Goal: Task Accomplishment & Management: Manage account settings

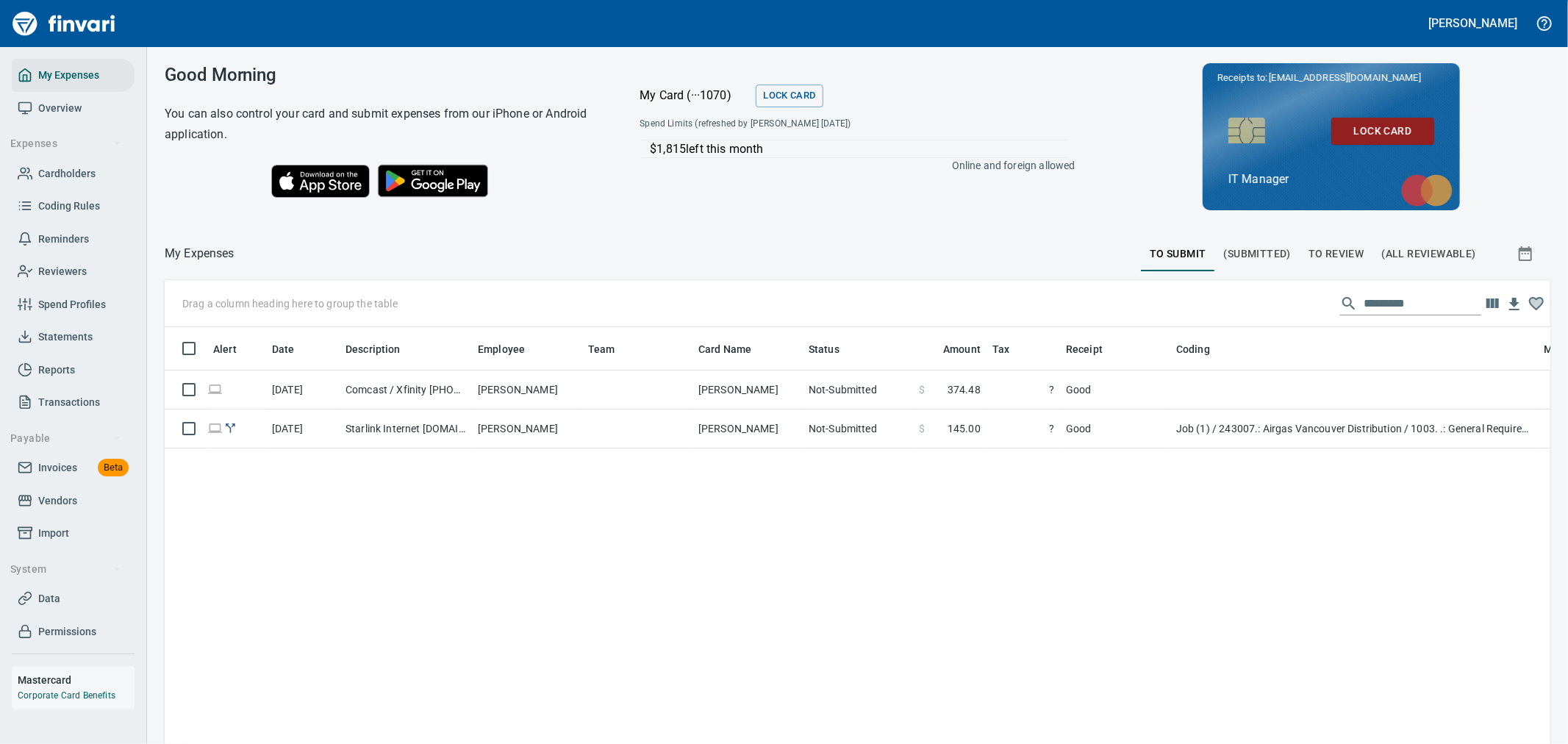
scroll to position [2, 2]
click at [780, 266] on div at bounding box center [688, 253] width 906 height 35
click at [68, 476] on span "Invoices" at bounding box center [57, 468] width 39 height 18
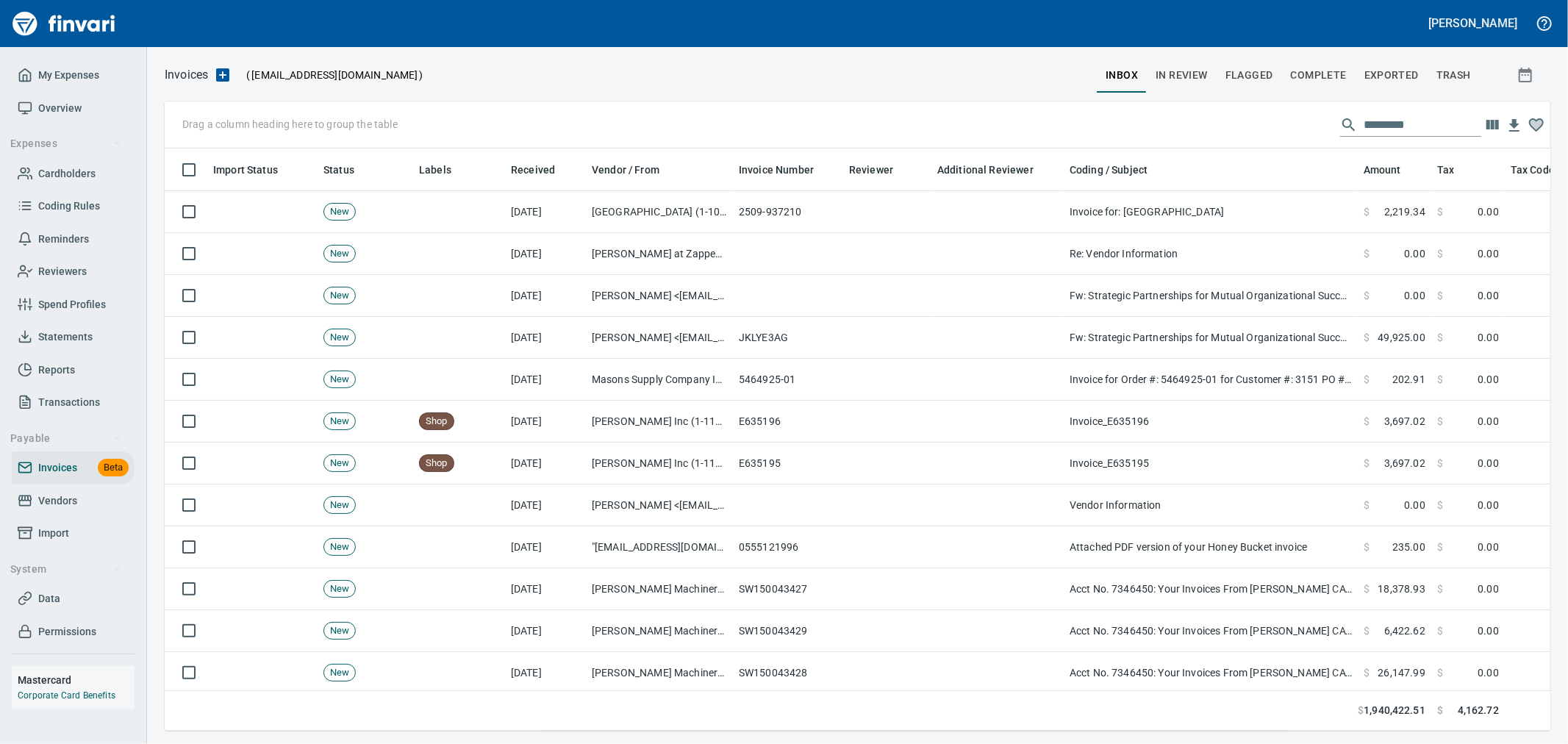
click at [1300, 72] on span "Complete" at bounding box center [1320, 75] width 56 height 18
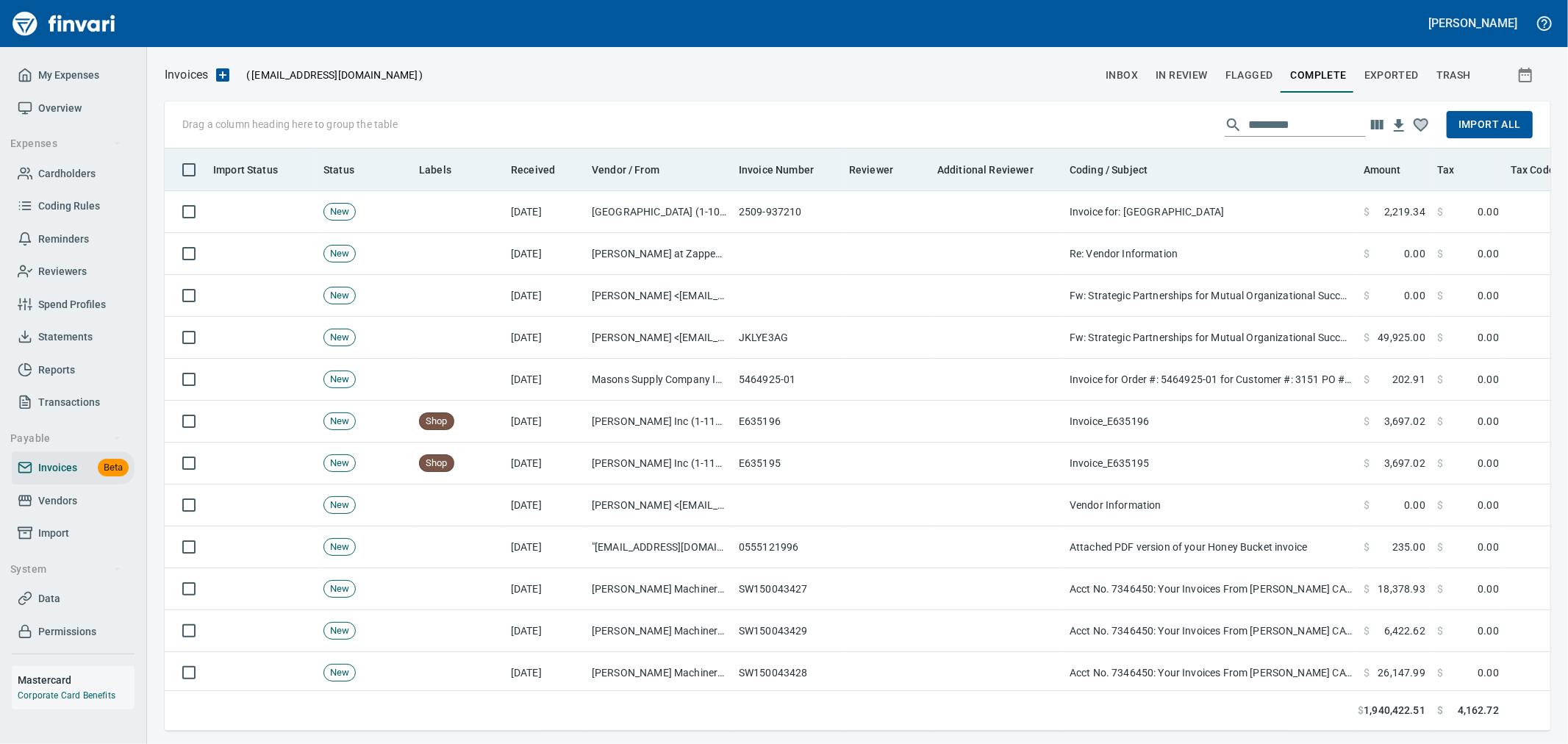
scroll to position [557, 1361]
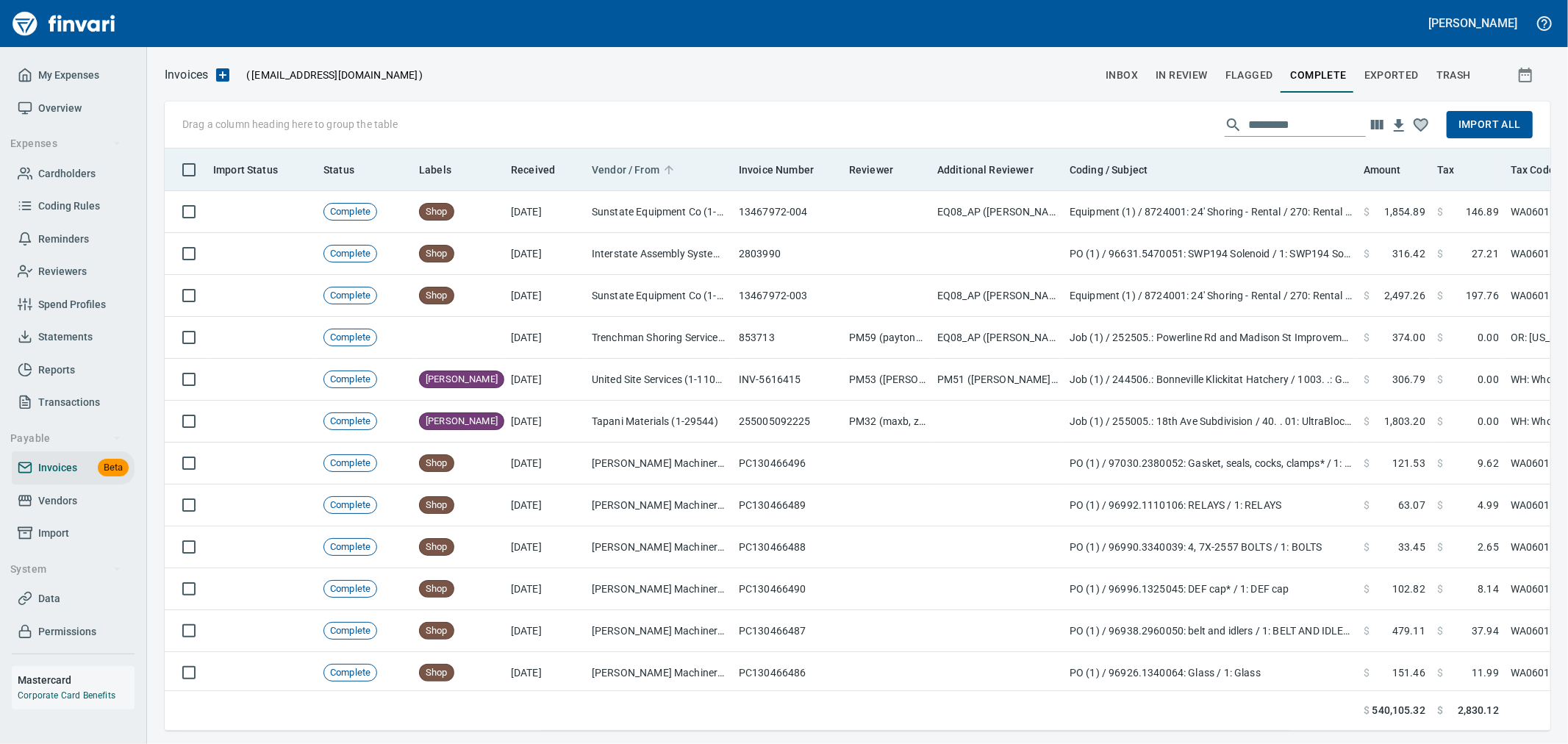
click at [656, 175] on span "Vendor / From" at bounding box center [625, 169] width 68 height 17
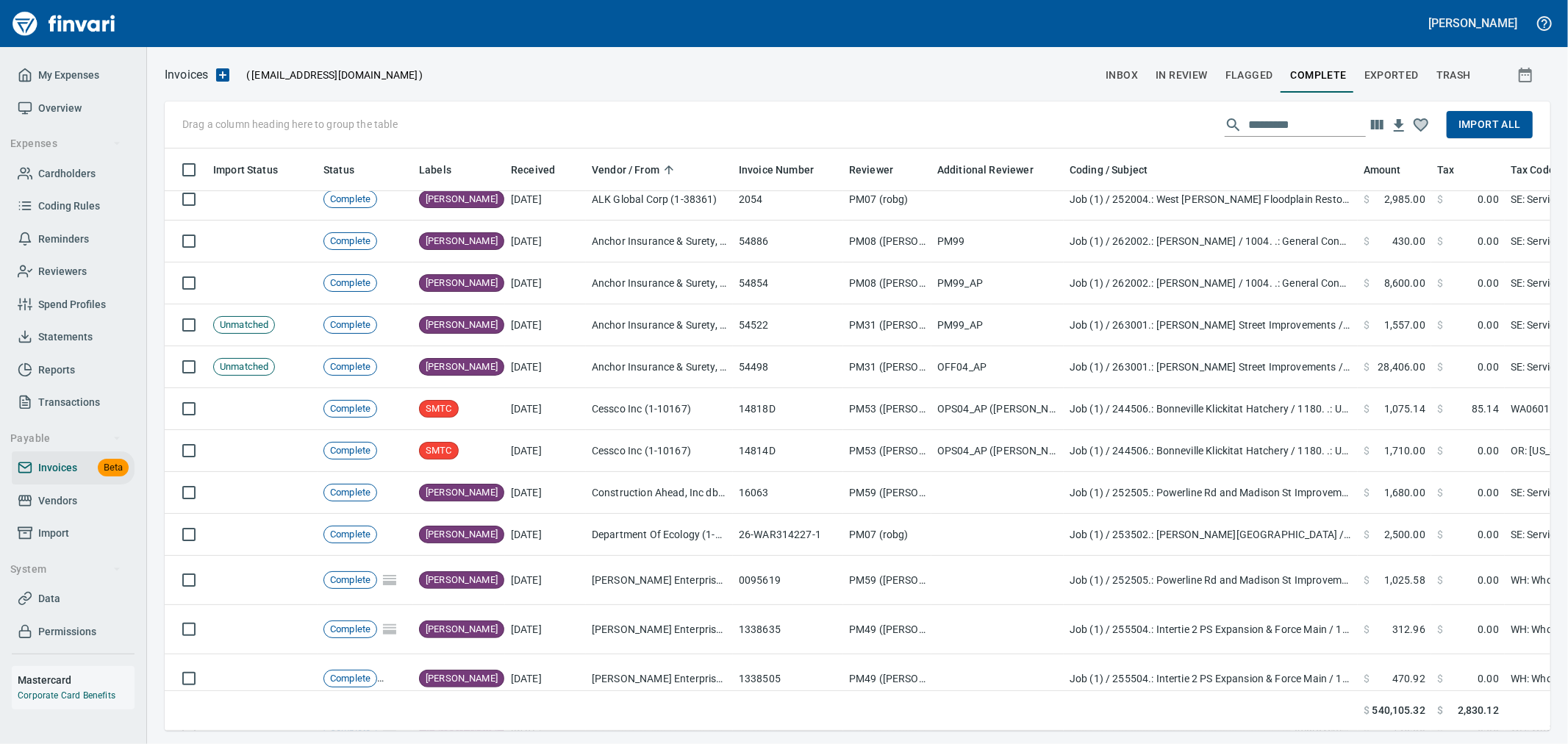
scroll to position [0, 0]
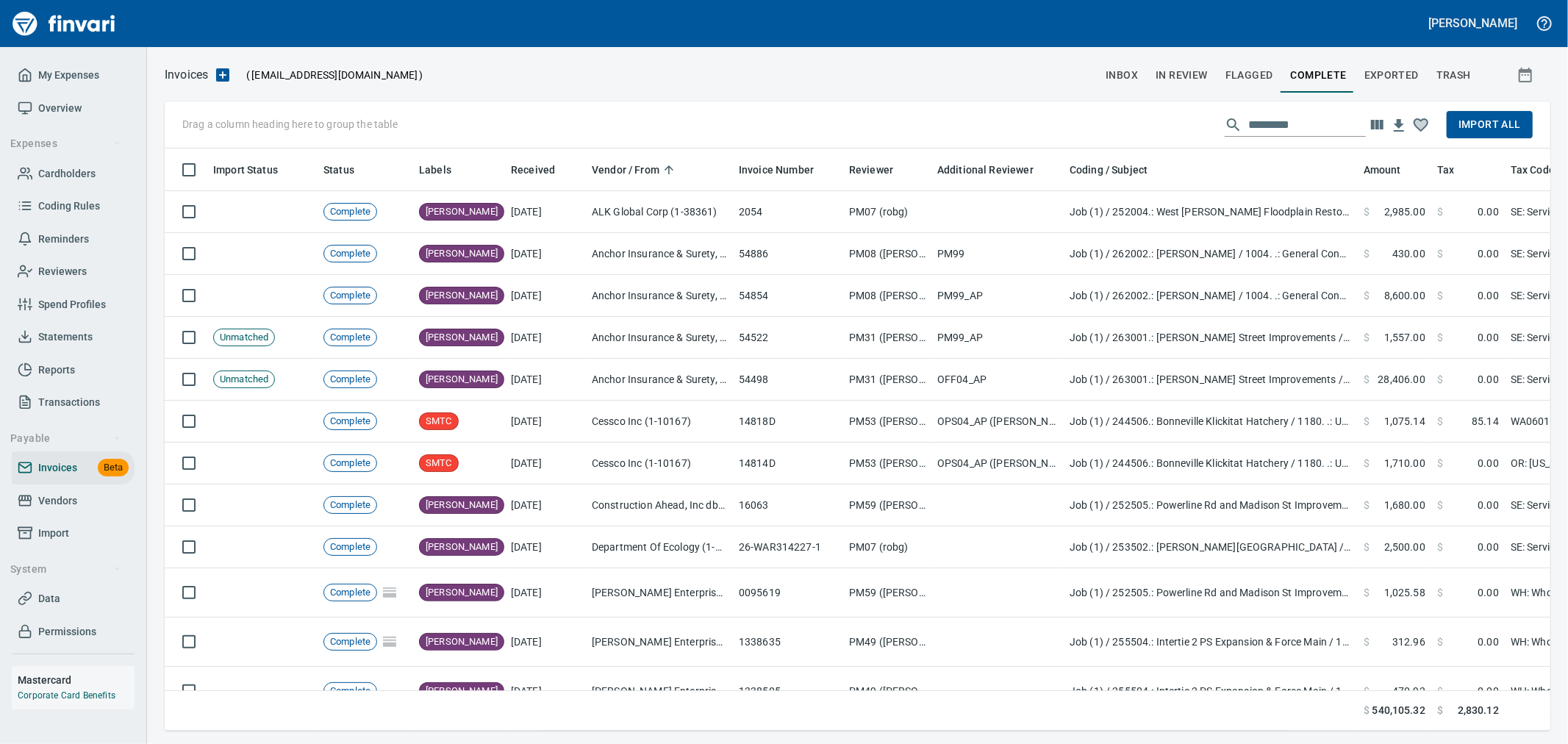
click at [1503, 111] on button "Import All" at bounding box center [1490, 124] width 86 height 27
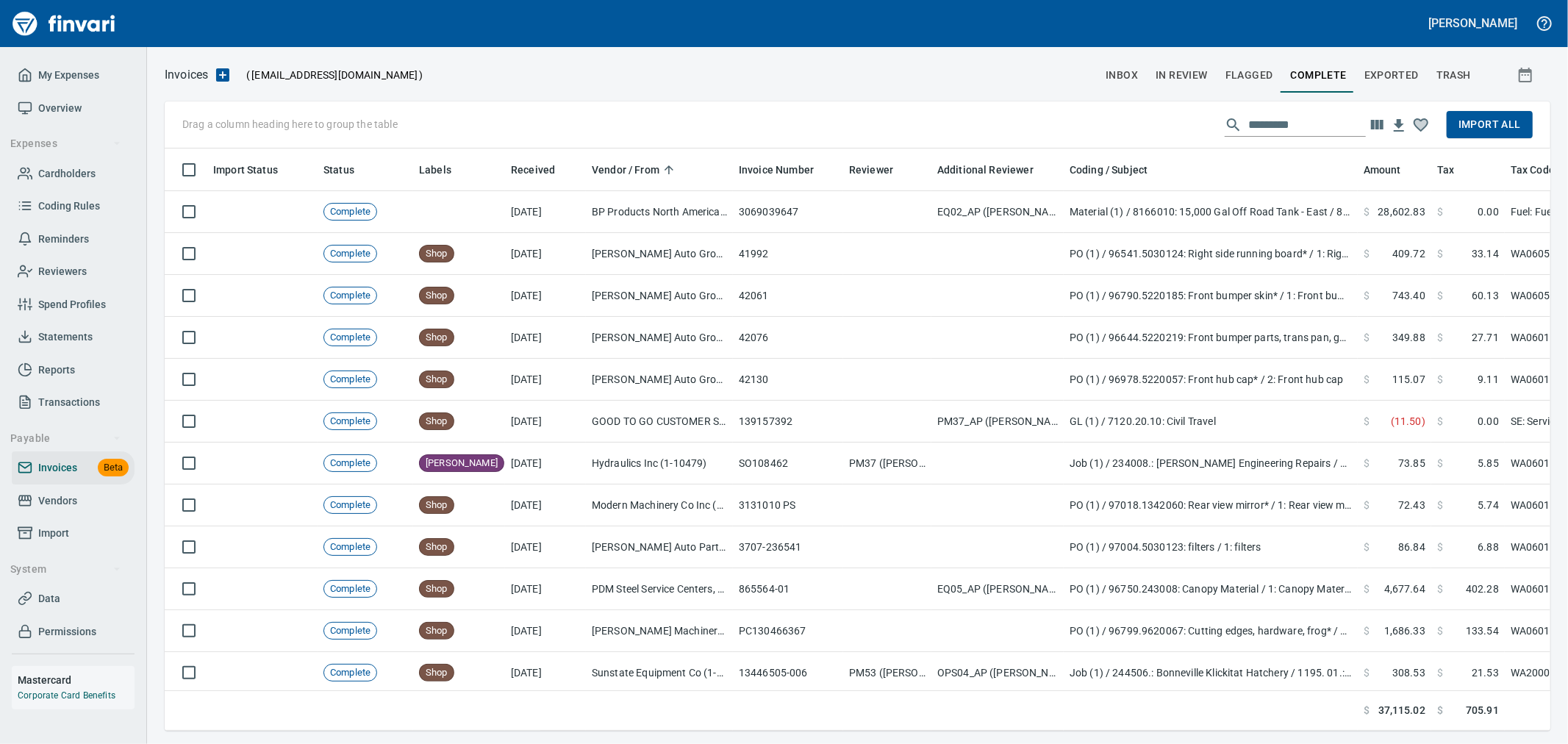
click at [1517, 130] on span "Import All" at bounding box center [1489, 124] width 63 height 18
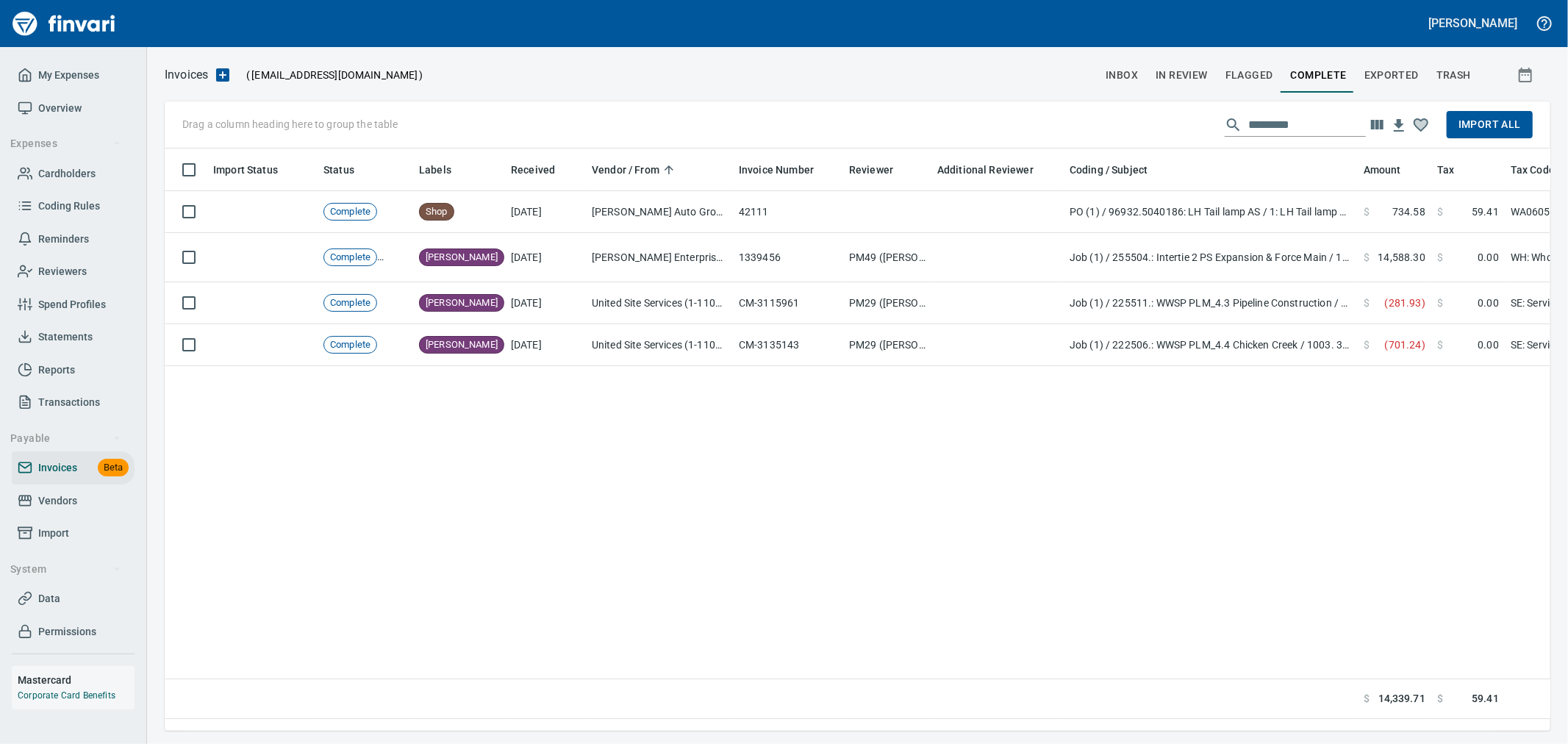
click at [1172, 72] on span "In Review" at bounding box center [1182, 75] width 53 height 18
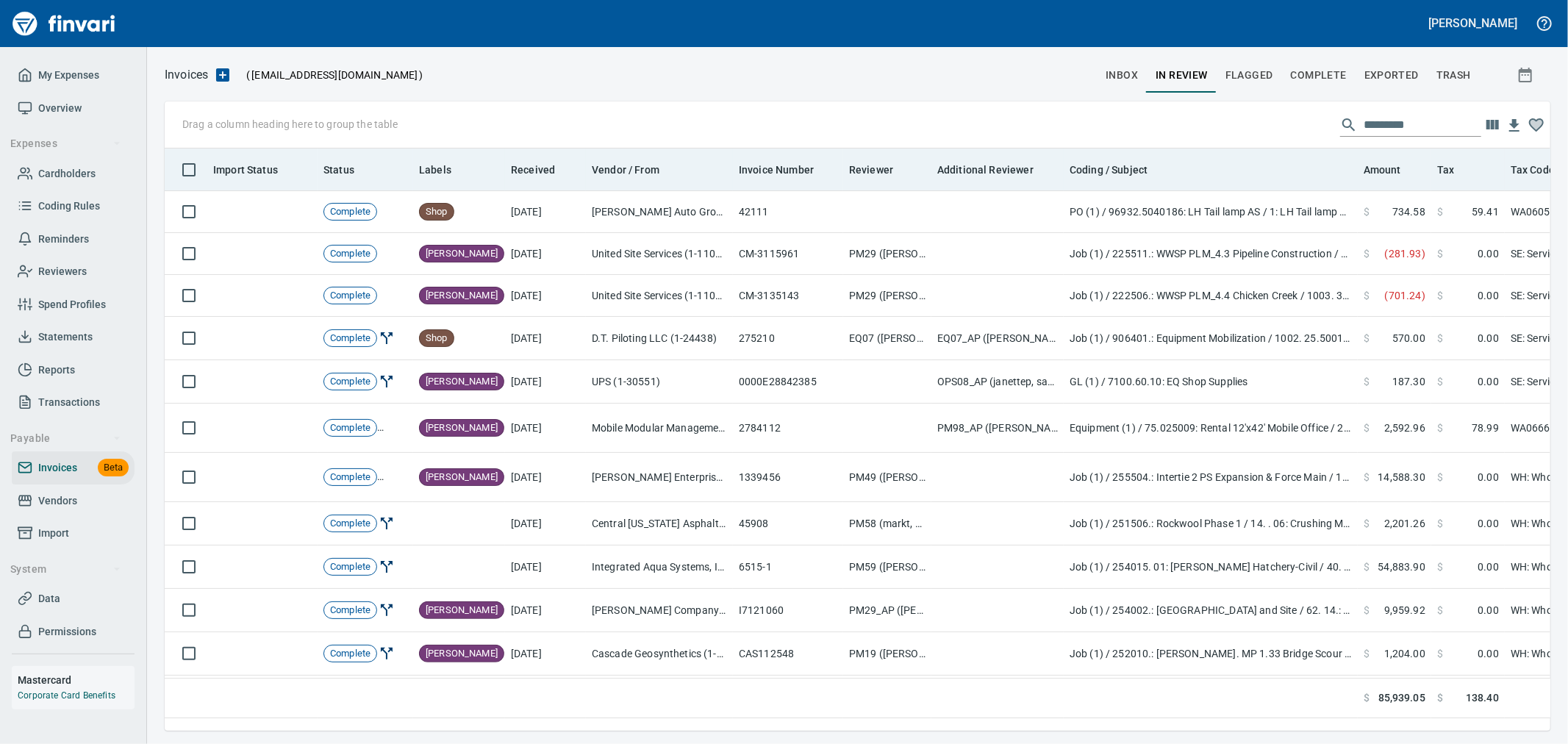
scroll to position [557, 1373]
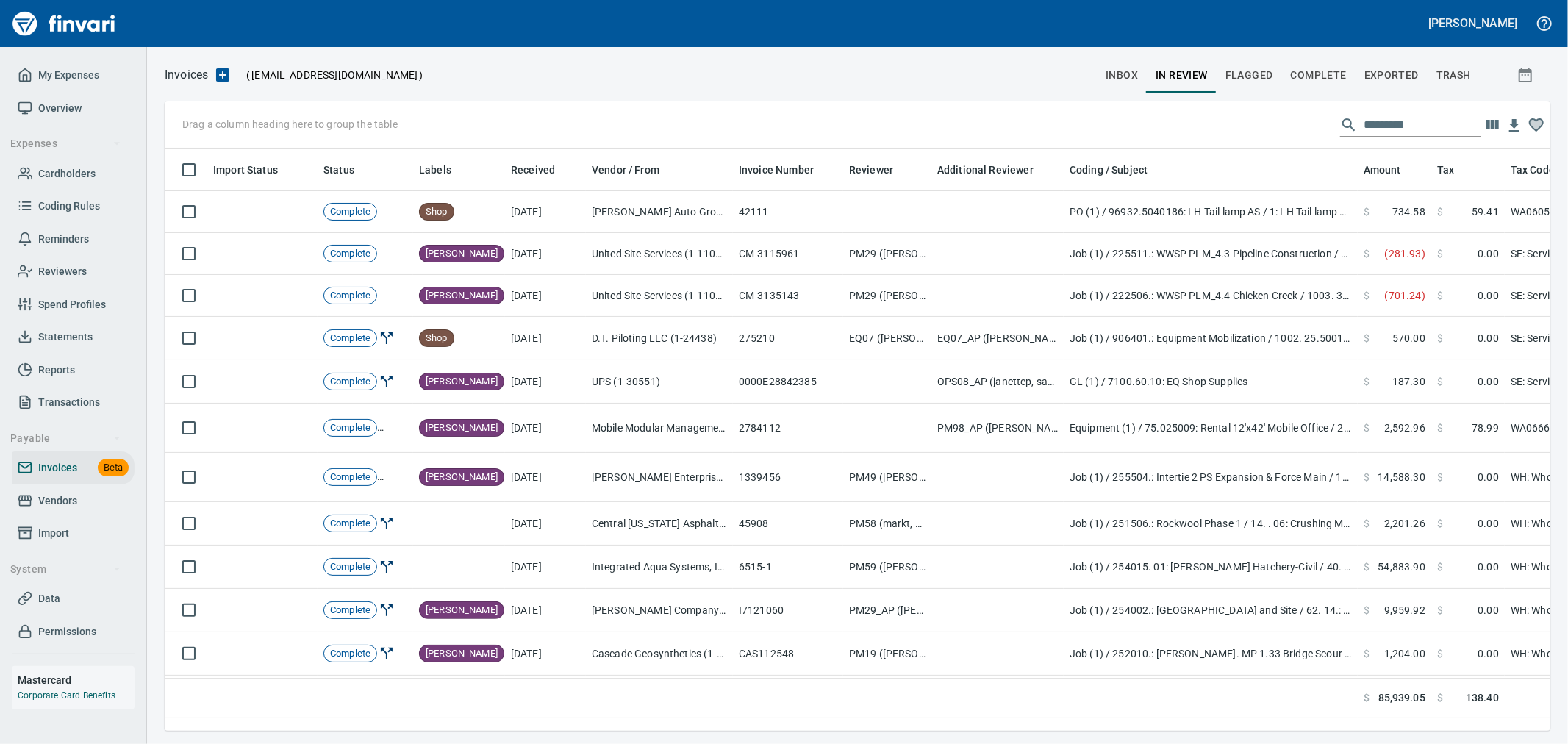
click at [1392, 138] on div "Drag a column heading here to group the table" at bounding box center [857, 125] width 1386 height 47
click at [1400, 123] on input "text" at bounding box center [1423, 125] width 118 height 24
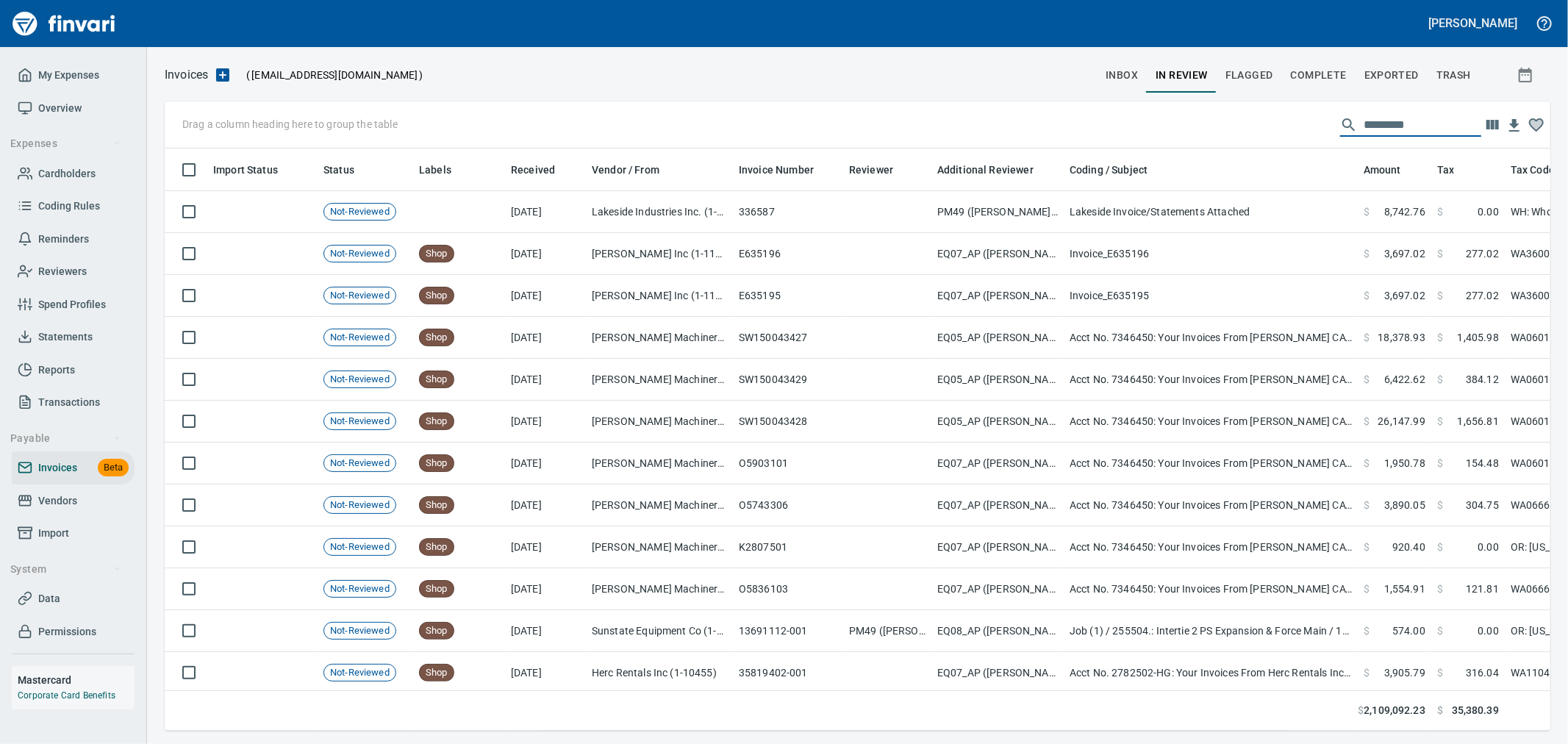
scroll to position [557, 1361]
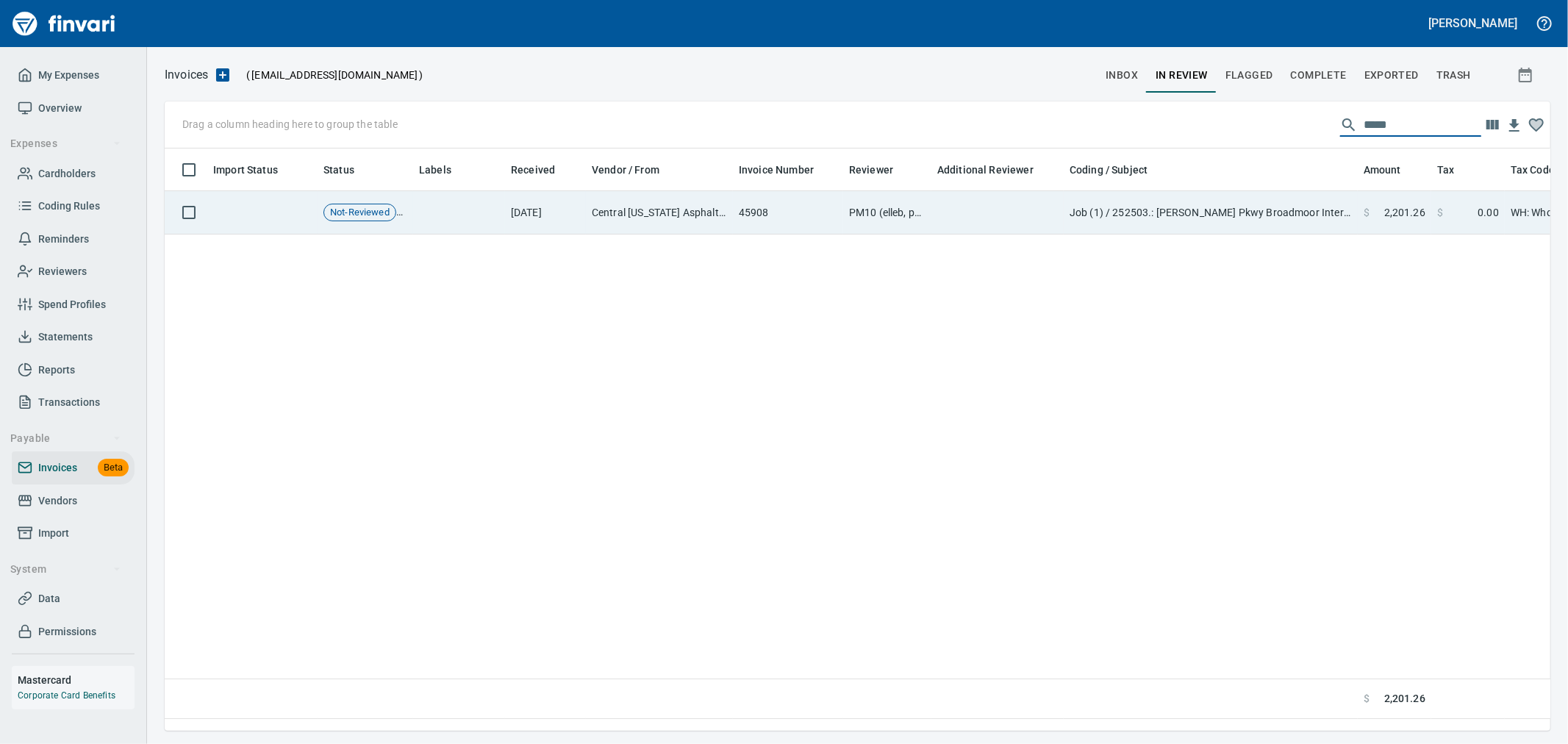
type input "*****"
click at [1288, 215] on td "Job (1) / 252503.: [PERSON_NAME] Pkwy Broadmoor Intersection / 45102. 03.: CSBC…" at bounding box center [1211, 213] width 294 height 43
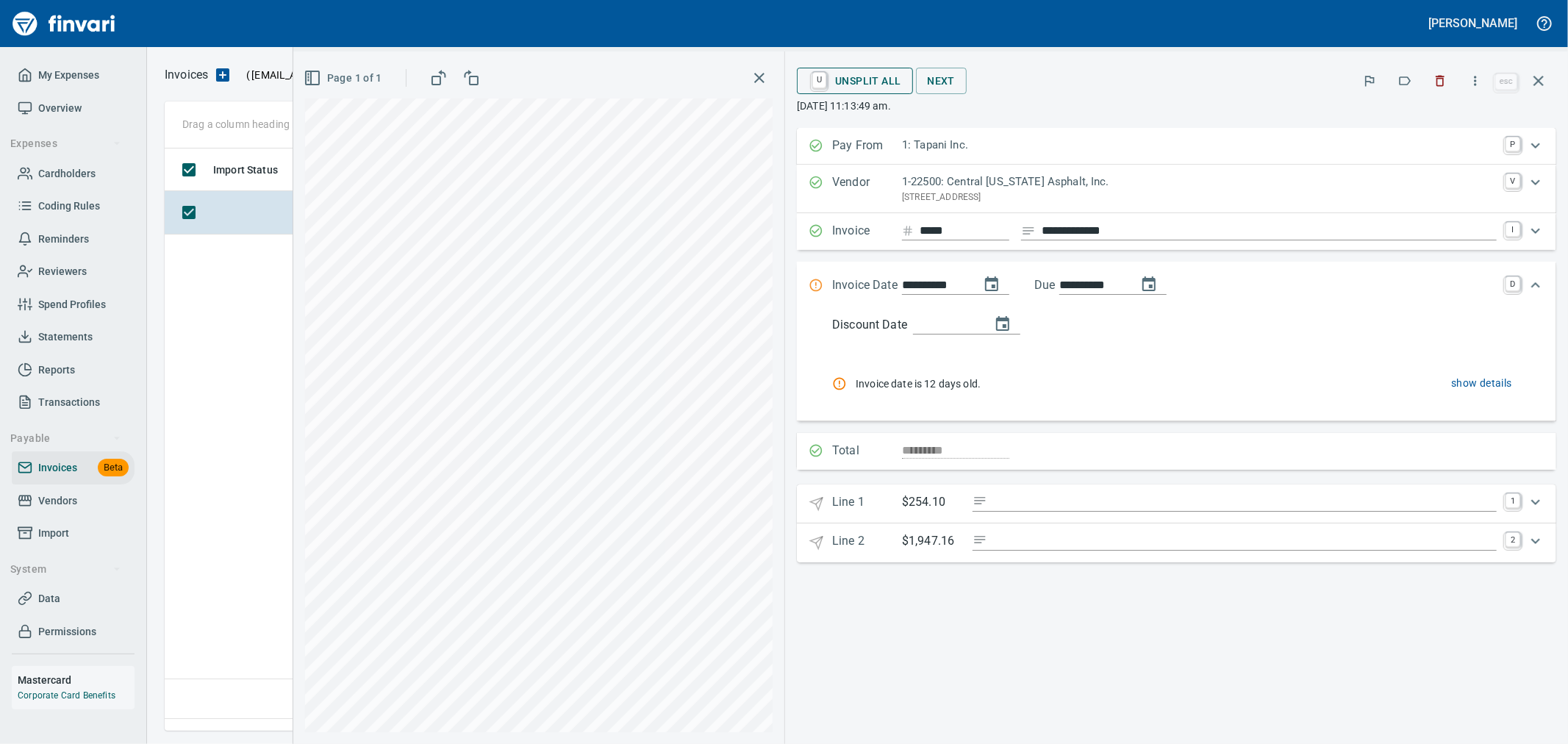
click at [901, 76] on span "U Unsplit All" at bounding box center [854, 81] width 92 height 25
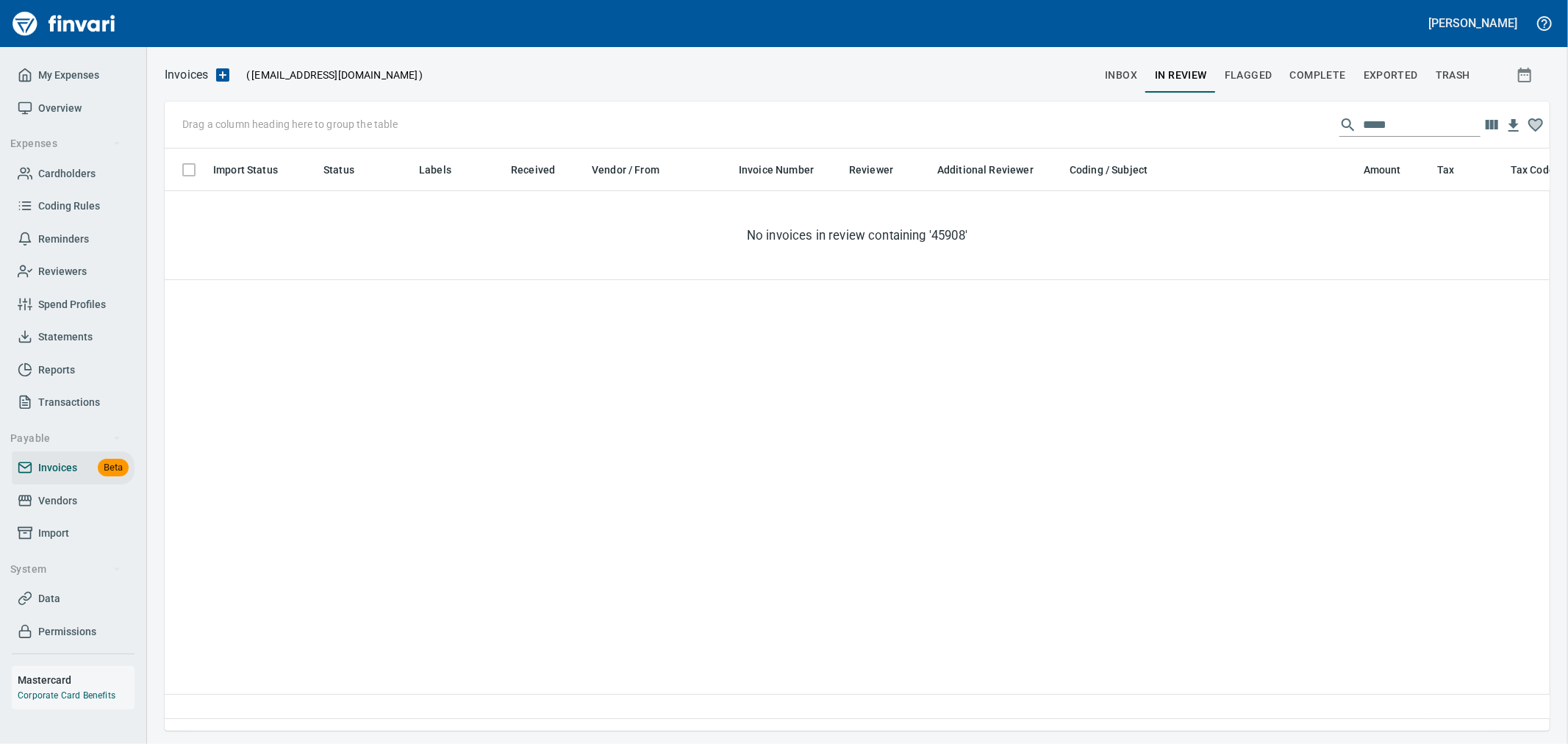
scroll to position [557, 1373]
click at [1128, 75] on span "inbox" at bounding box center [1121, 75] width 33 height 18
click at [1177, 79] on span "In Review" at bounding box center [1182, 75] width 53 height 18
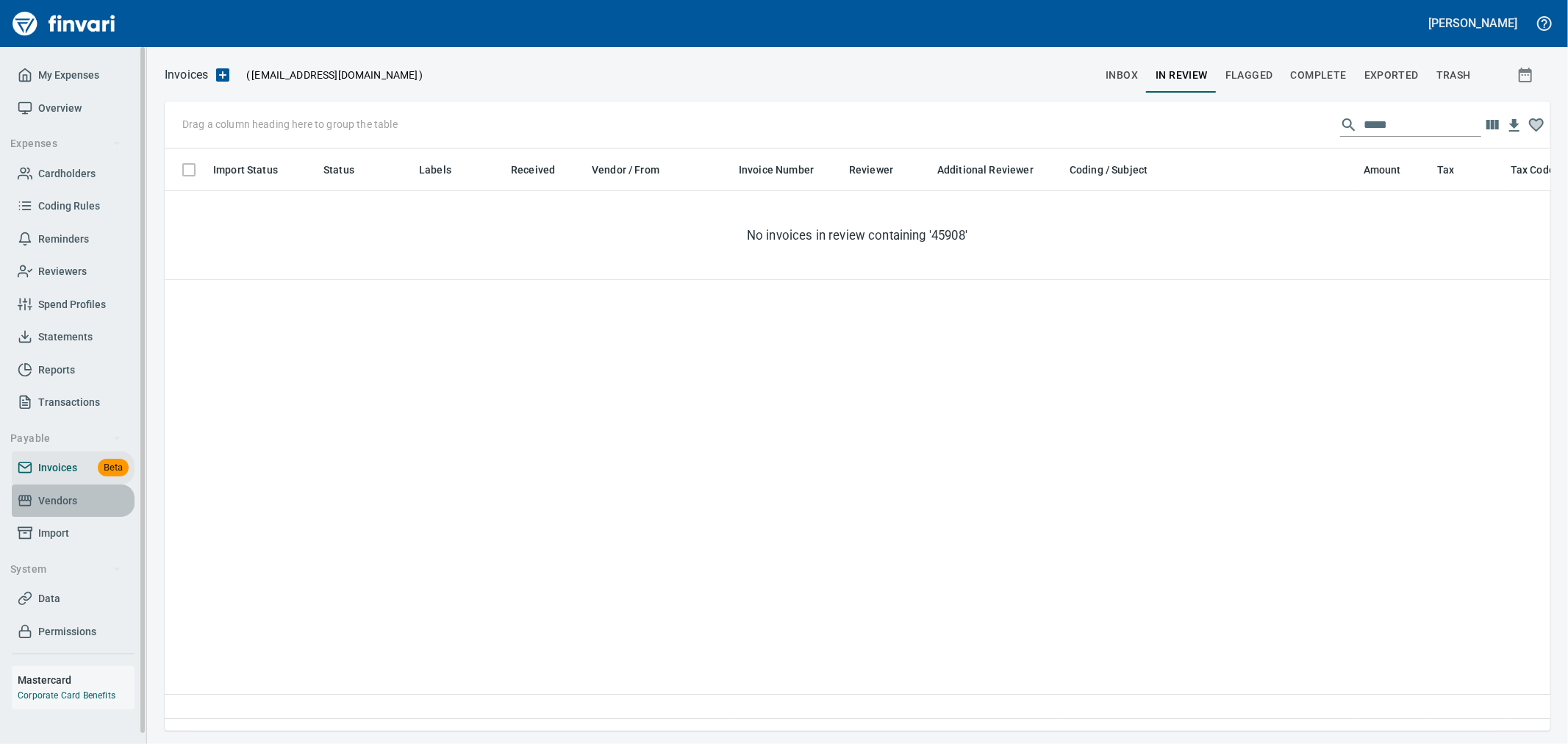
click at [78, 504] on span "Vendors" at bounding box center [73, 501] width 111 height 18
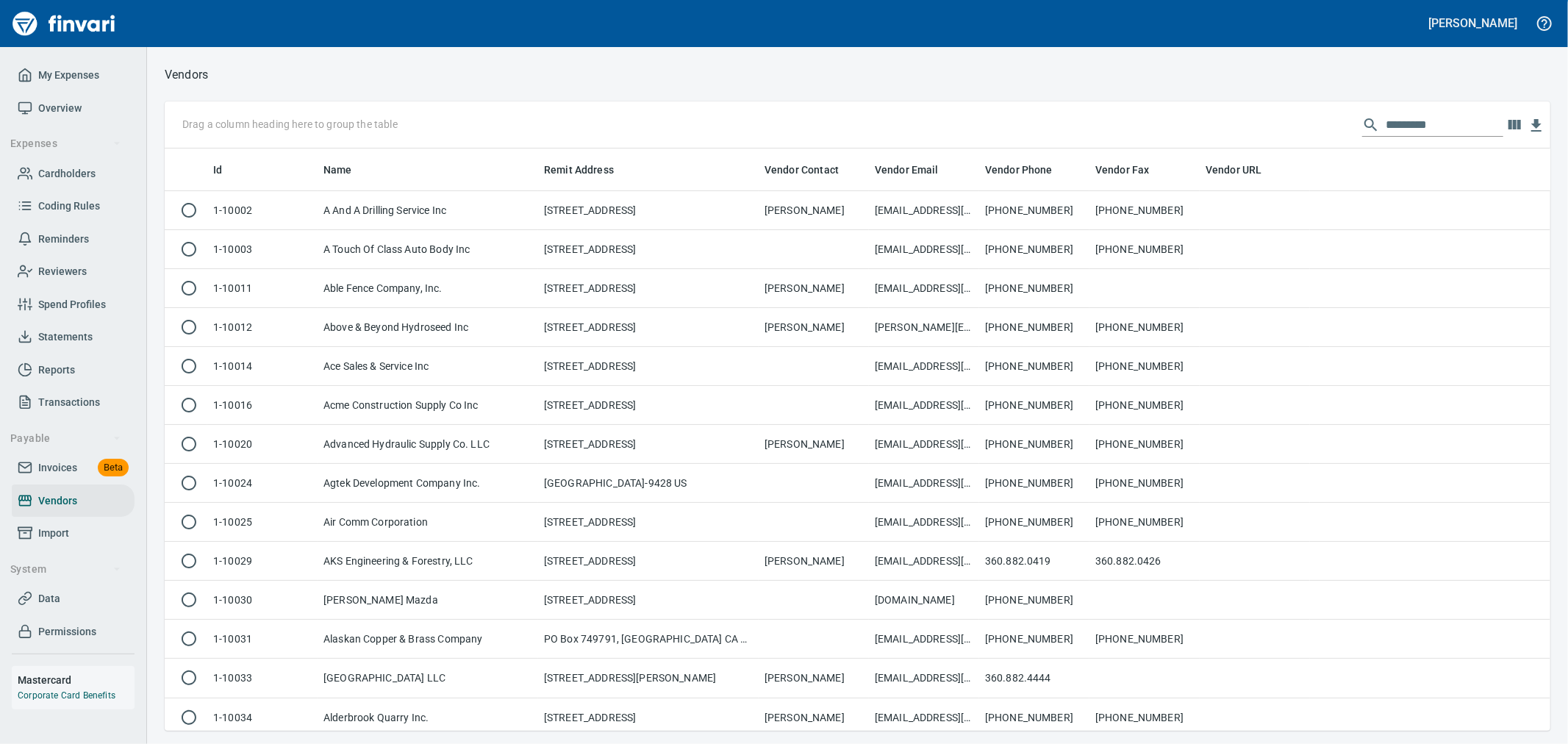
scroll to position [570, 1361]
click at [1416, 133] on input "text" at bounding box center [1445, 125] width 118 height 24
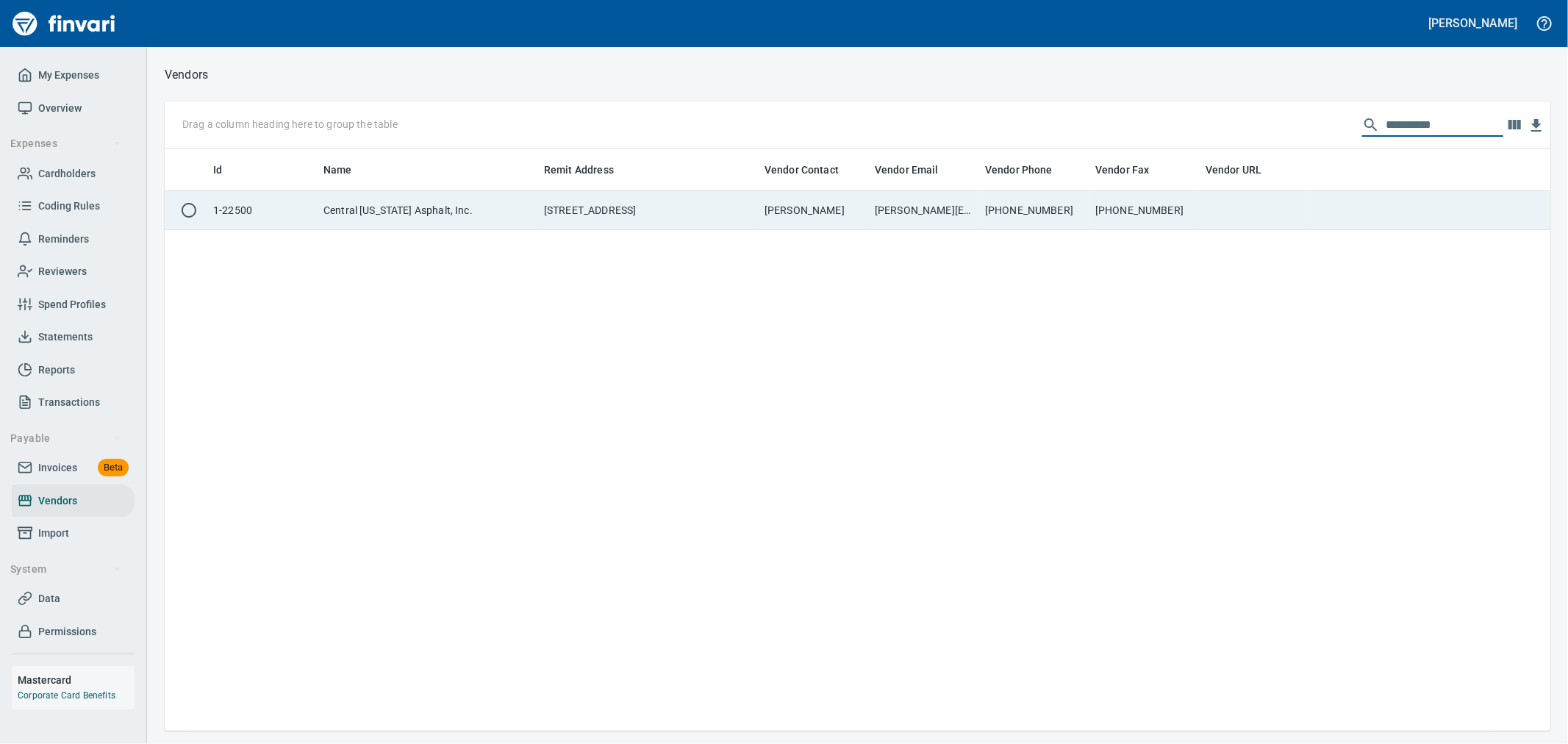
type input "**********"
click at [1299, 208] on td at bounding box center [1255, 210] width 111 height 39
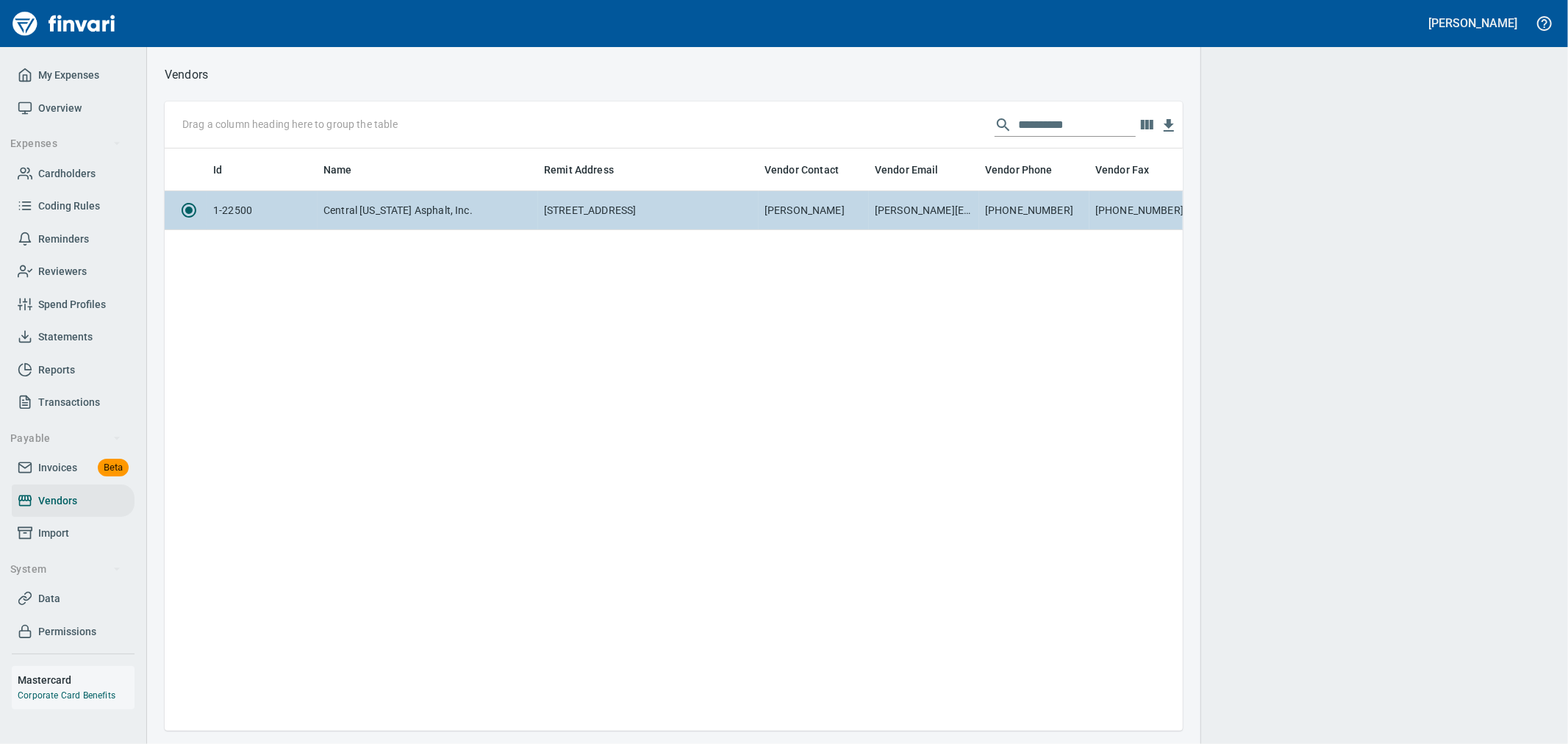
scroll to position [557, 1006]
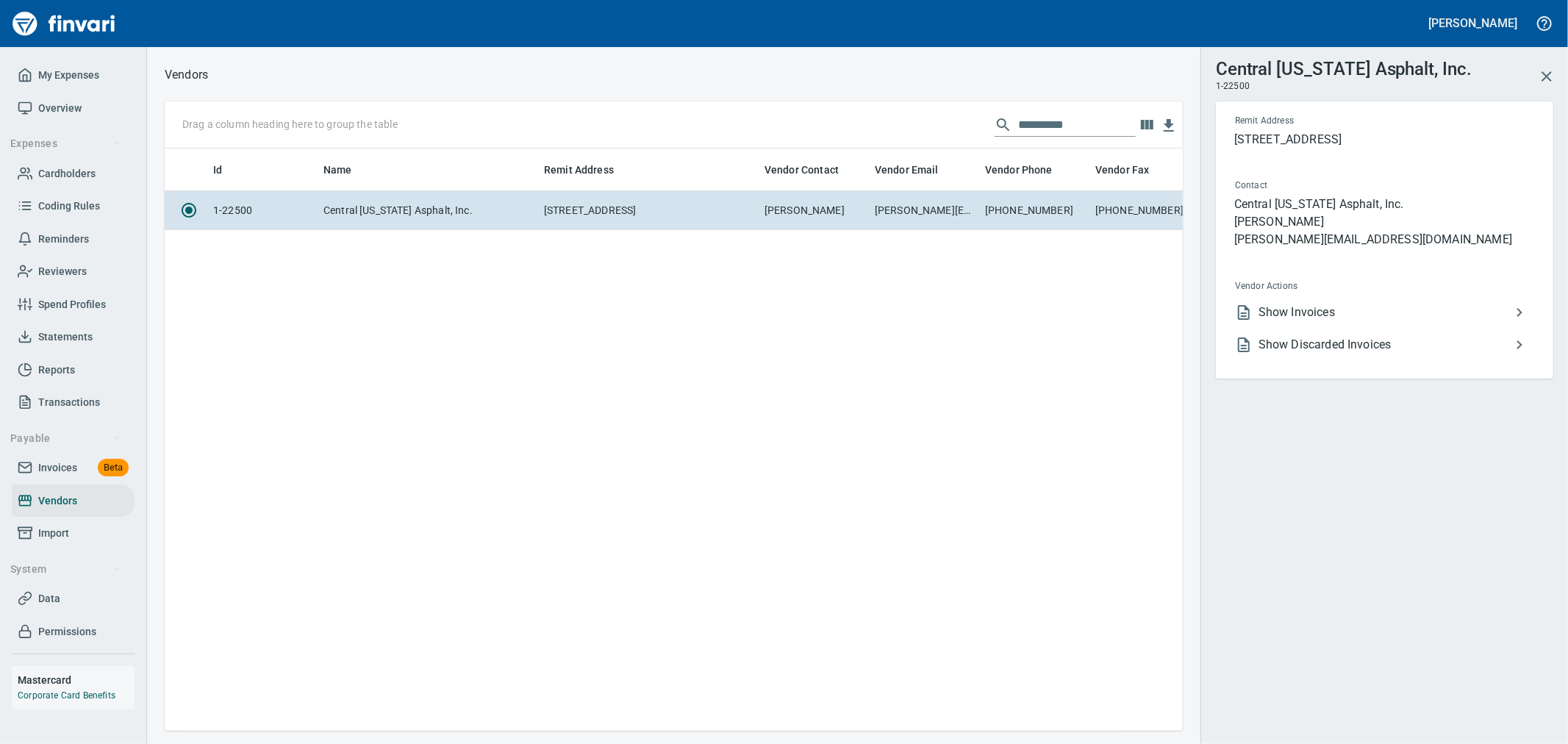
click at [1328, 325] on li "Show Invoices" at bounding box center [1379, 313] width 311 height 33
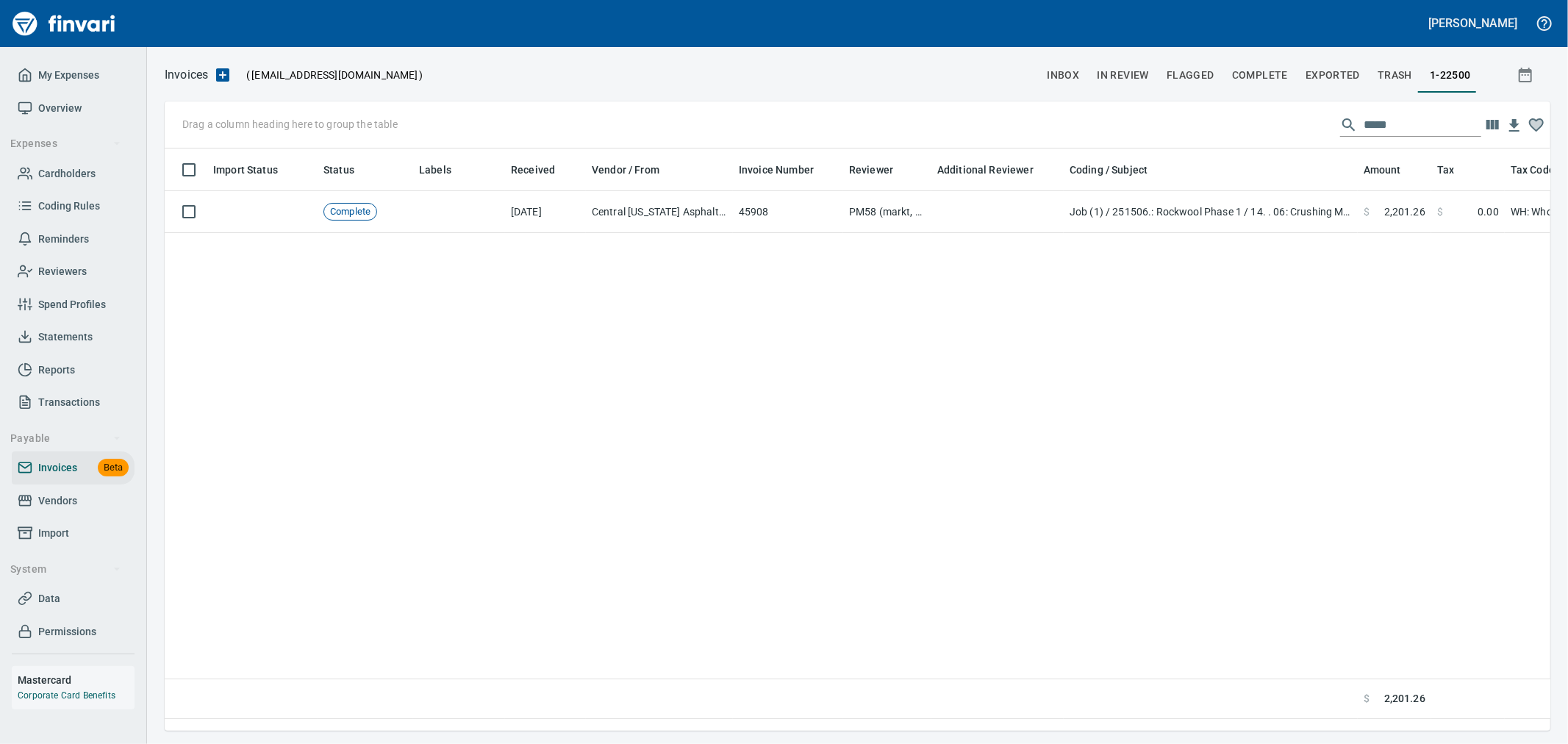
scroll to position [557, 1373]
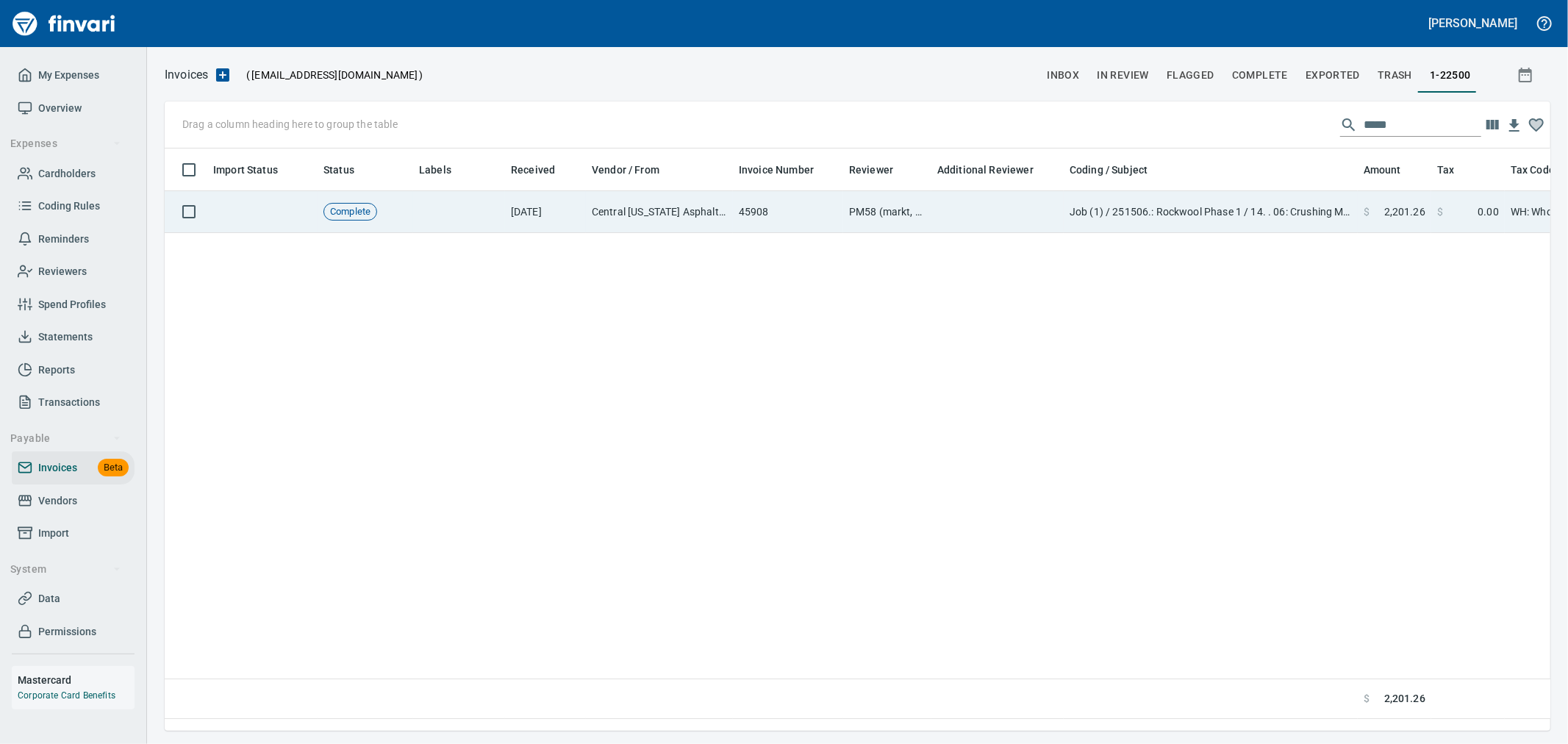
click at [934, 221] on td at bounding box center [998, 212] width 132 height 42
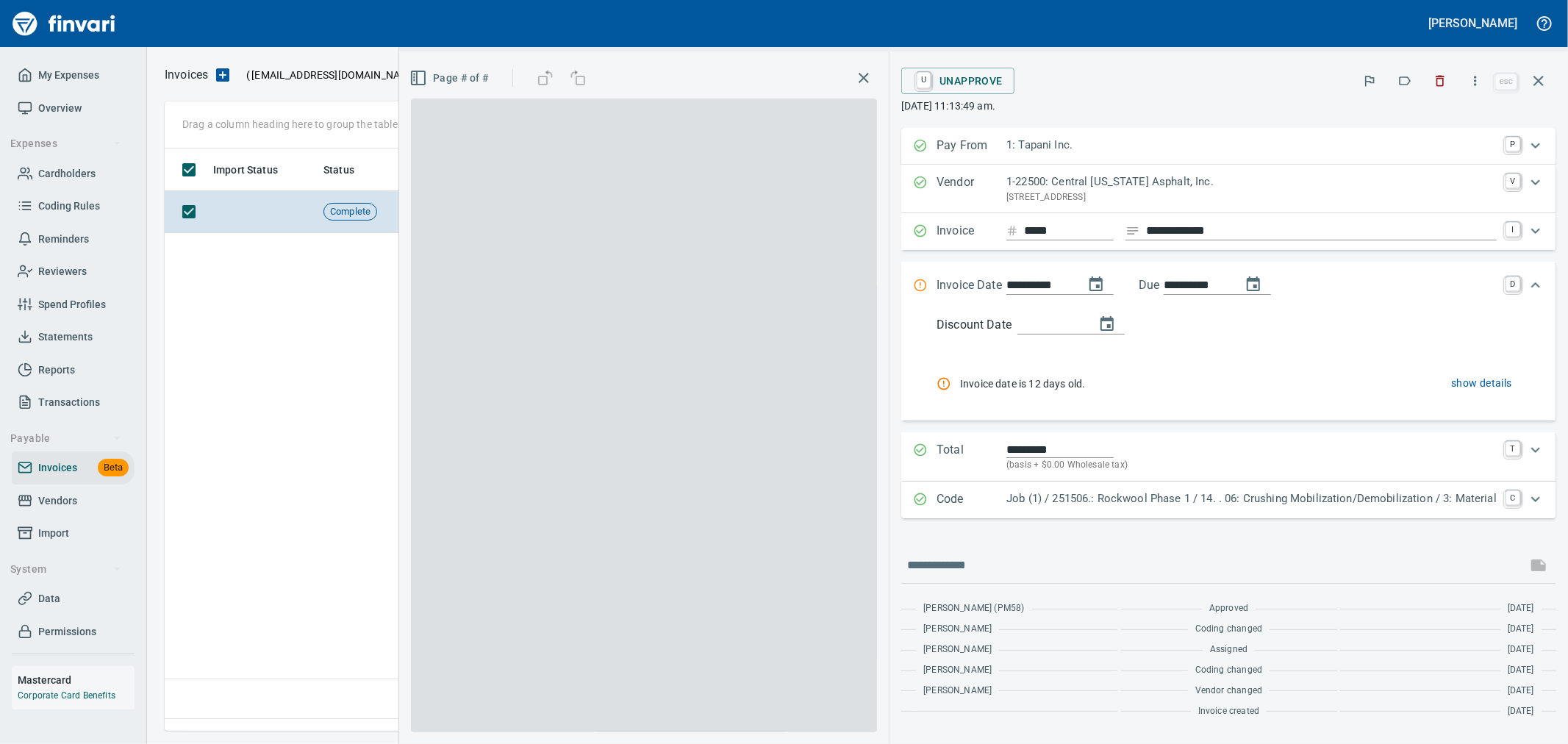
scroll to position [557, 1373]
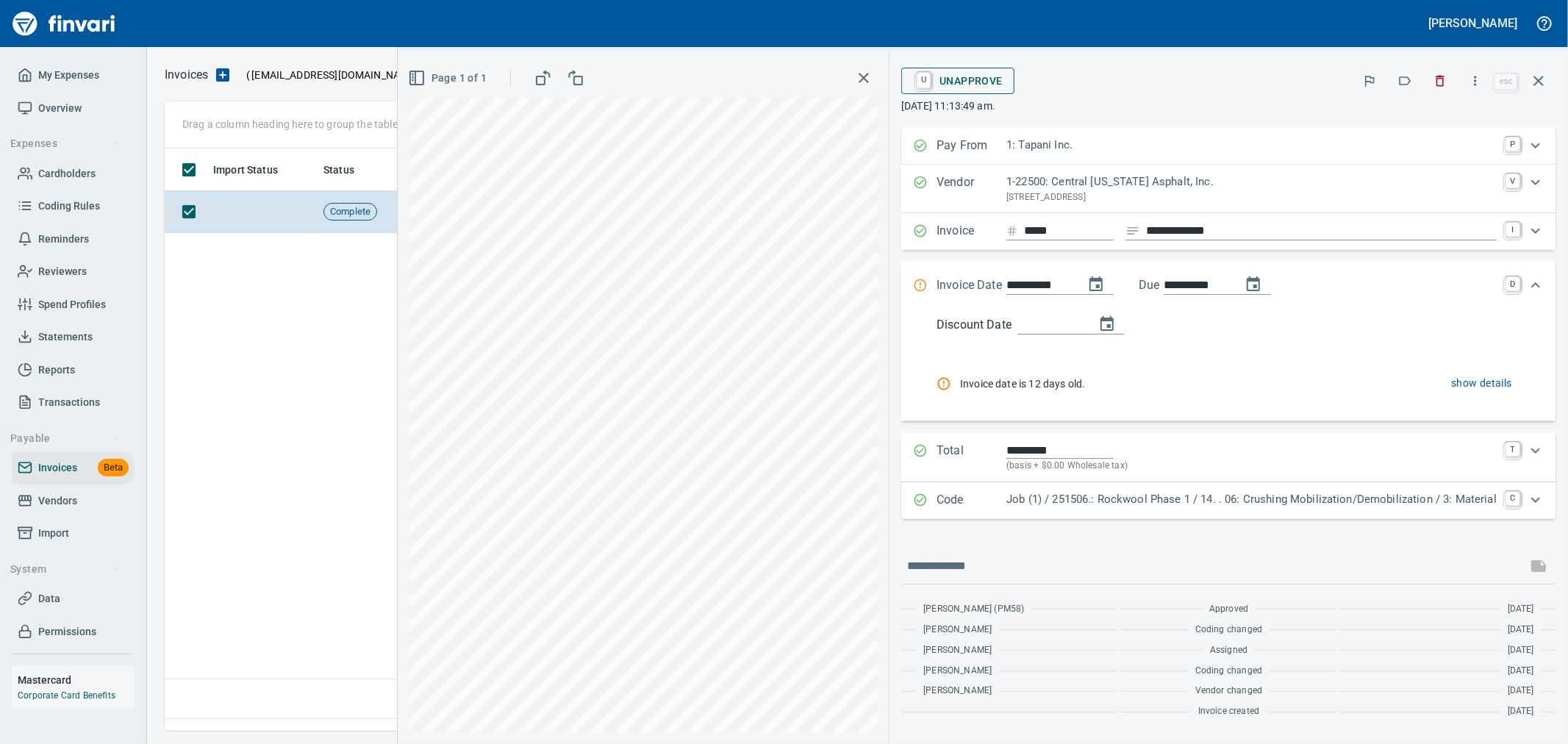
click at [983, 87] on span "U Unapprove" at bounding box center [958, 81] width 90 height 25
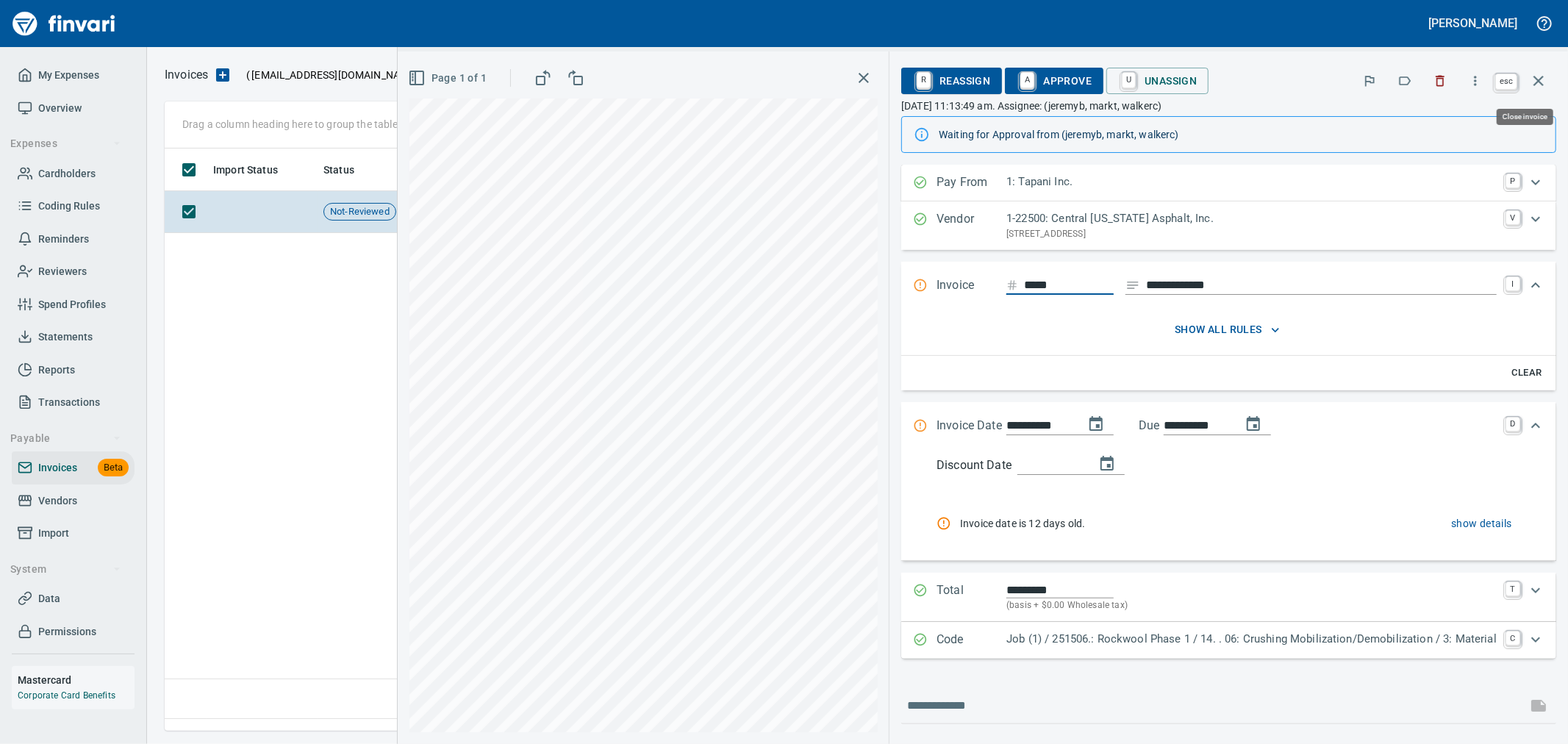
click at [1536, 83] on icon "button" at bounding box center [1538, 81] width 10 height 10
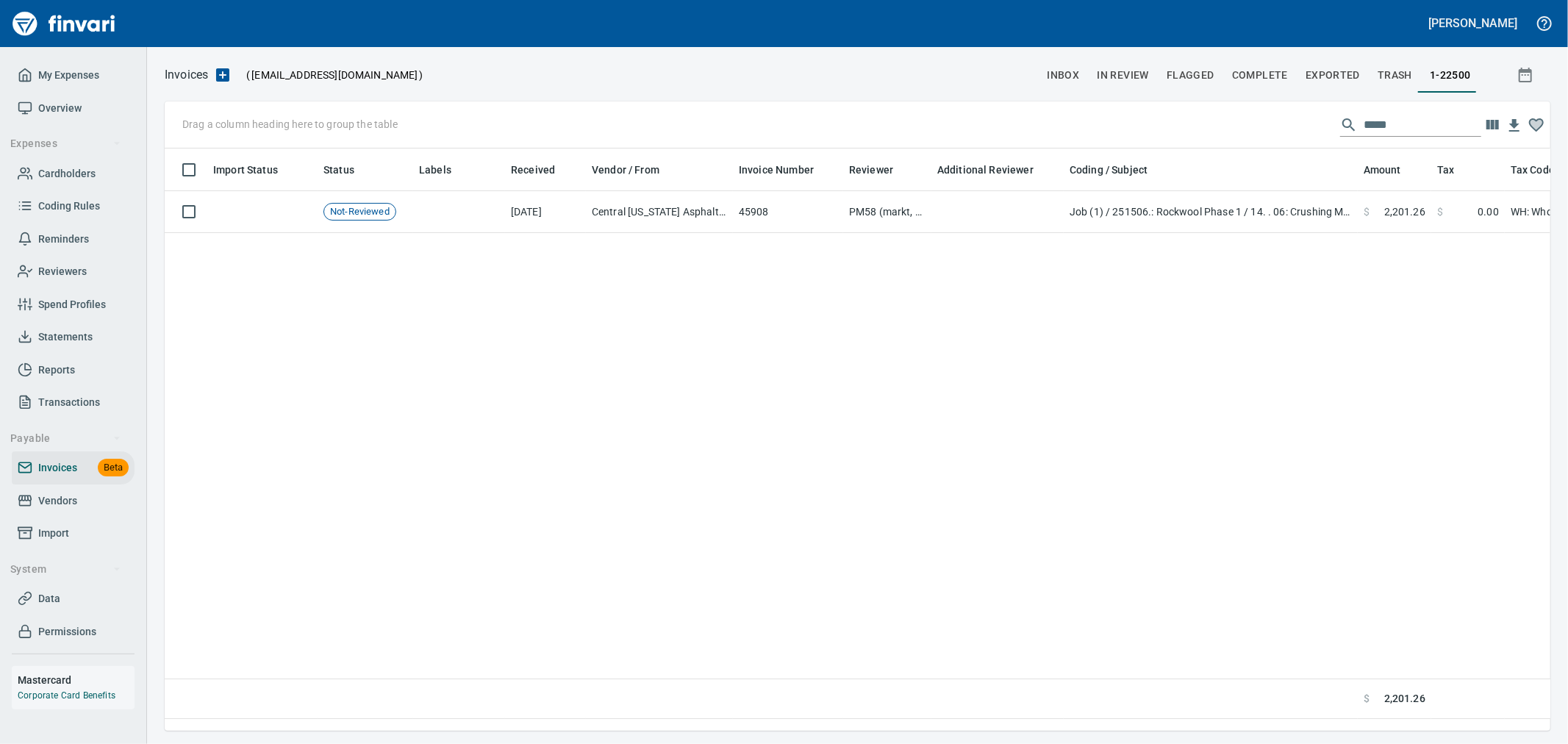
scroll to position [557, 1373]
click at [1116, 83] on span "In Review" at bounding box center [1123, 75] width 53 height 18
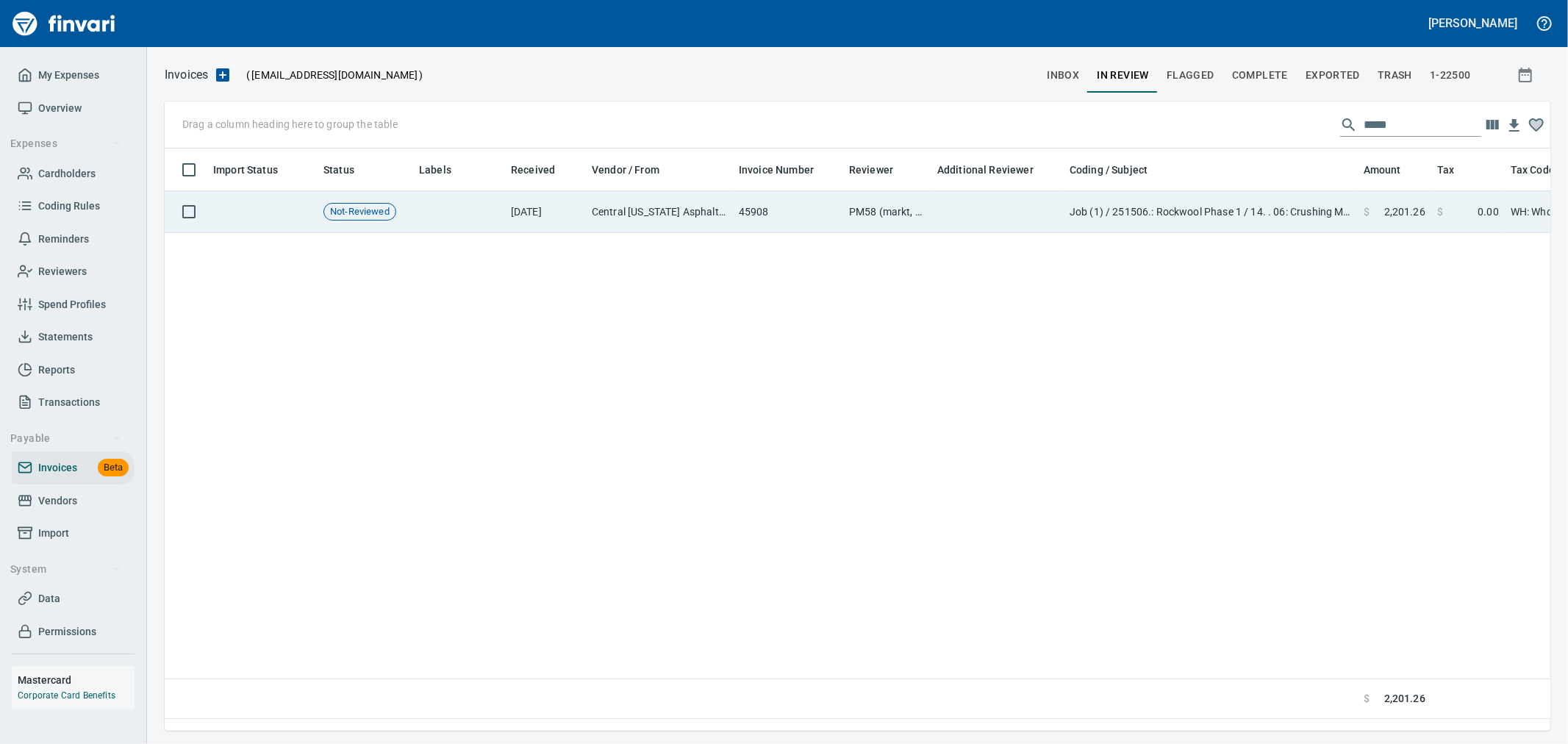
scroll to position [557, 1373]
click at [1107, 217] on td "Job (1) / 251506.: Rockwool Phase 1 / 14. . 06: Crushing Mobilization/Demobiliz…" at bounding box center [1211, 212] width 294 height 42
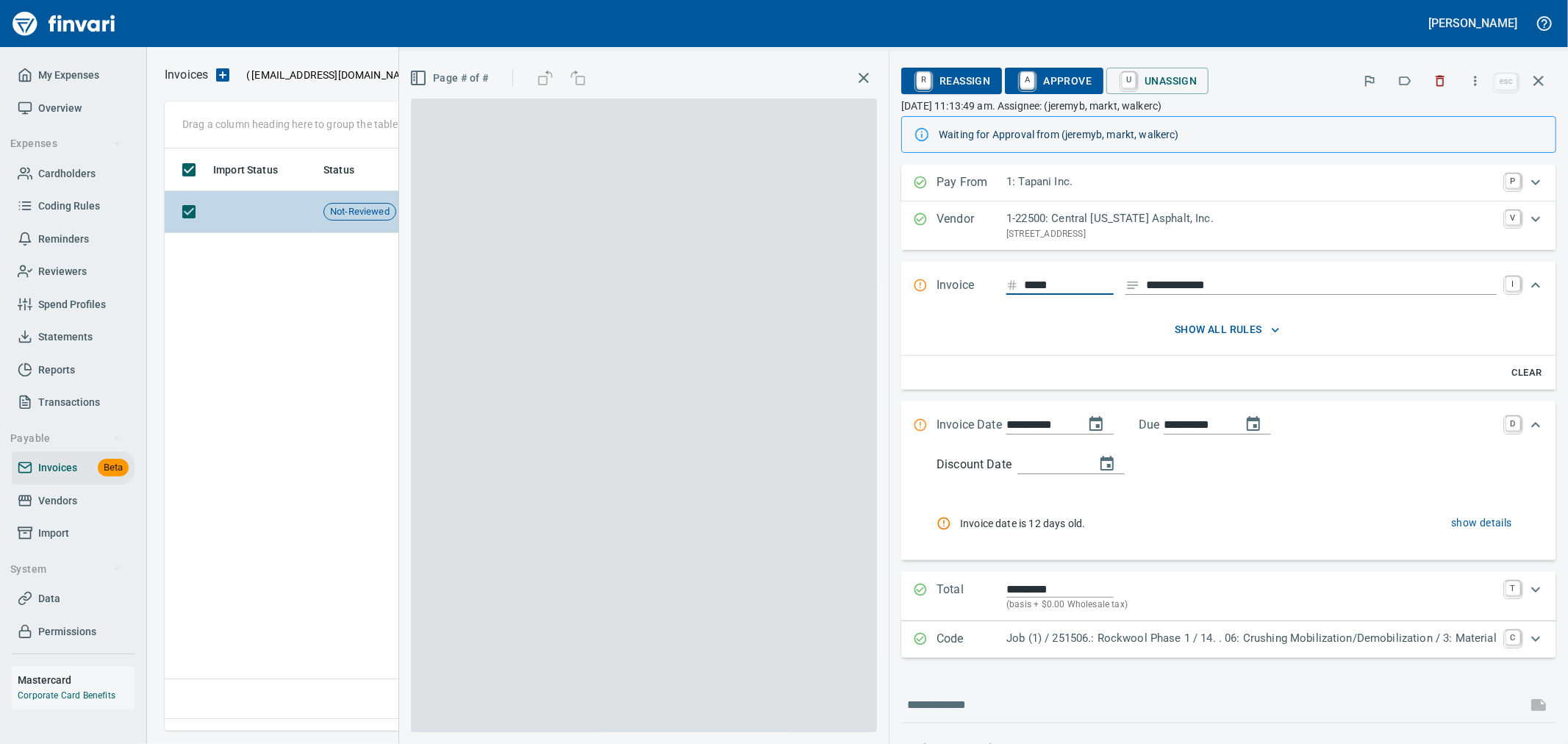
scroll to position [557, 1373]
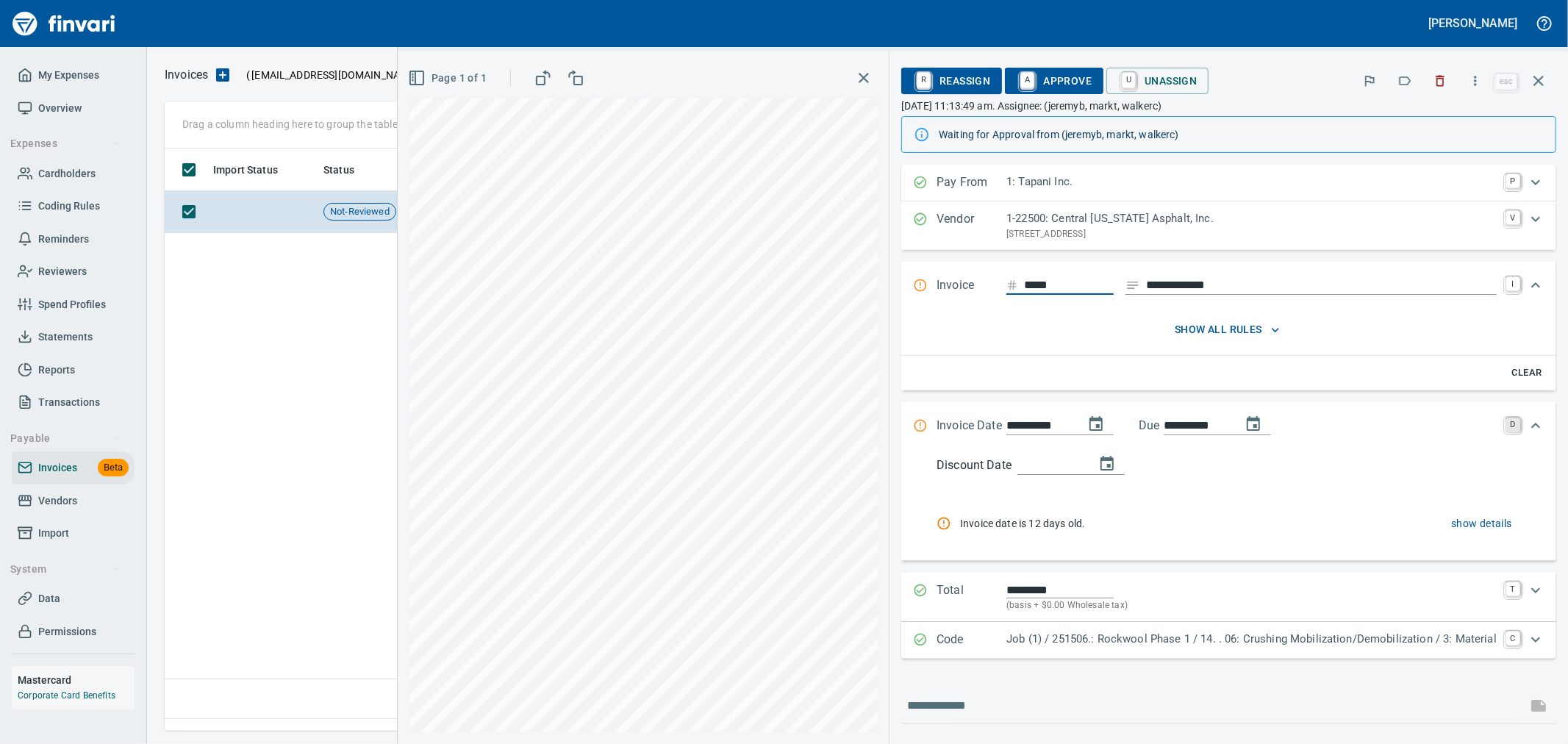
click at [1505, 418] on link "D" at bounding box center [1513, 425] width 15 height 14
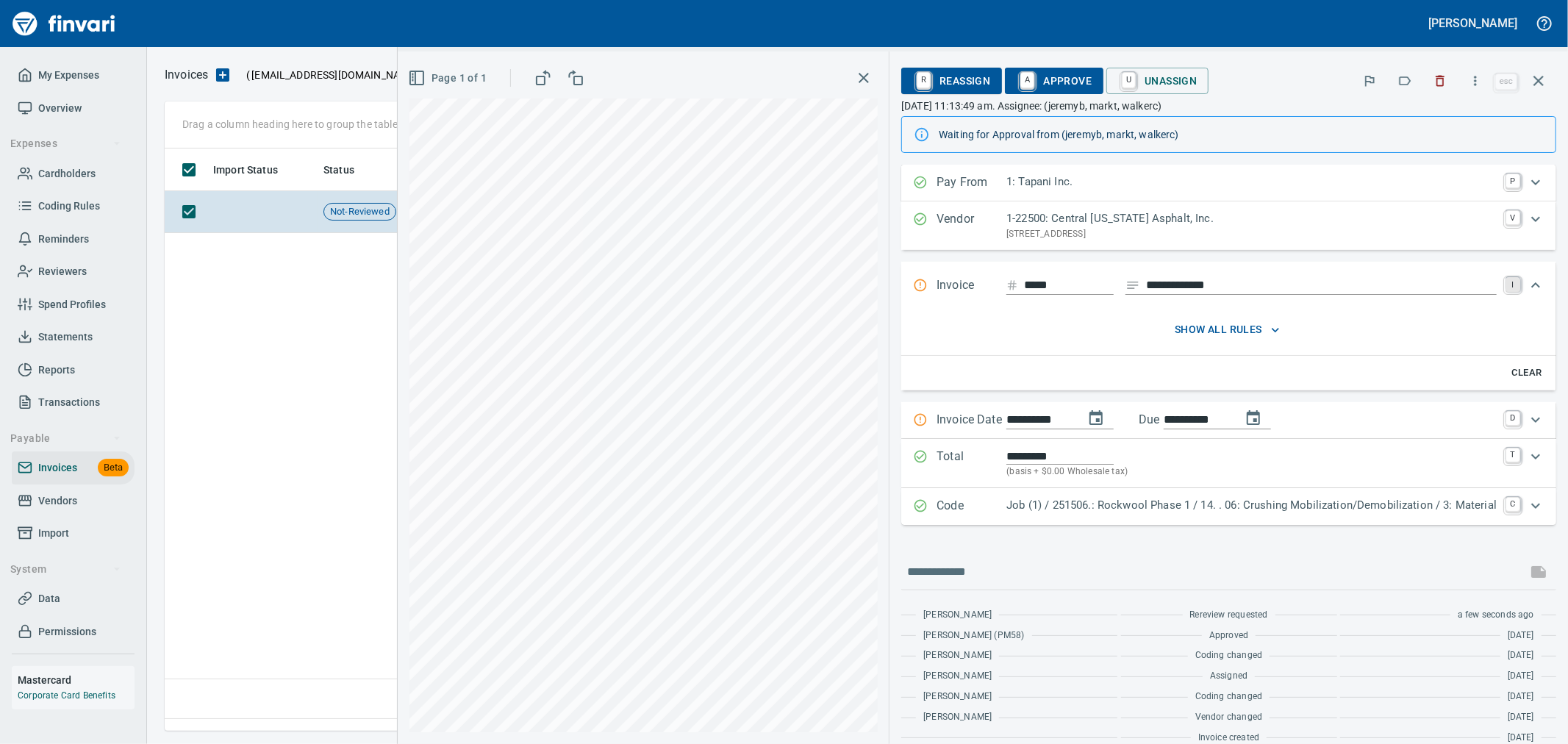
click at [1505, 279] on link "I" at bounding box center [1513, 285] width 15 height 14
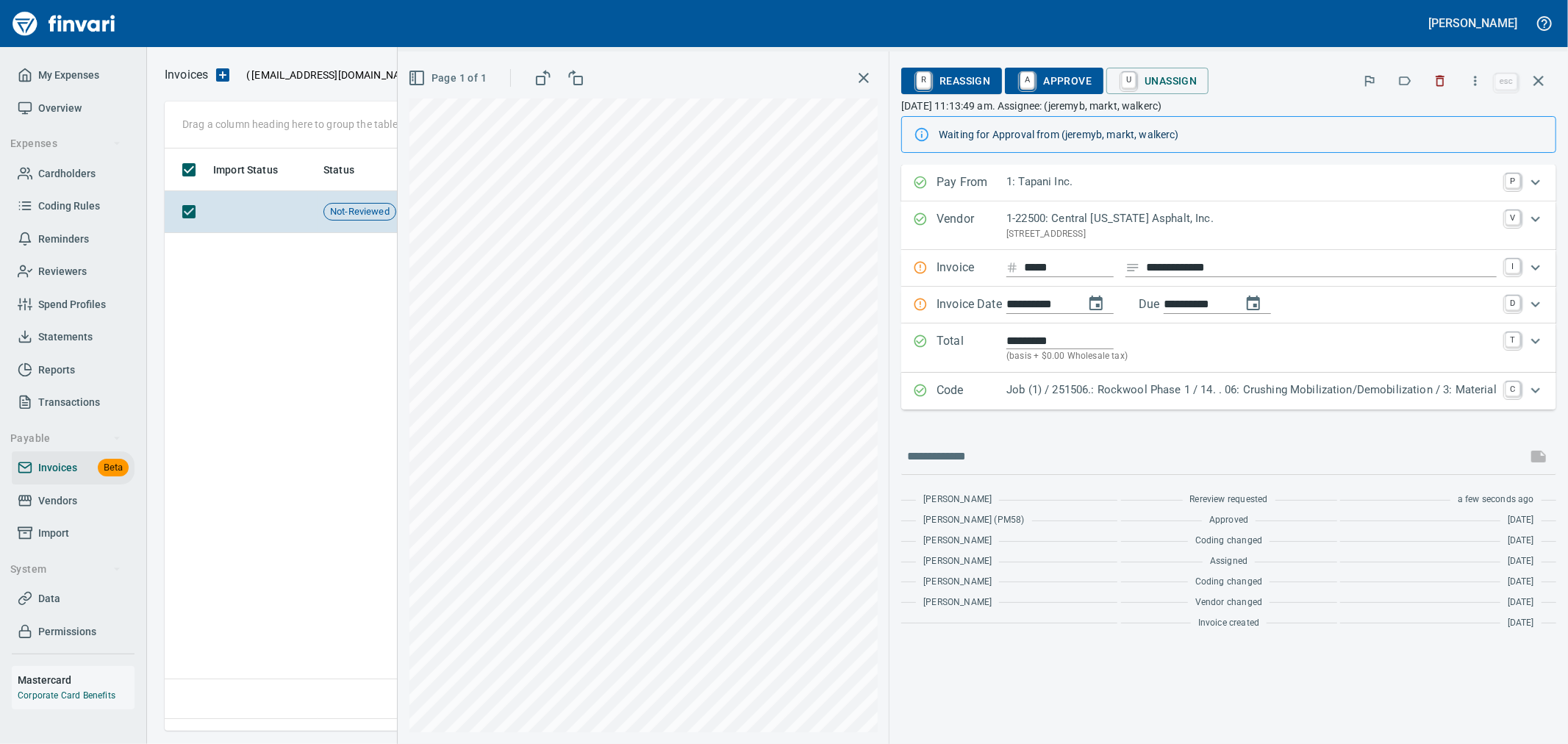
click at [971, 82] on span "R Reassign" at bounding box center [952, 81] width 77 height 25
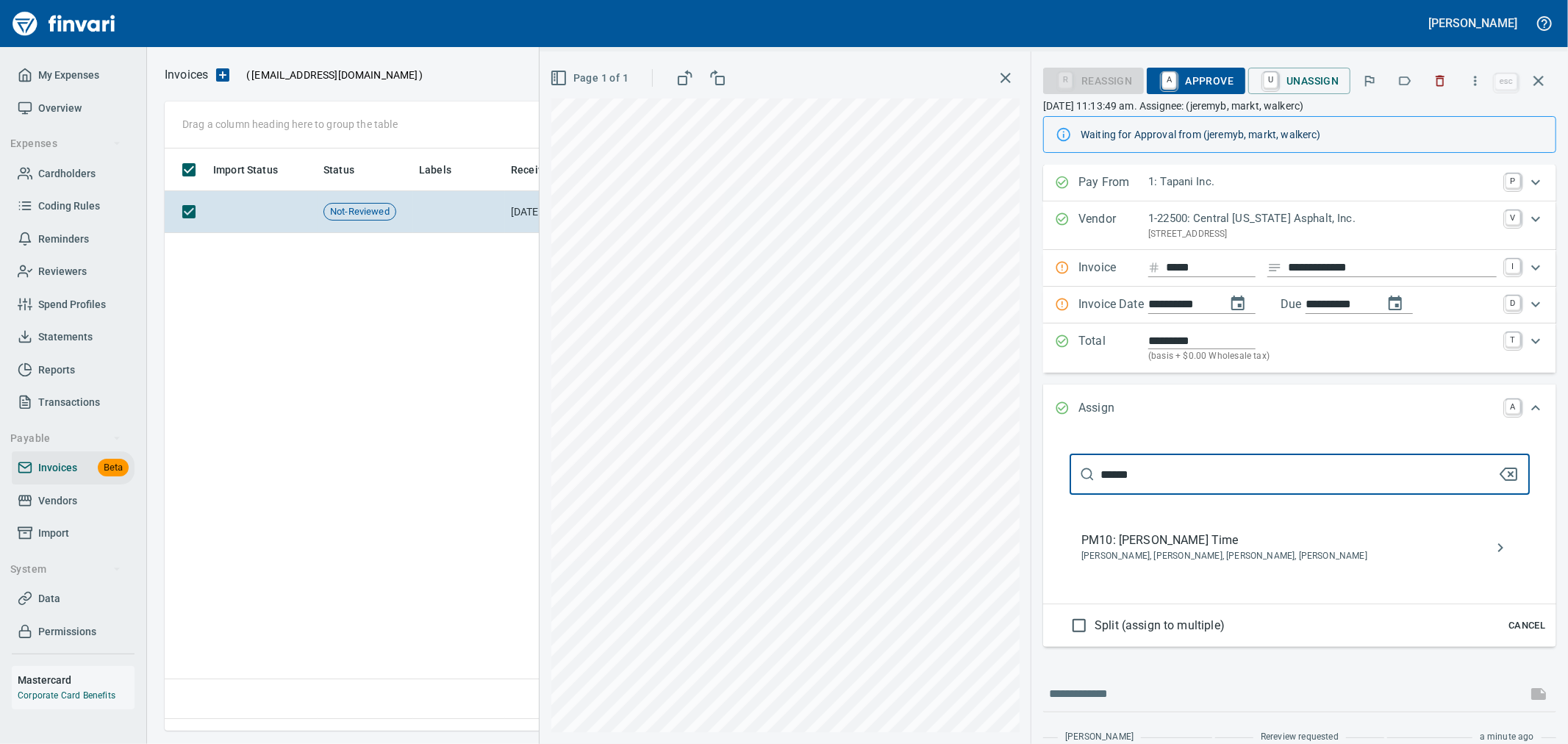
type input "******"
click at [1178, 541] on span "PM10: [PERSON_NAME] Time" at bounding box center [1288, 540] width 413 height 17
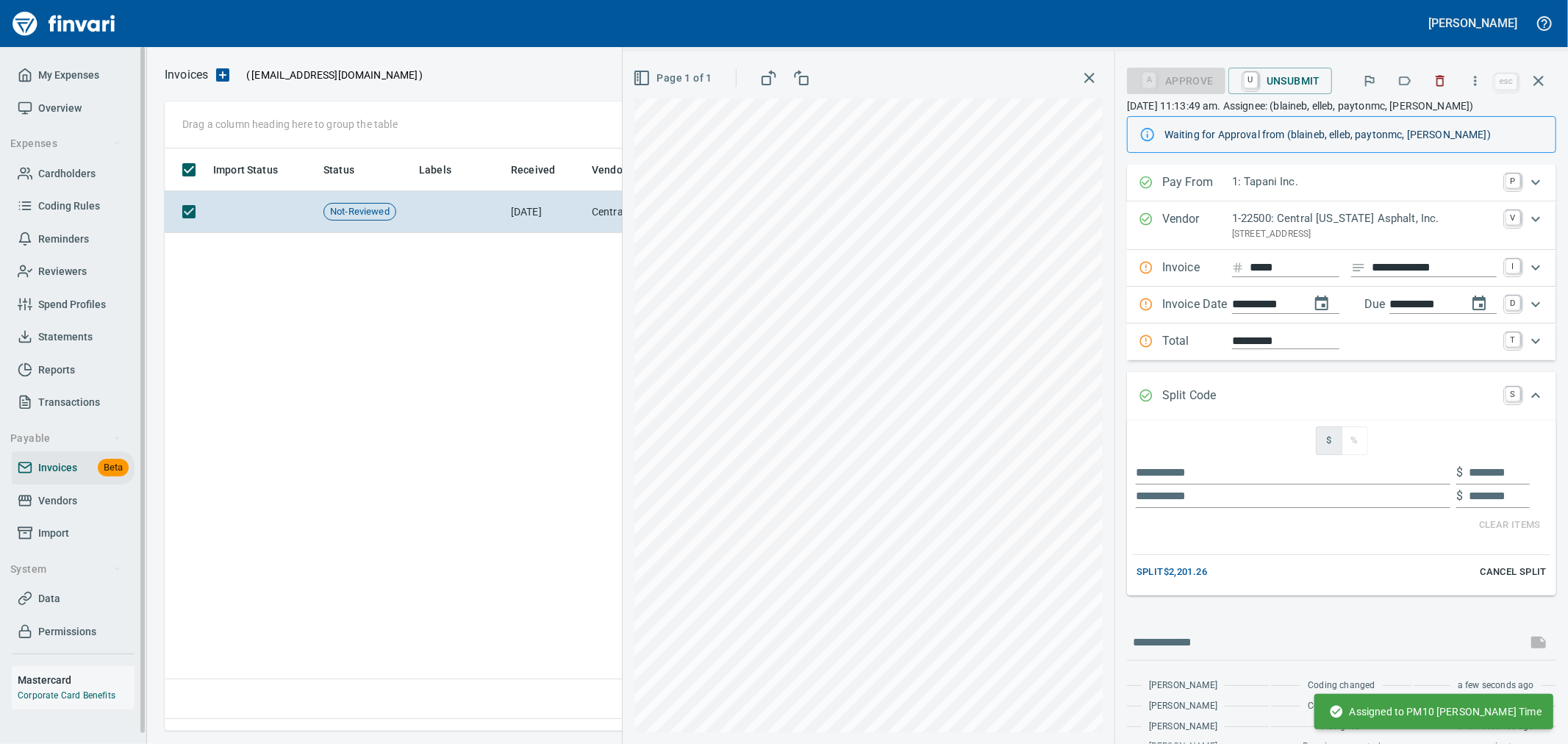
type input "*"
type input "******"
type input "*"
type input "********"
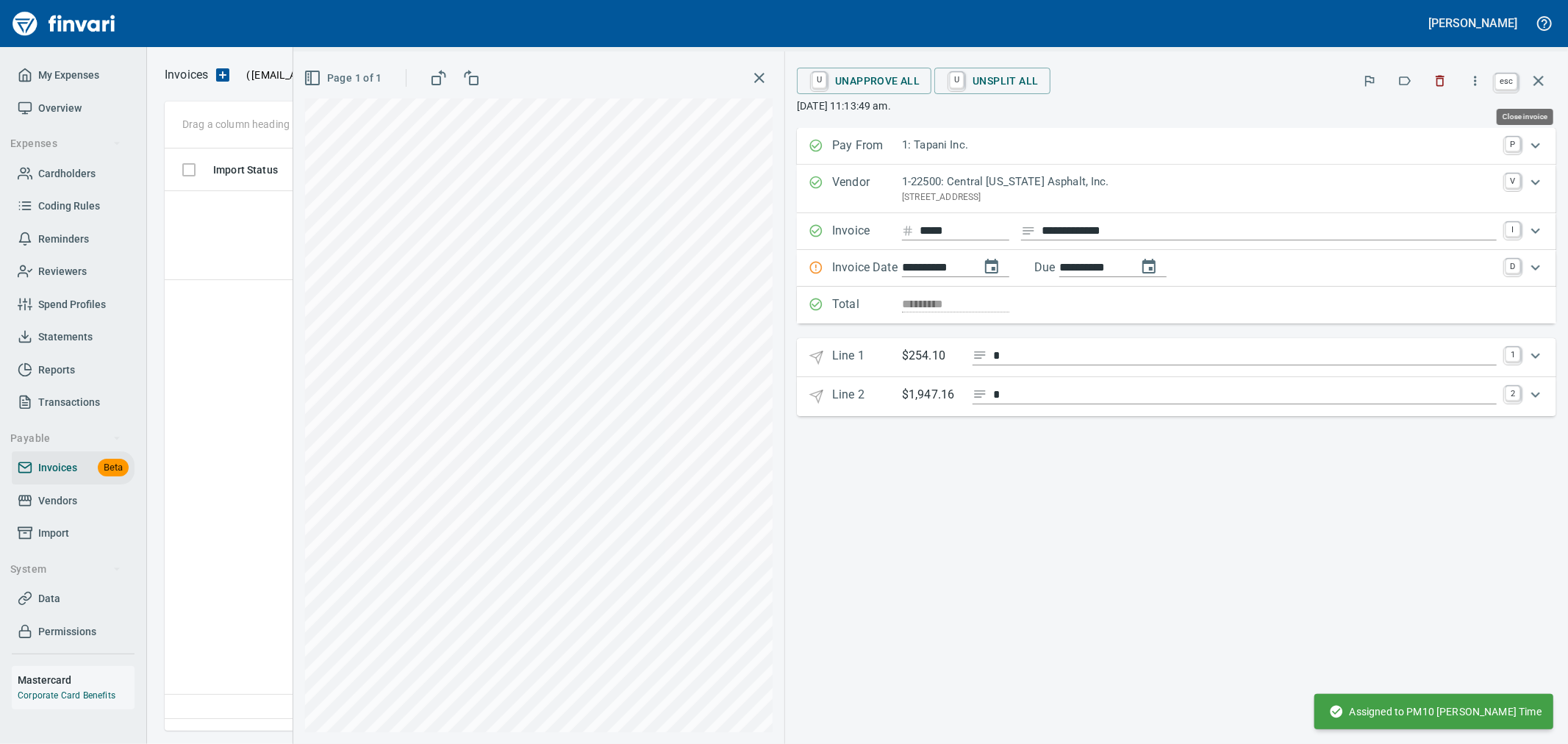
click at [1542, 82] on icon "button" at bounding box center [1538, 81] width 17 height 17
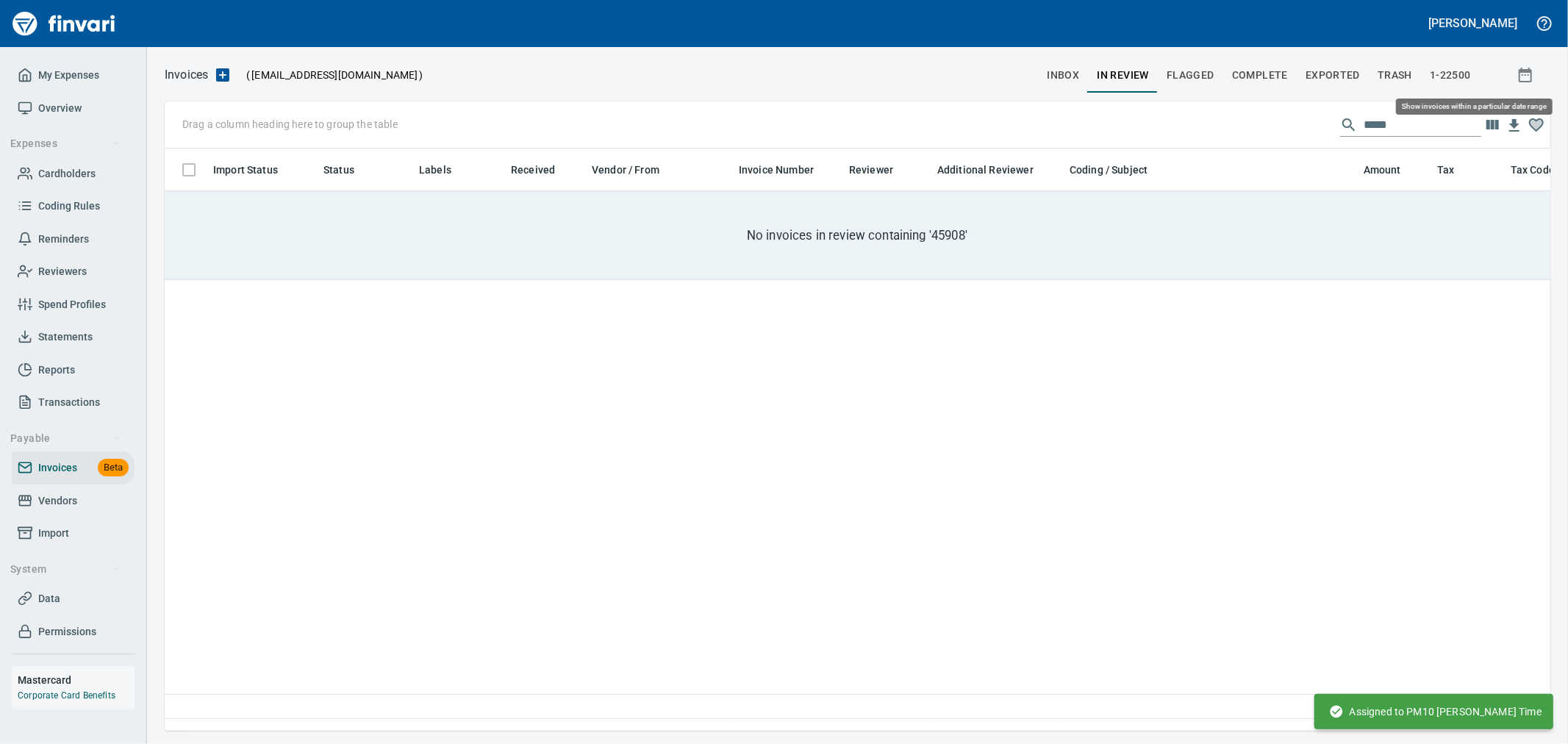
scroll to position [557, 1373]
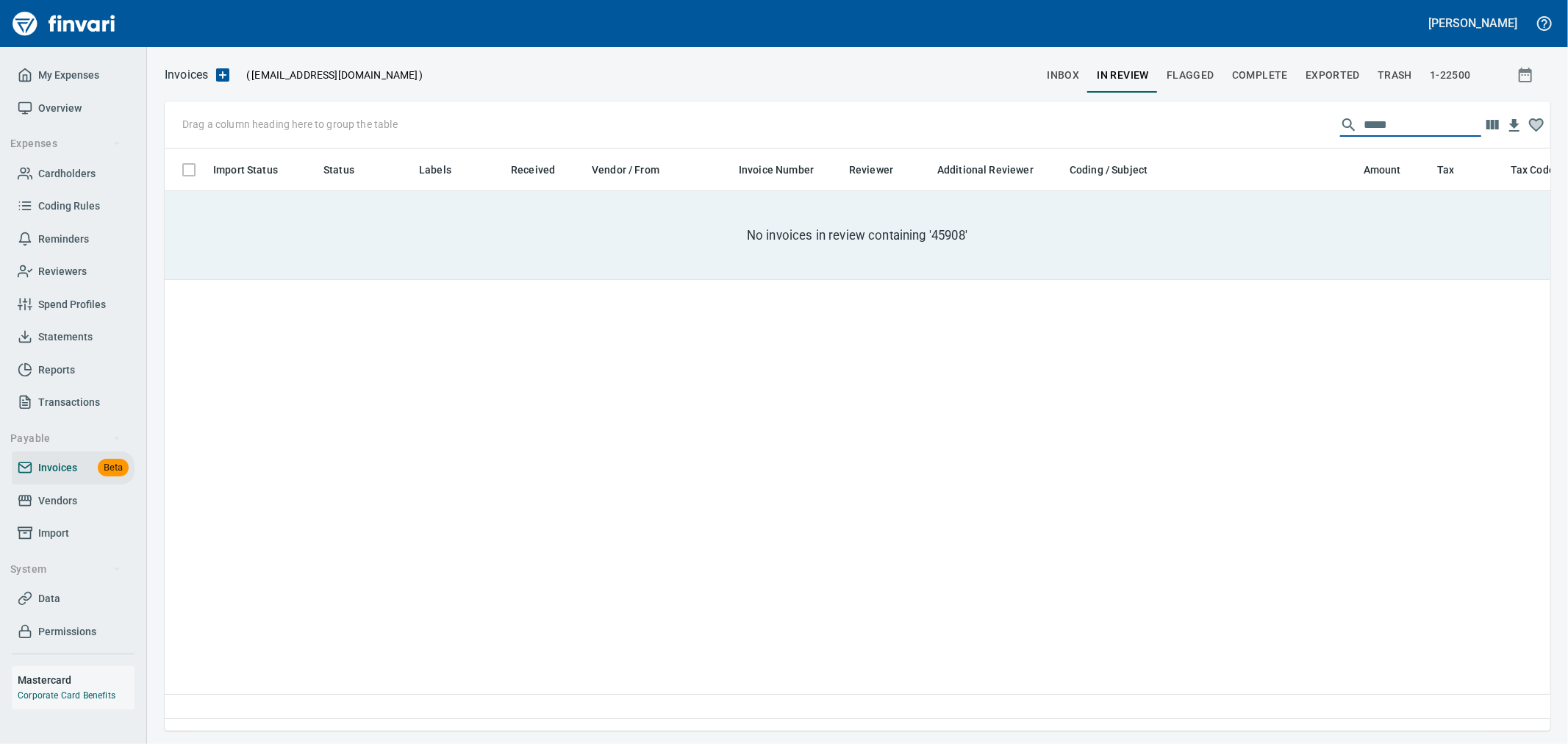
drag, startPoint x: 1404, startPoint y: 119, endPoint x: 1022, endPoint y: 115, distance: 382.0
click at [1024, 114] on div "Drag a column heading here to group the table *****" at bounding box center [857, 125] width 1386 height 47
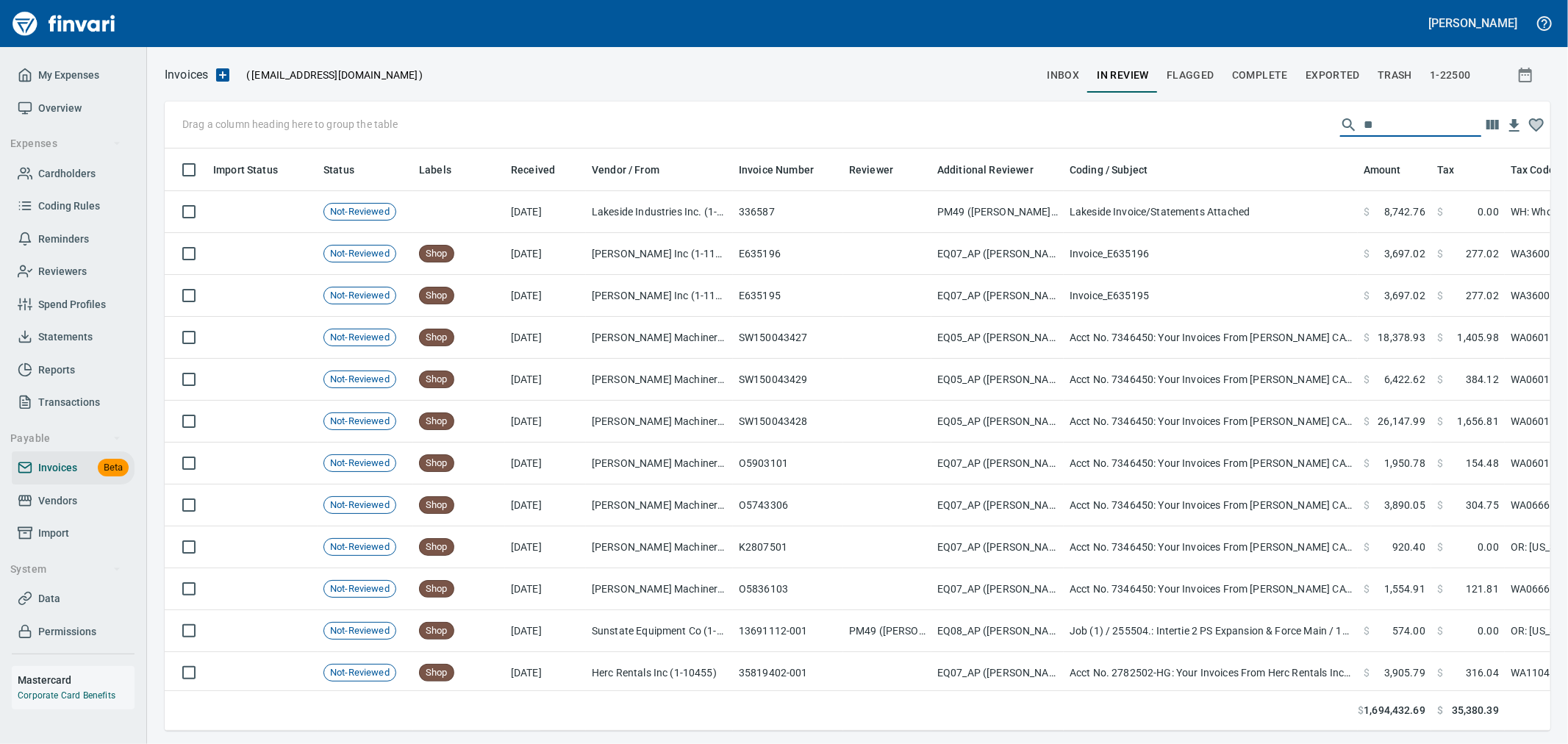
scroll to position [557, 1361]
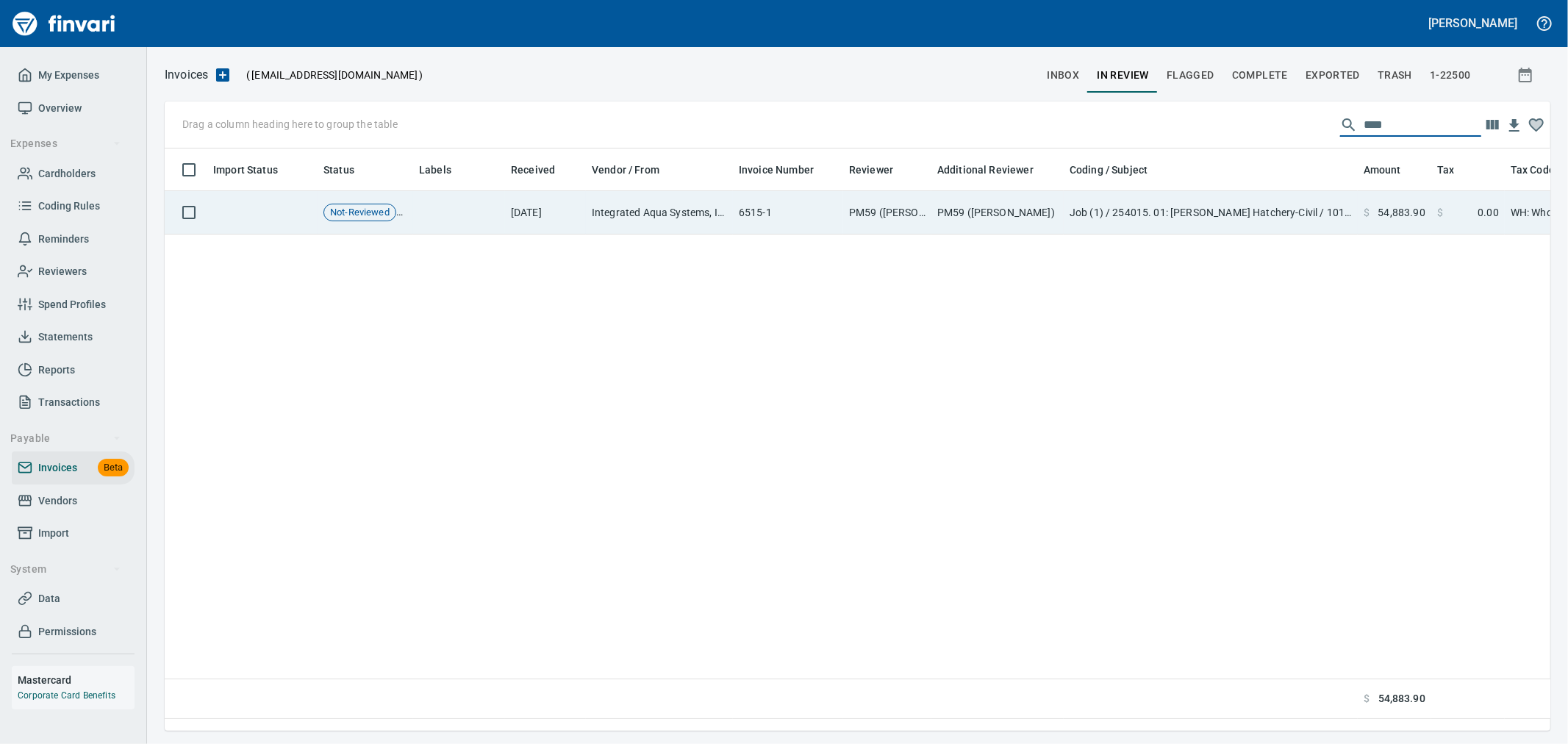
type input "****"
click at [1135, 220] on td "Job (1) / 254015. 01: [PERSON_NAME] Hatchery-Civil / 1010. .: Material Tax / 5:…" at bounding box center [1211, 213] width 294 height 43
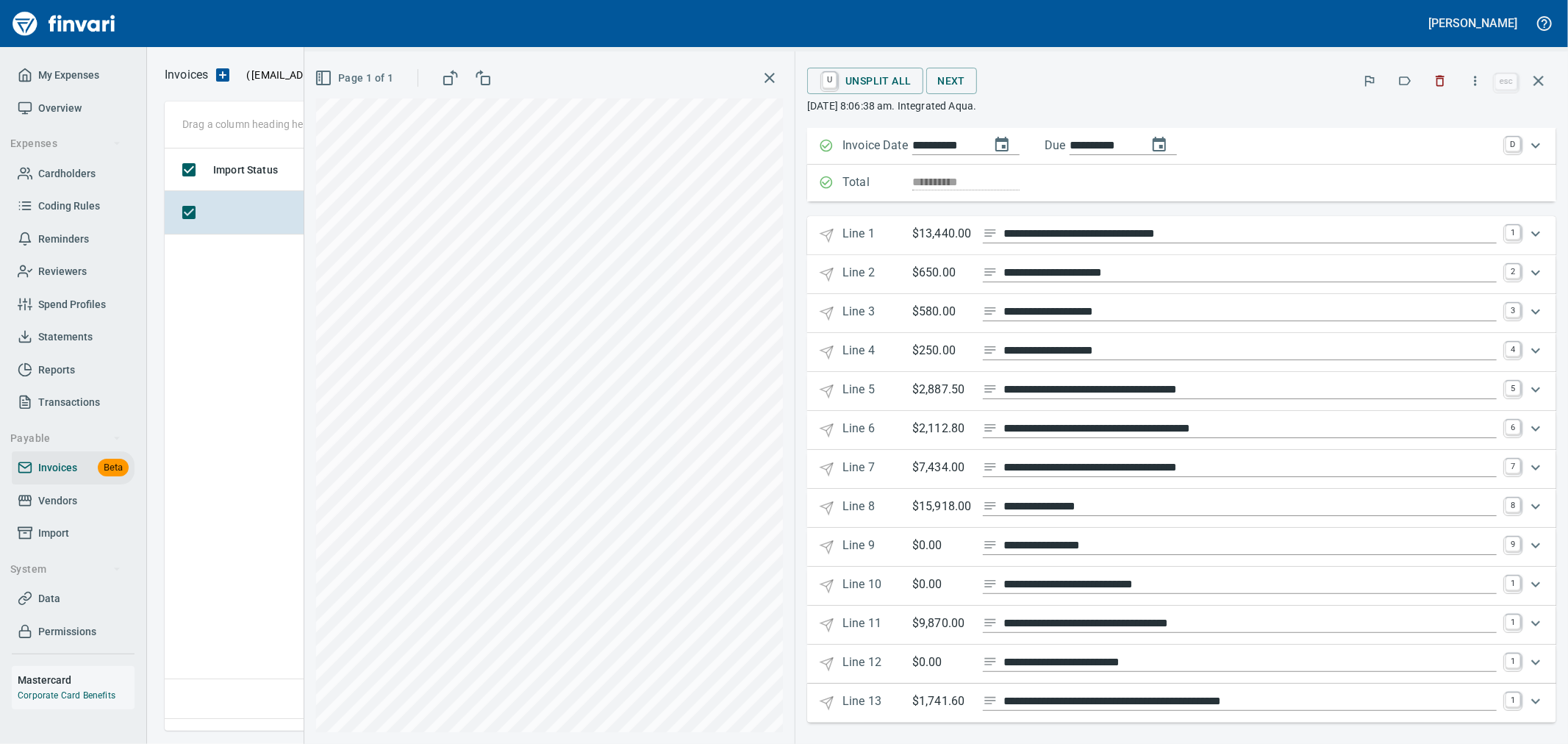
scroll to position [132, 0]
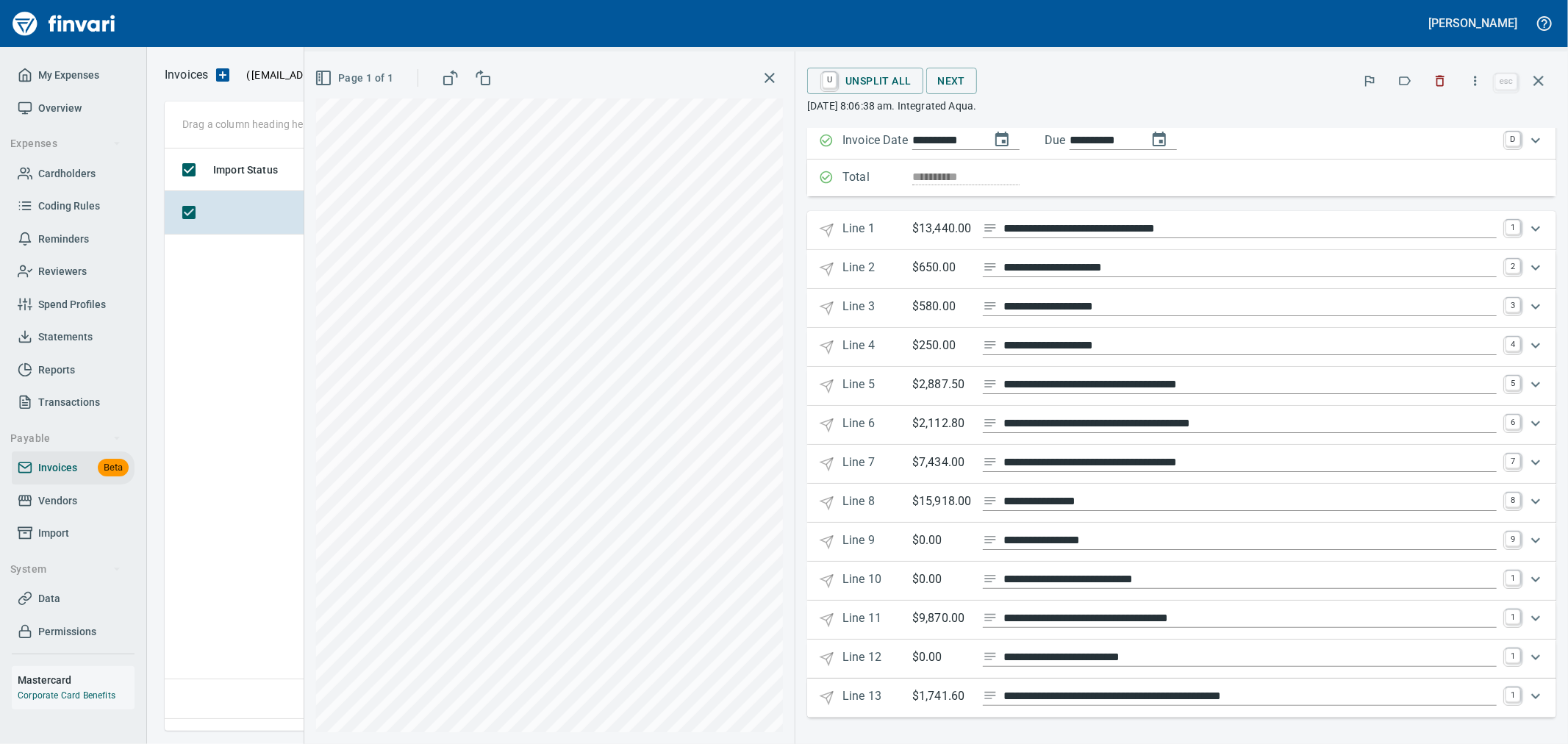
click at [980, 238] on 1 "**********" at bounding box center [1182, 230] width 750 height 39
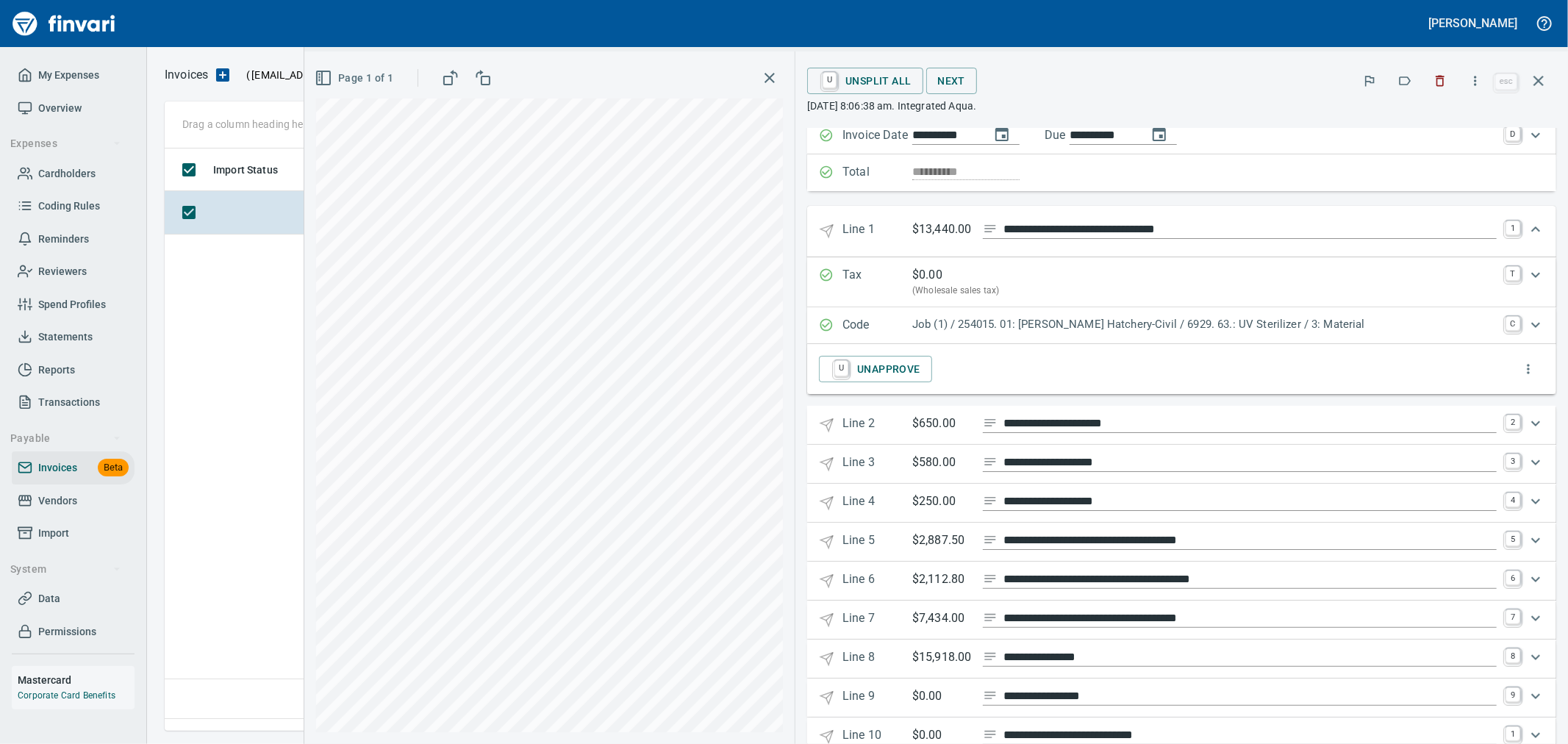
click at [980, 247] on 1 "**********" at bounding box center [1182, 231] width 750 height 51
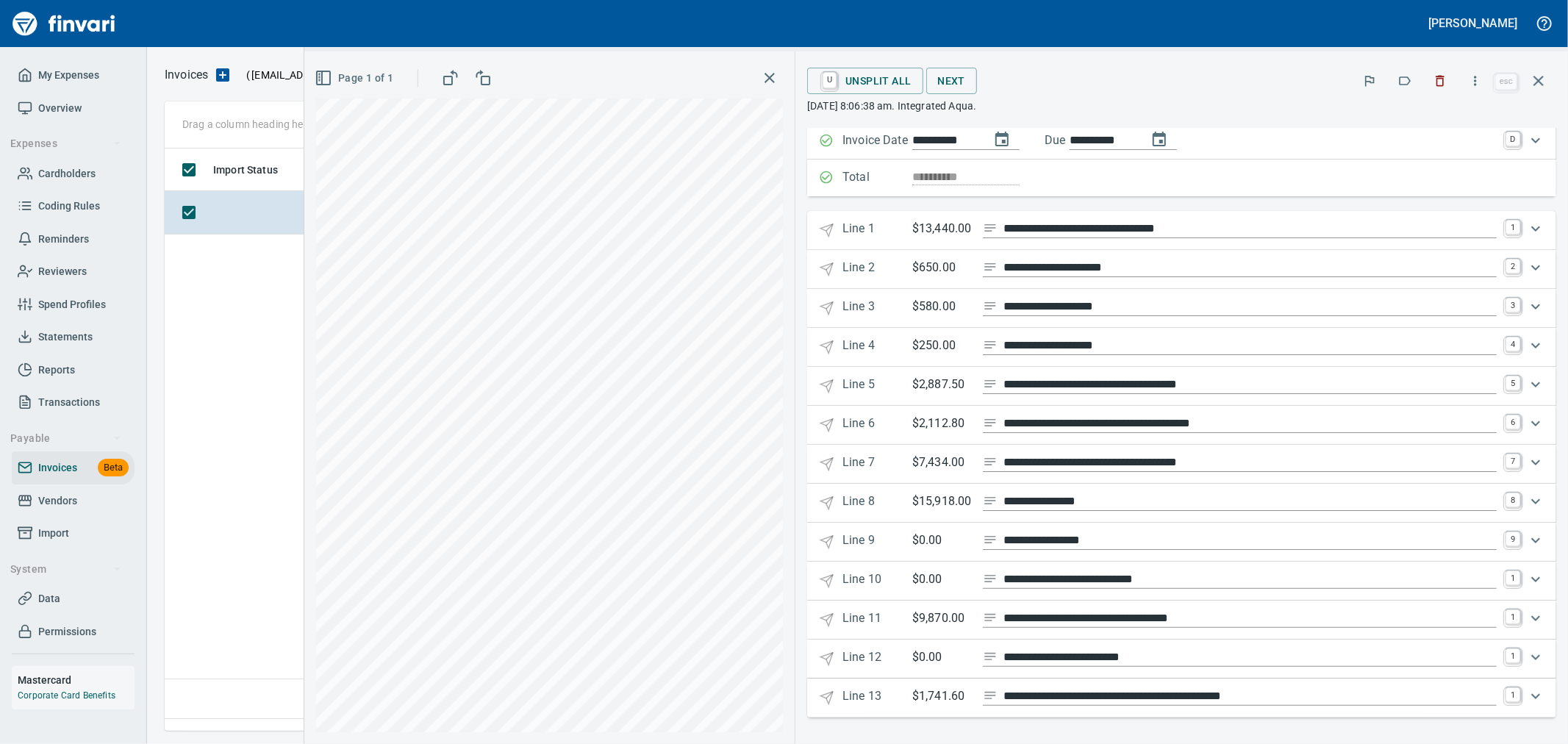
click at [972, 230] on p "$13,440.00" at bounding box center [942, 229] width 59 height 18
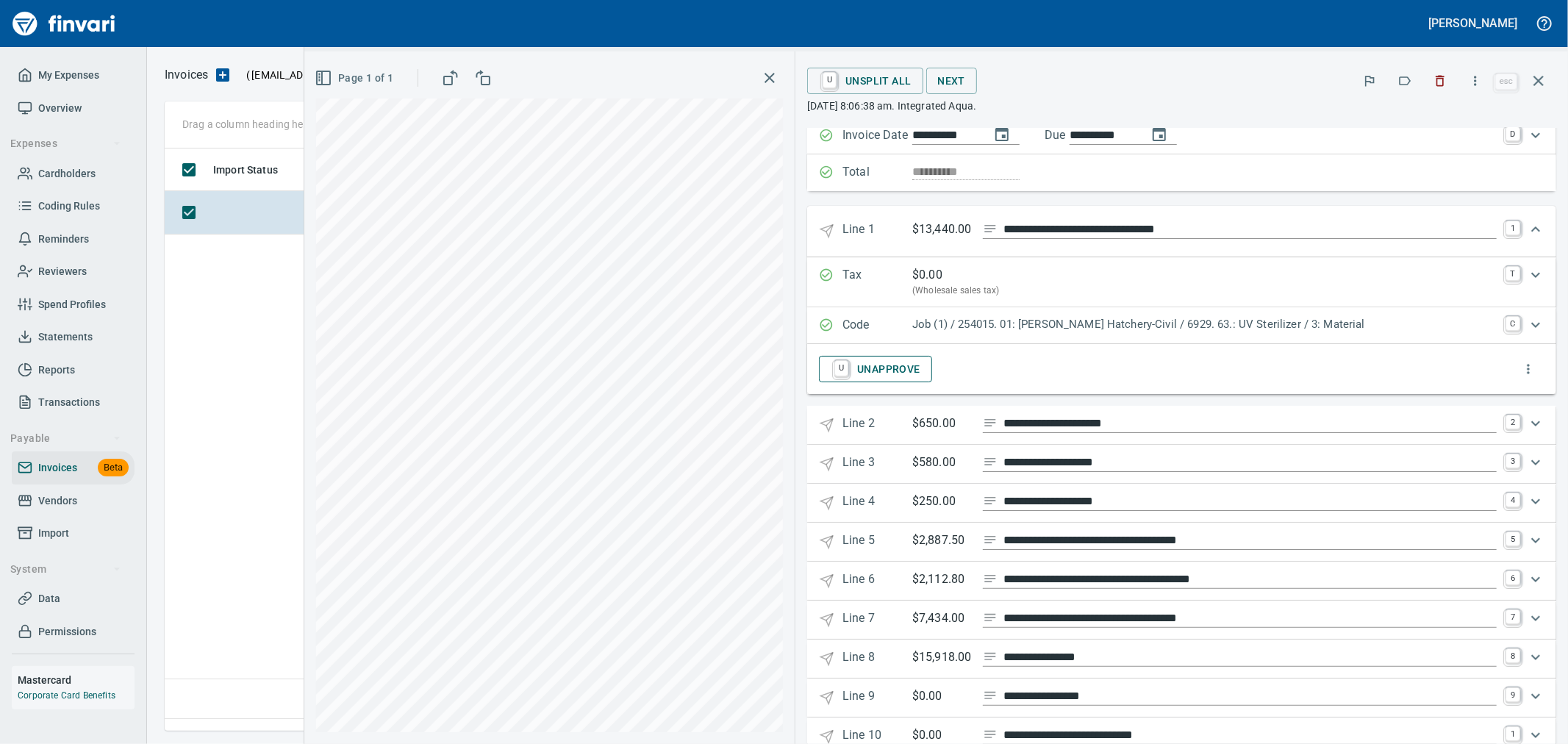
click at [921, 377] on span "U Unapprove" at bounding box center [876, 369] width 90 height 25
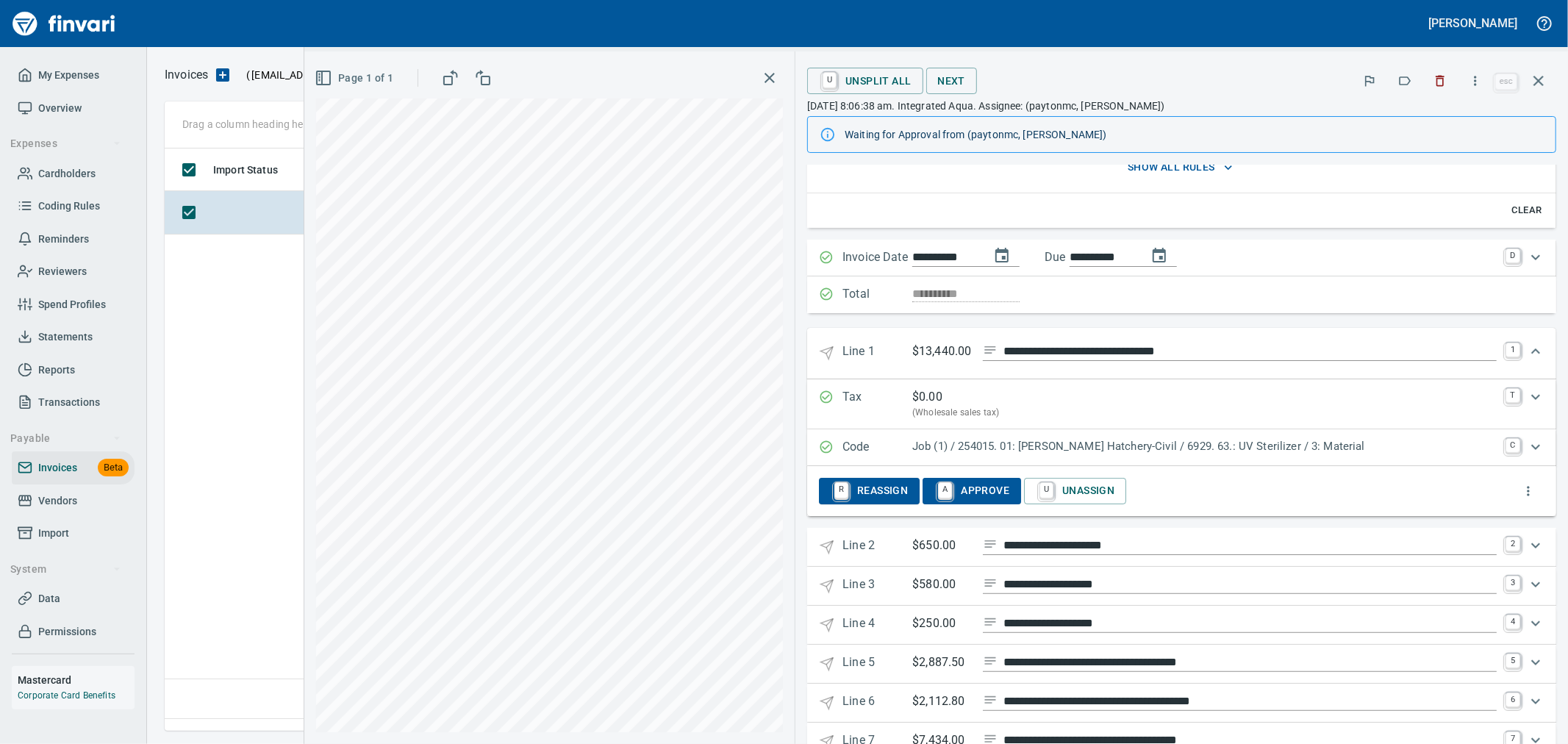
scroll to position [163, 0]
click at [968, 549] on p "$650.00" at bounding box center [942, 545] width 59 height 18
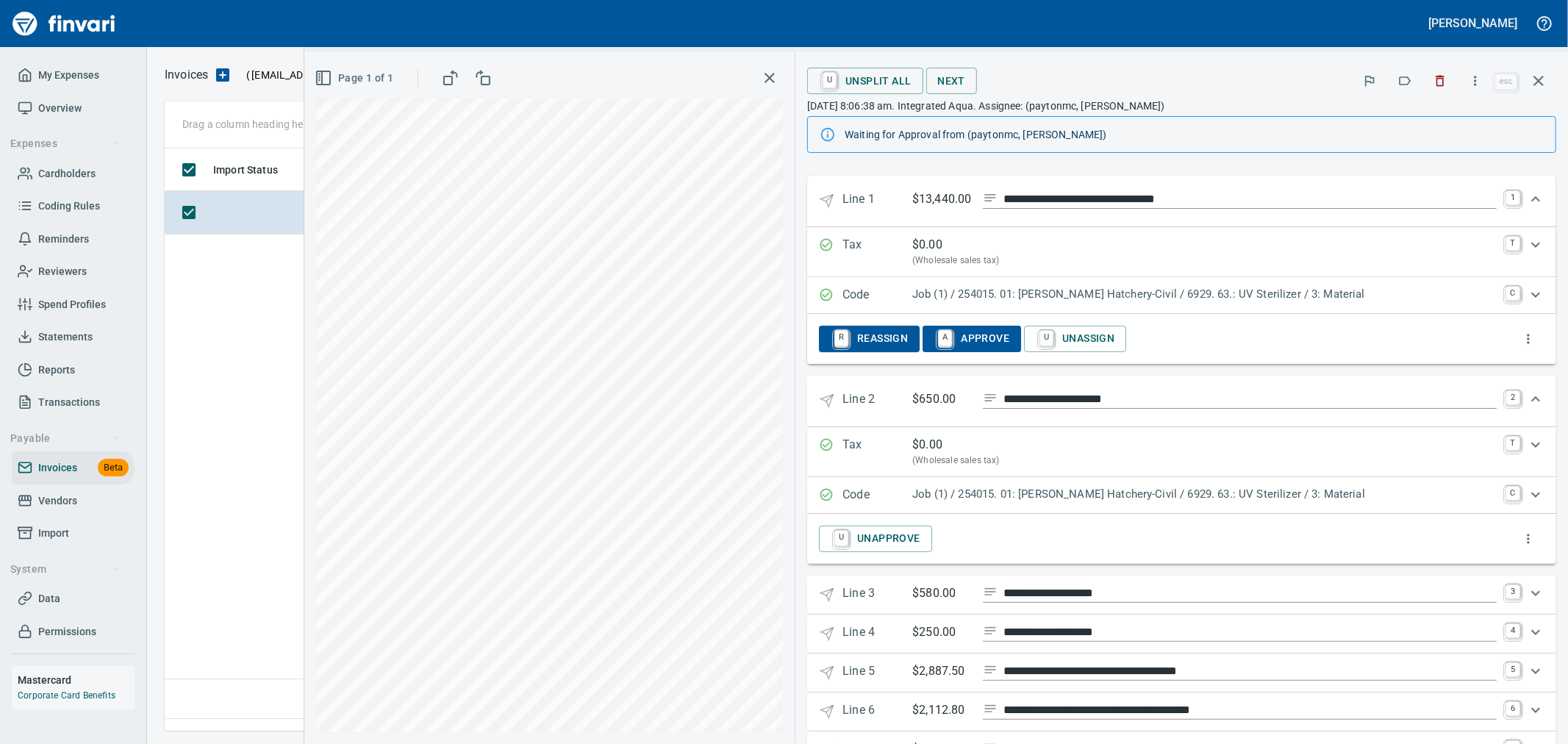
scroll to position [326, 0]
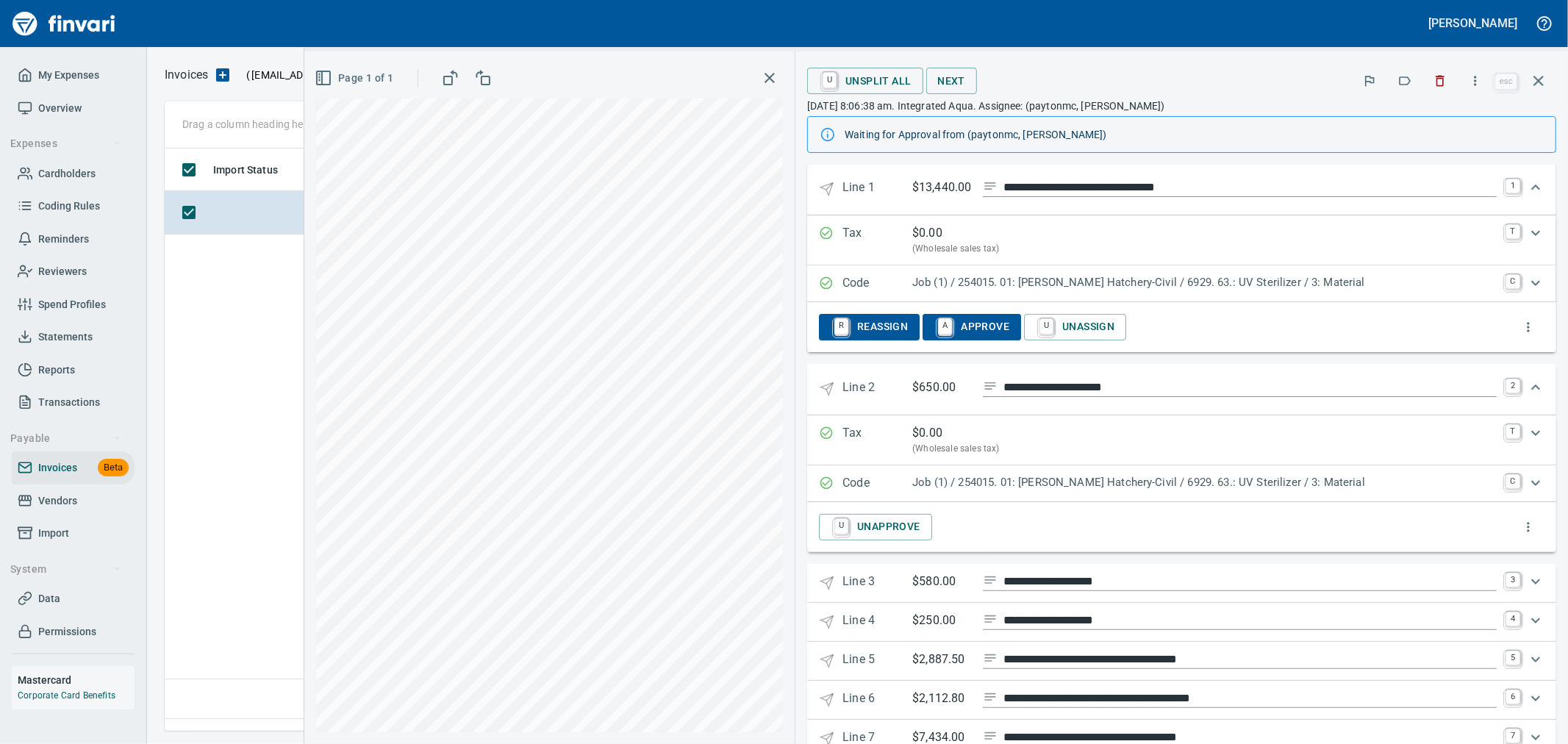
click at [938, 544] on div "U Unapprove" at bounding box center [1182, 527] width 726 height 33
click at [848, 526] on link "U" at bounding box center [841, 527] width 14 height 16
click at [891, 584] on p "Line 3" at bounding box center [877, 584] width 70 height 22
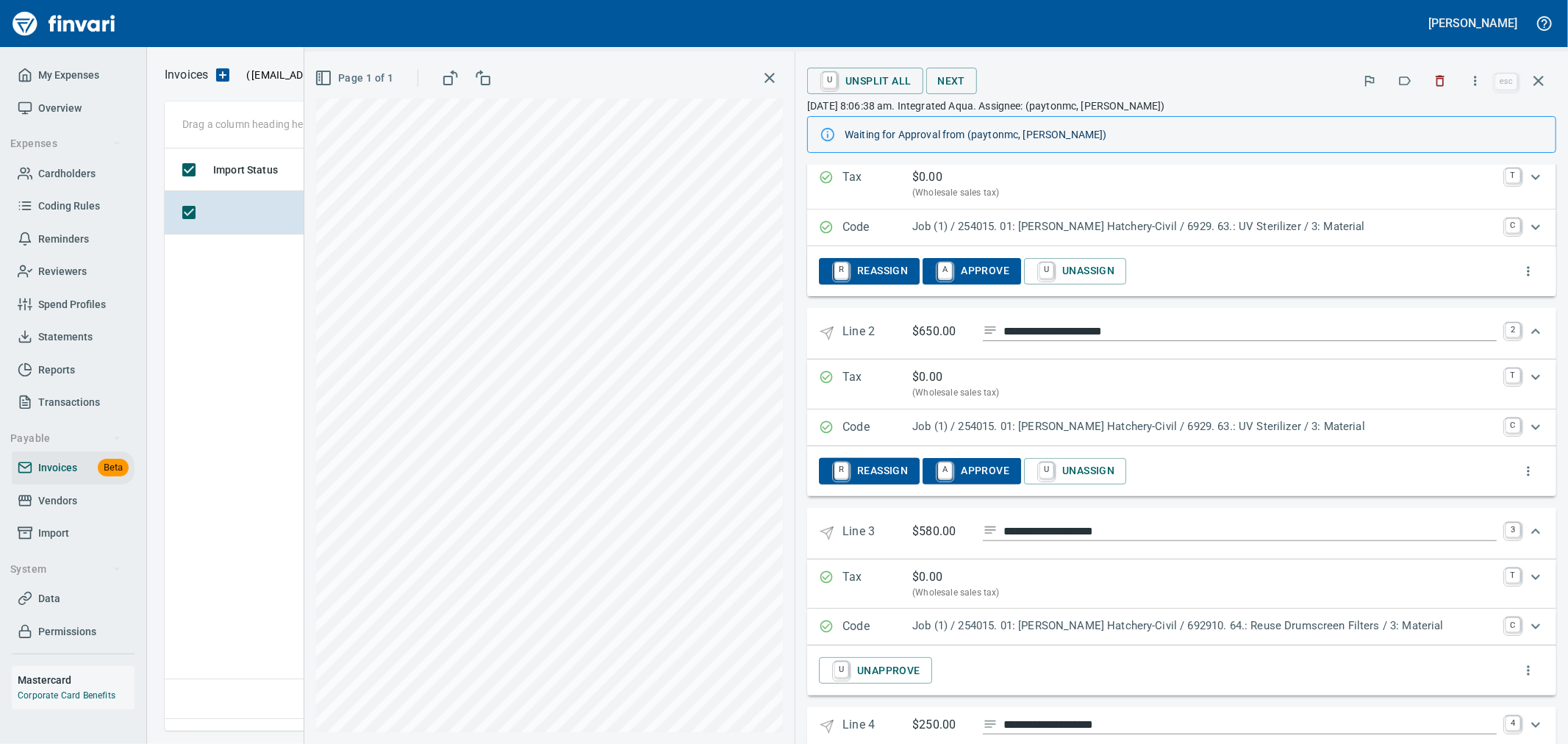
scroll to position [489, 0]
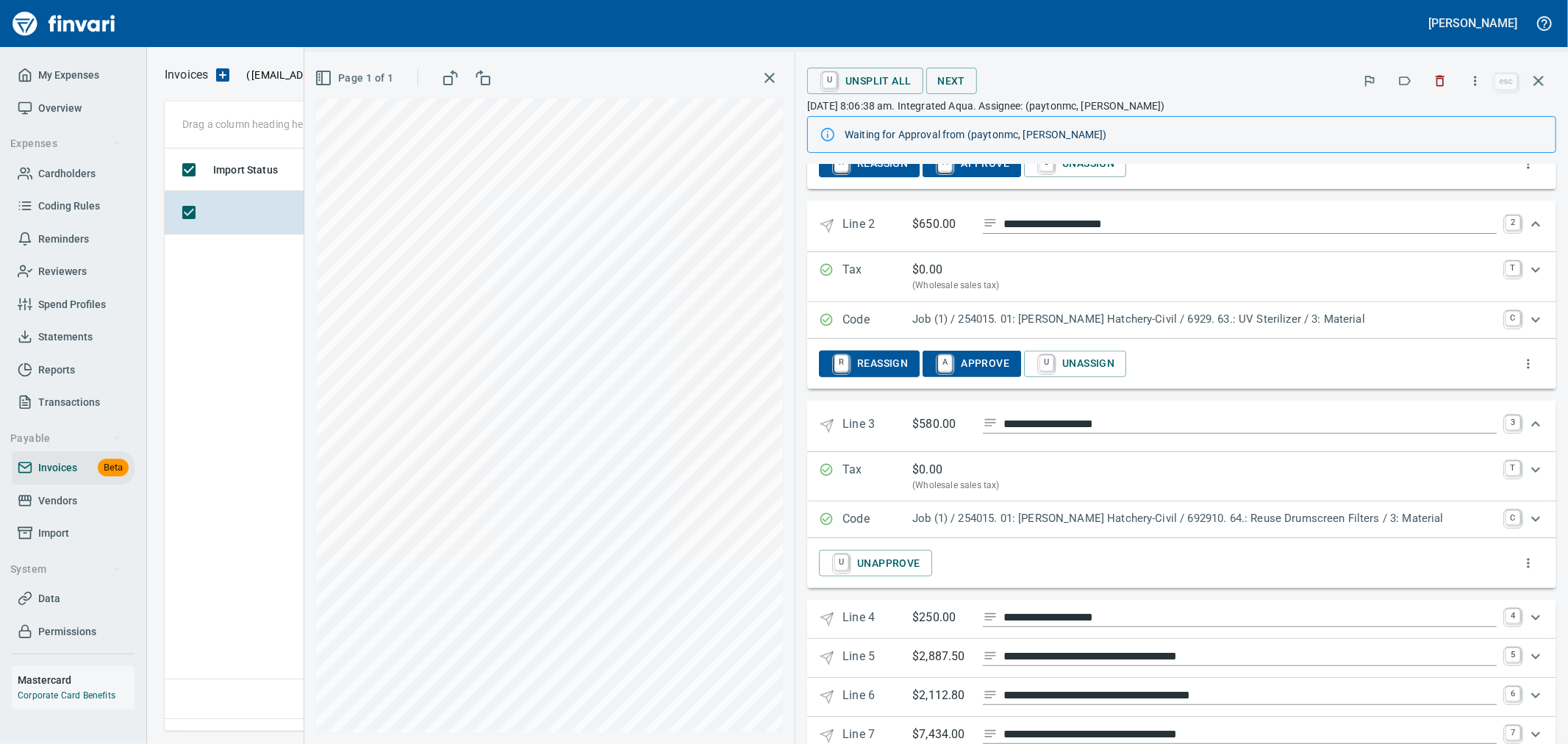
click at [848, 568] on link "U" at bounding box center [841, 563] width 14 height 16
click at [971, 625] on p "$250.00" at bounding box center [942, 618] width 59 height 18
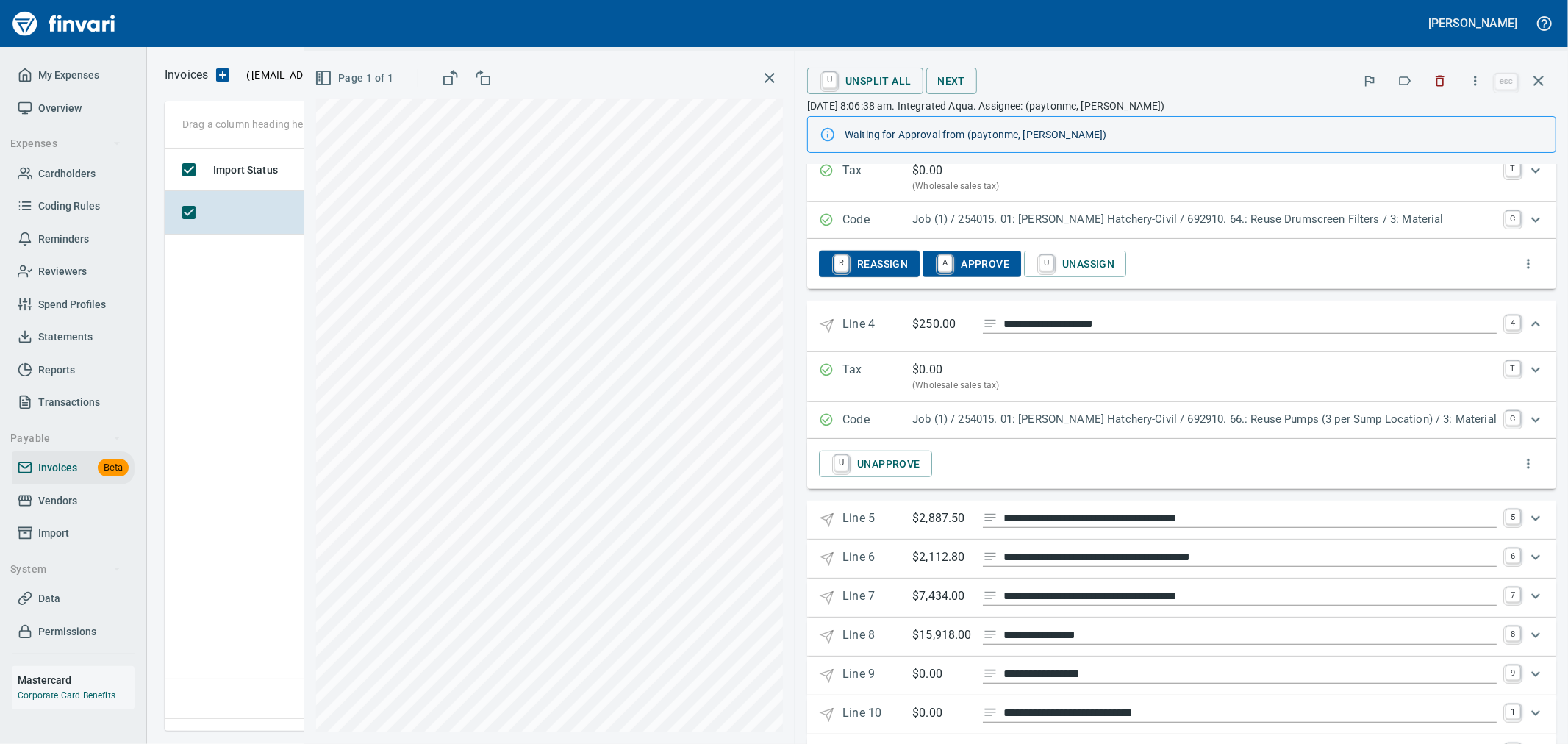
scroll to position [816, 0]
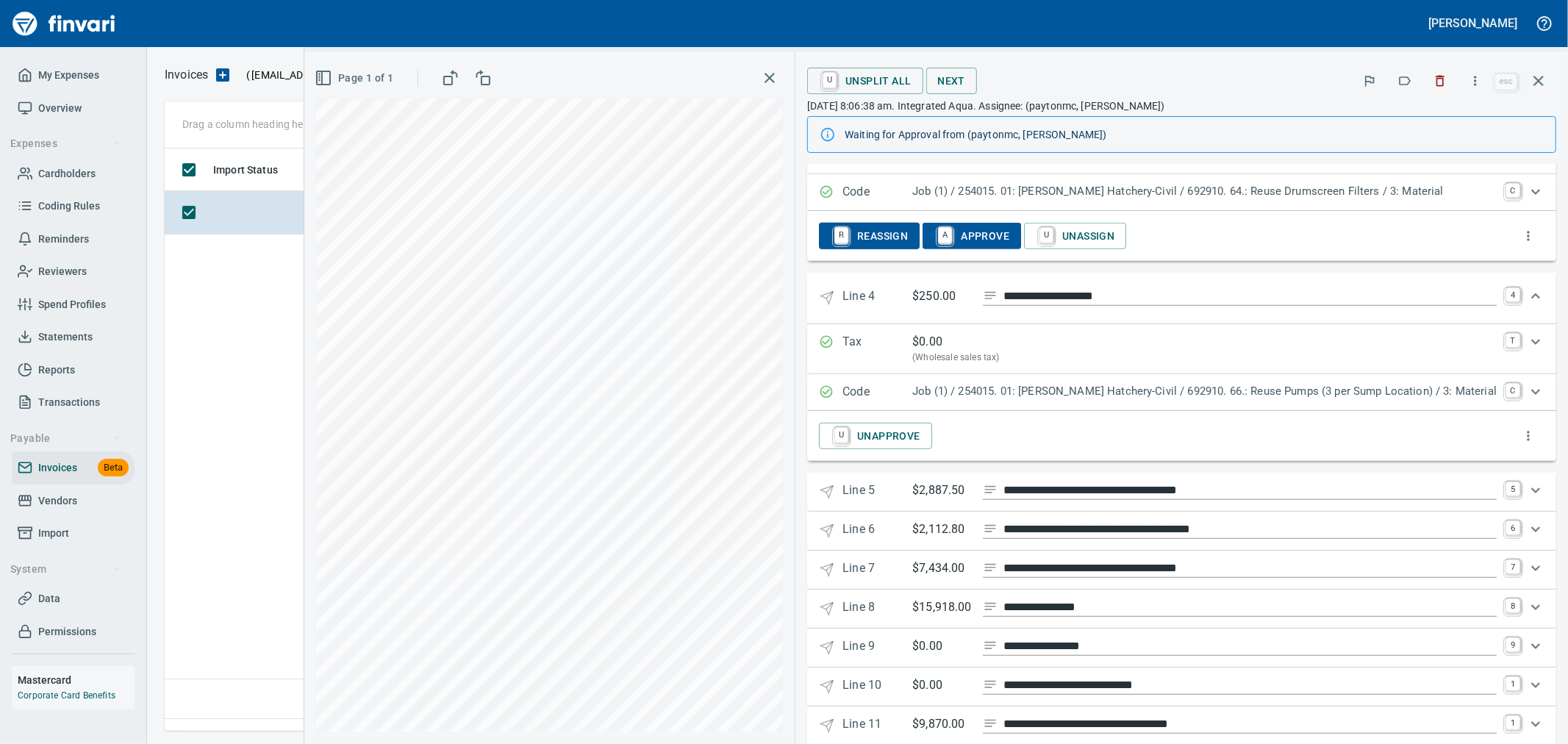
click at [848, 439] on link "U" at bounding box center [841, 435] width 14 height 16
click at [972, 495] on p "$2,887.50" at bounding box center [942, 490] width 59 height 18
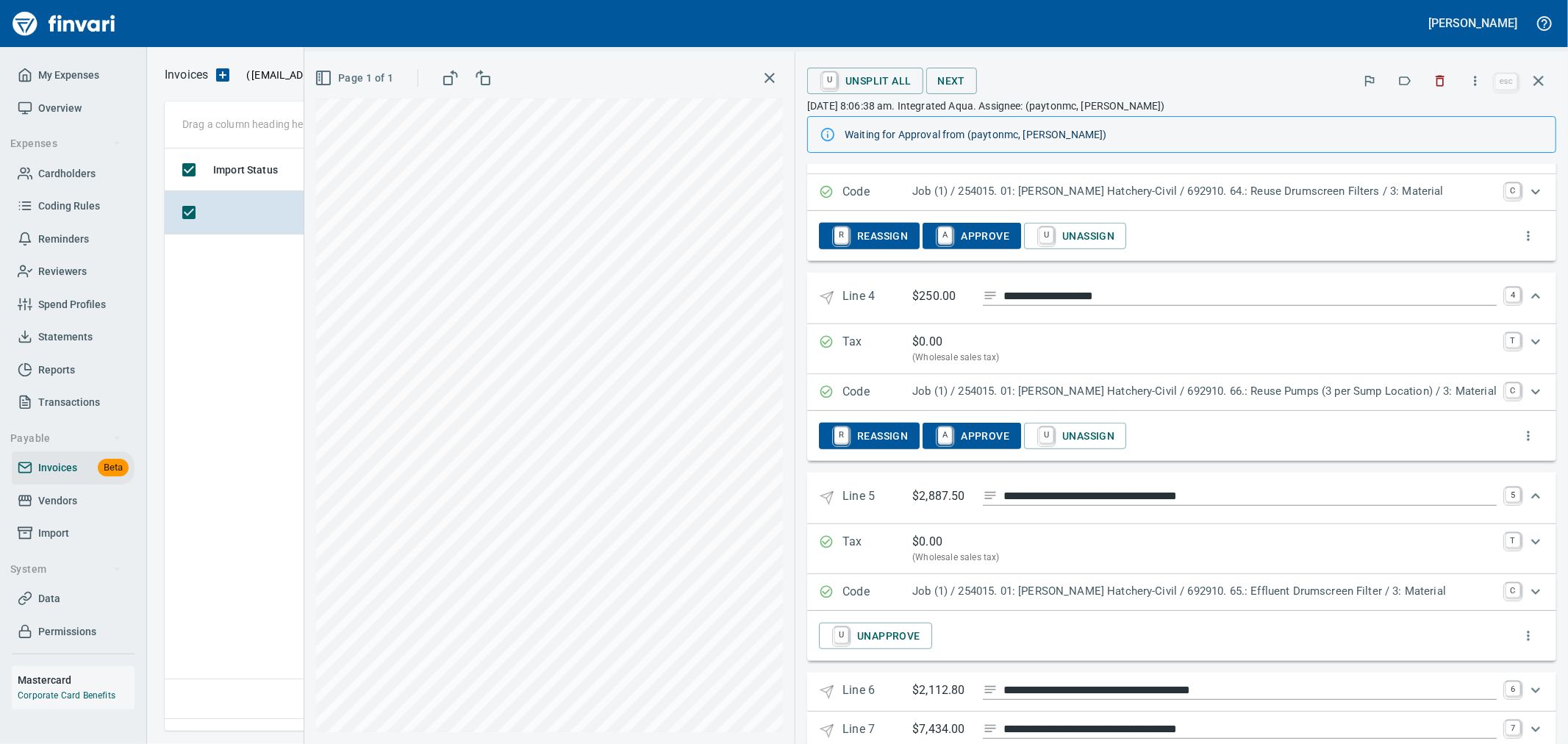
click at [848, 637] on link "U" at bounding box center [841, 635] width 14 height 16
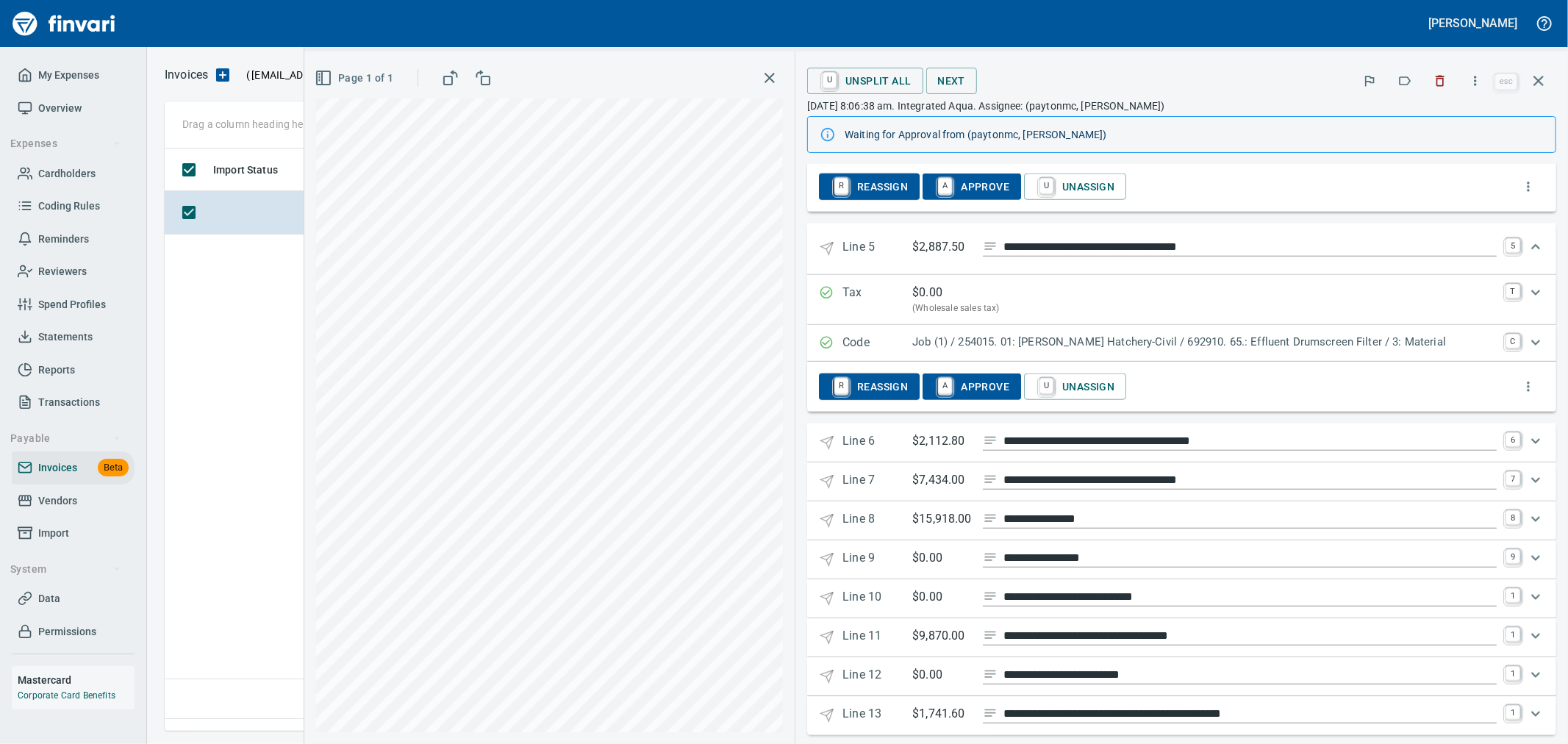
scroll to position [1090, 0]
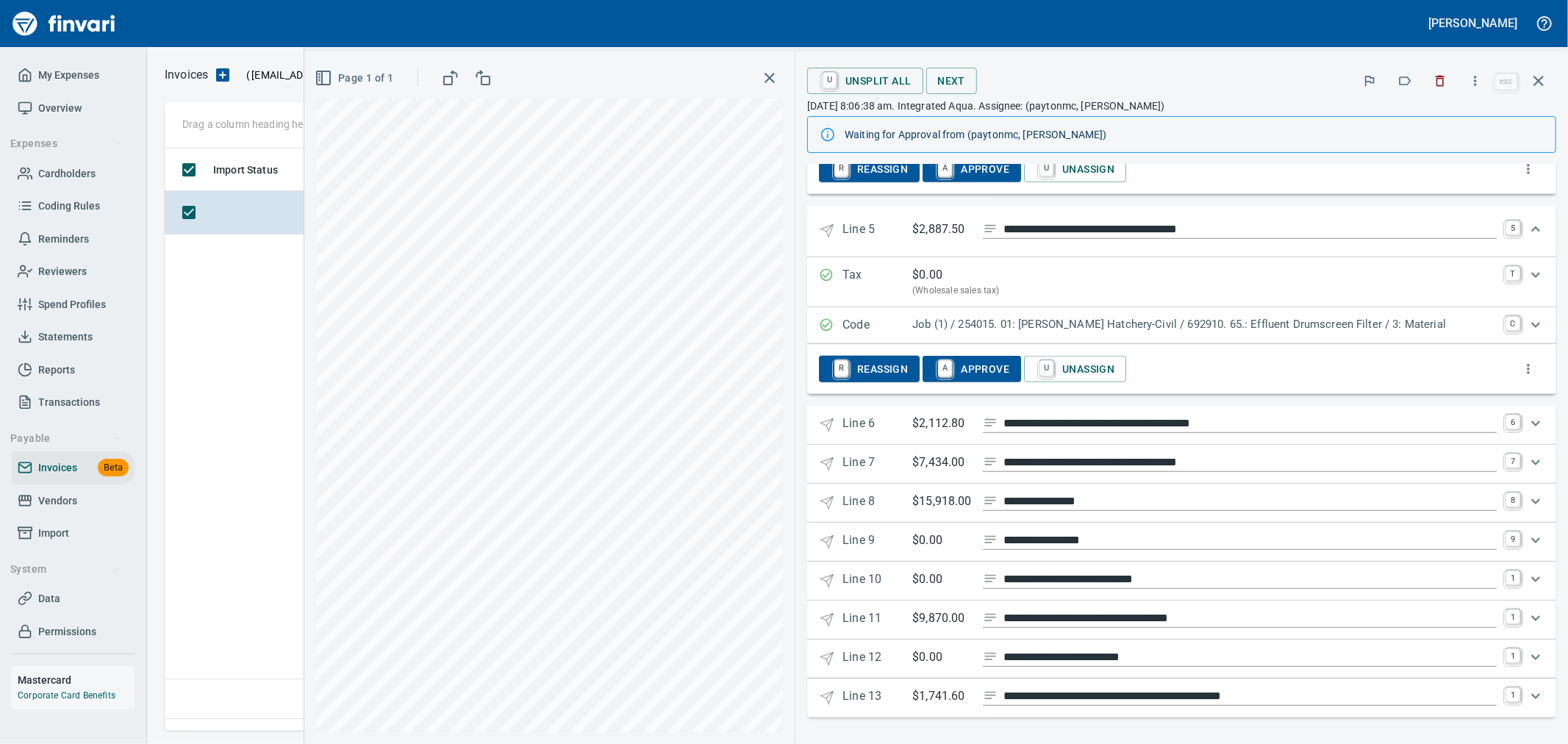
click at [875, 428] on p "Line 6" at bounding box center [877, 426] width 70 height 22
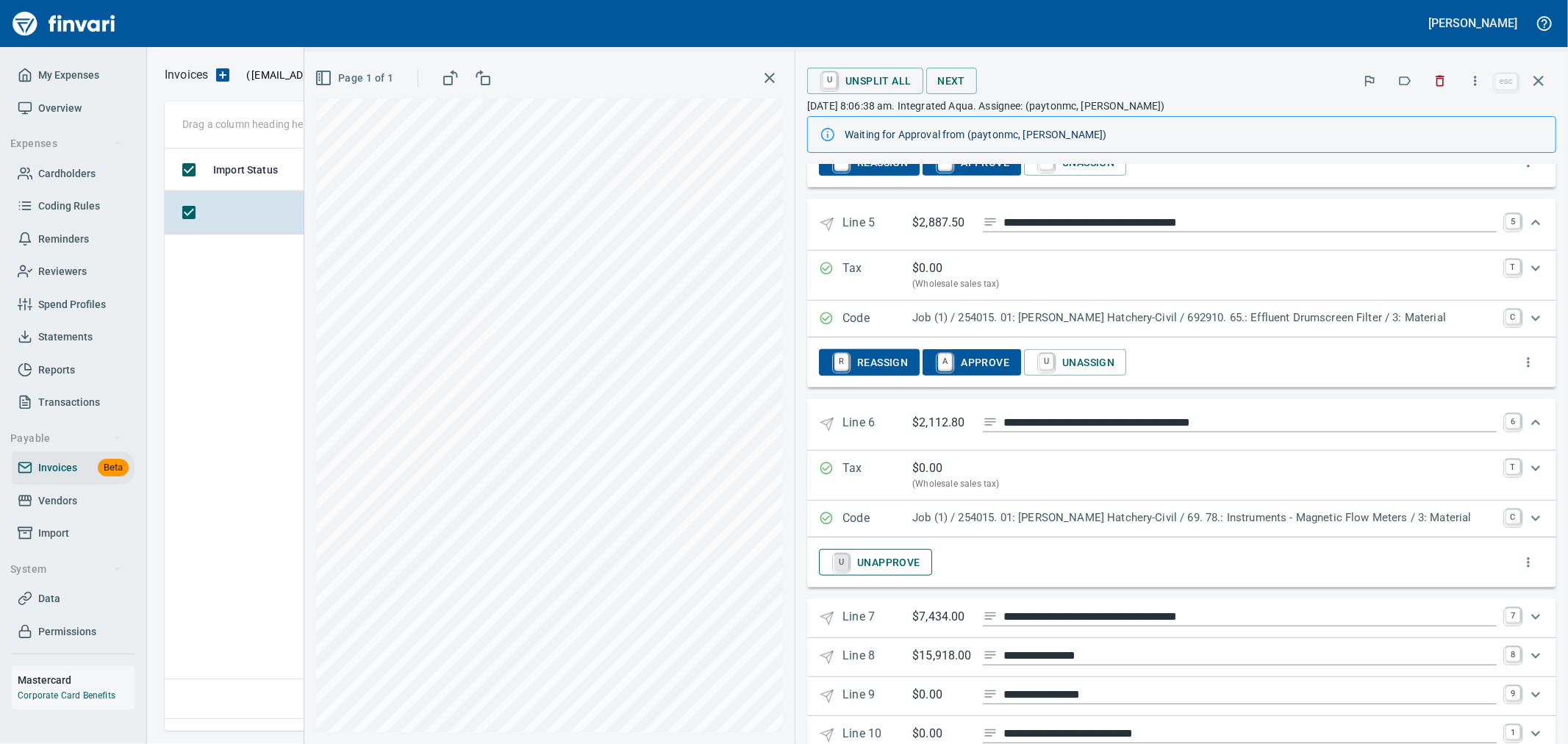
click at [848, 566] on link "U" at bounding box center [841, 563] width 14 height 16
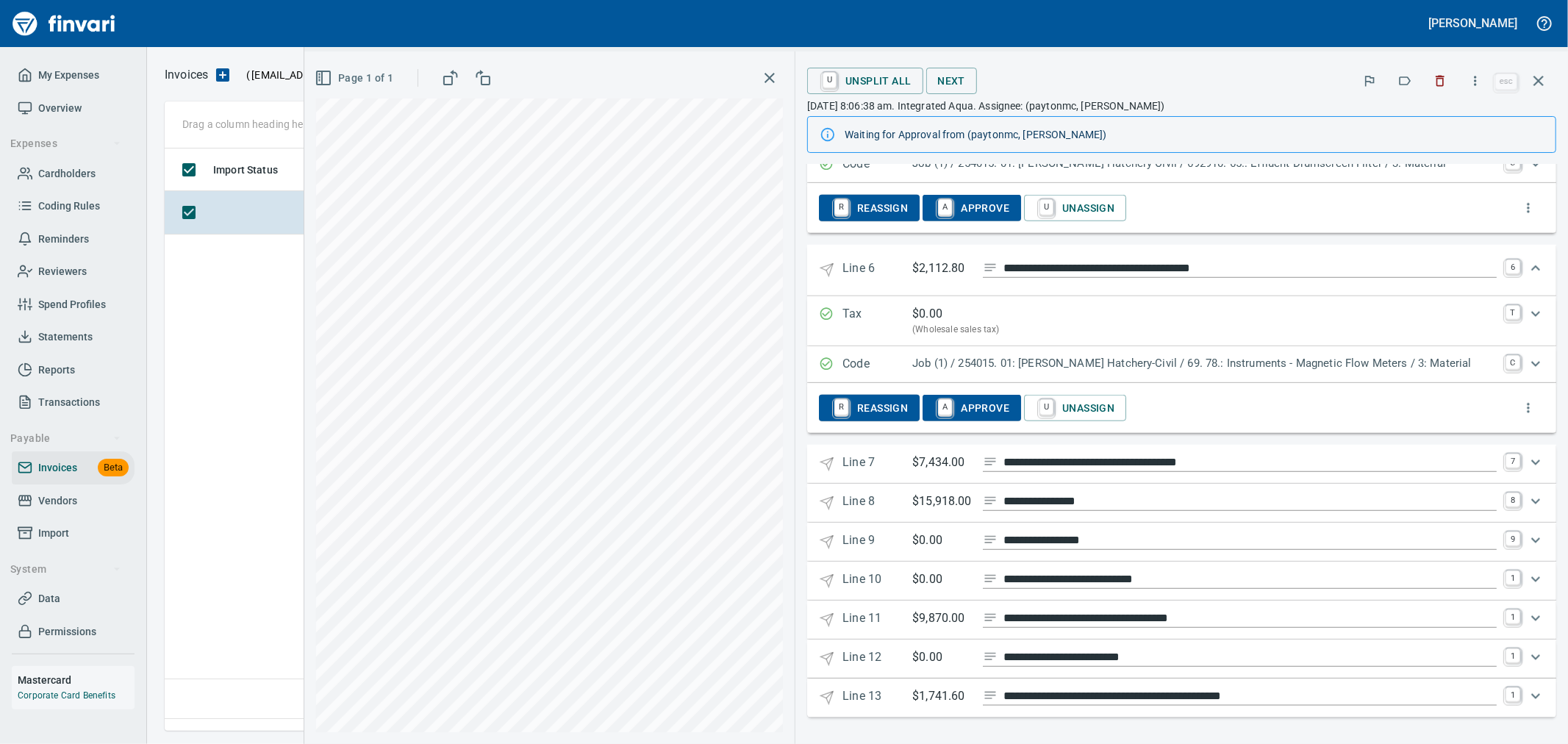
click at [913, 466] on p "Line 7" at bounding box center [877, 465] width 70 height 22
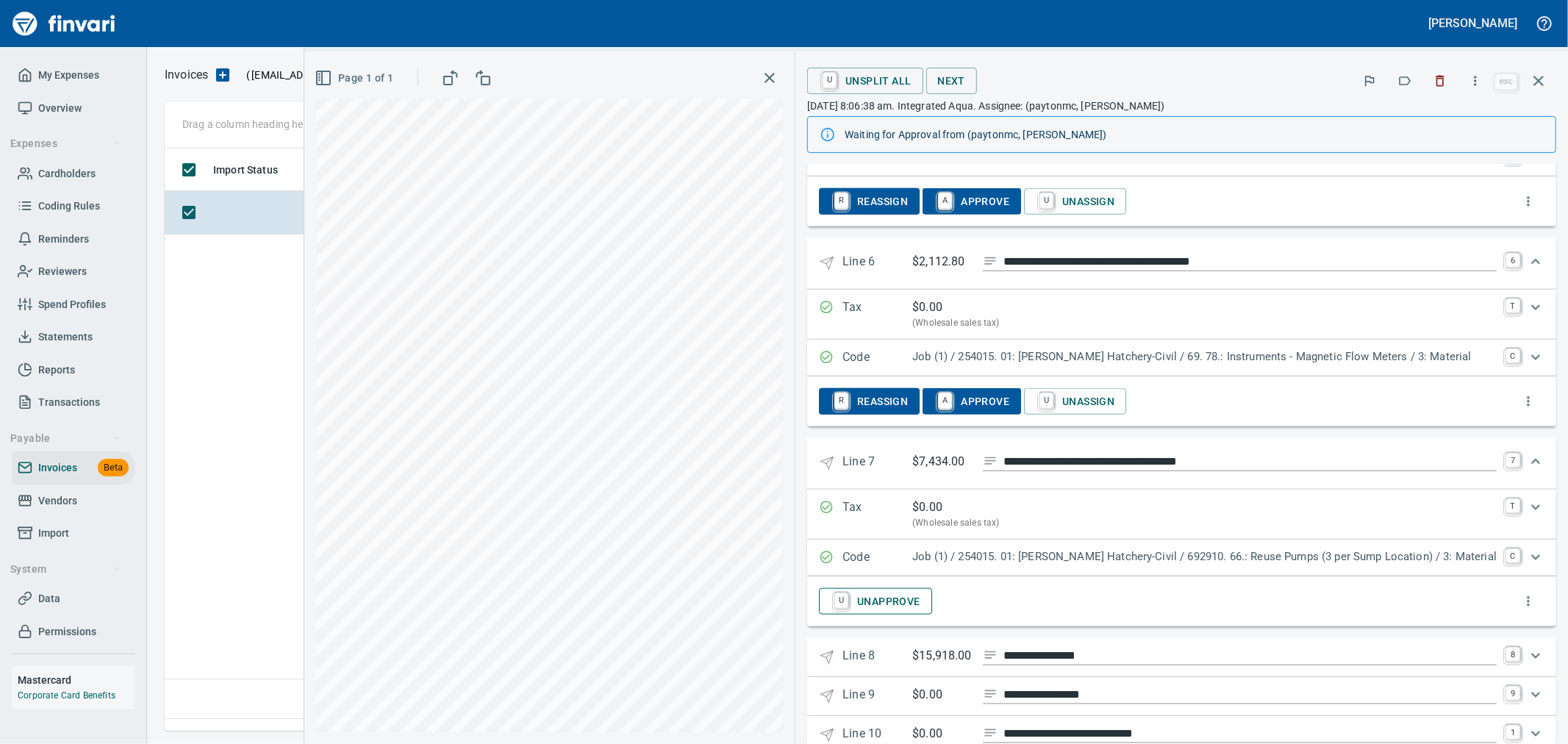
drag, startPoint x: 874, startPoint y: 606, endPoint x: 929, endPoint y: 607, distance: 55.0
click at [848, 605] on link "U" at bounding box center [841, 601] width 14 height 16
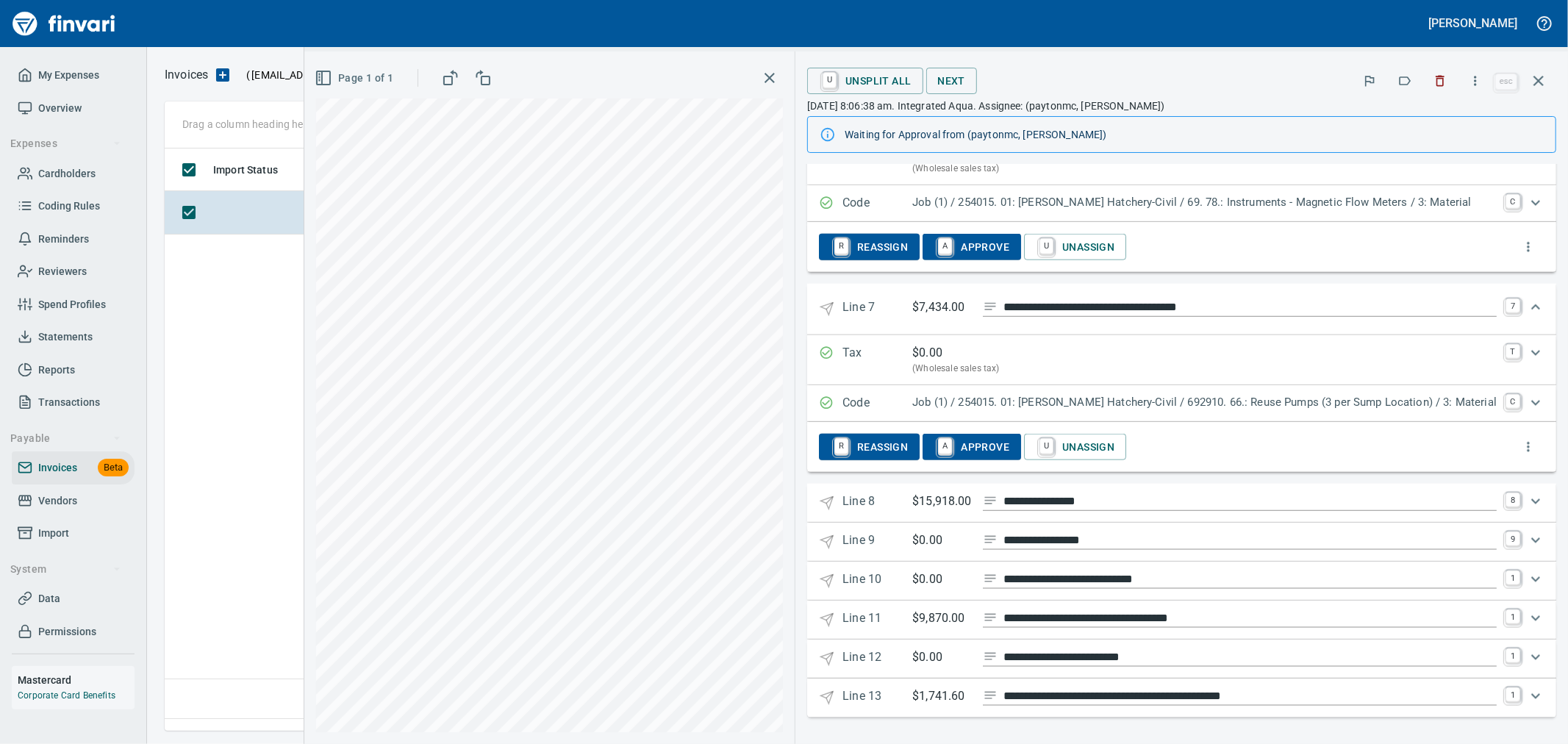
click at [913, 508] on p "Line 8" at bounding box center [877, 504] width 70 height 22
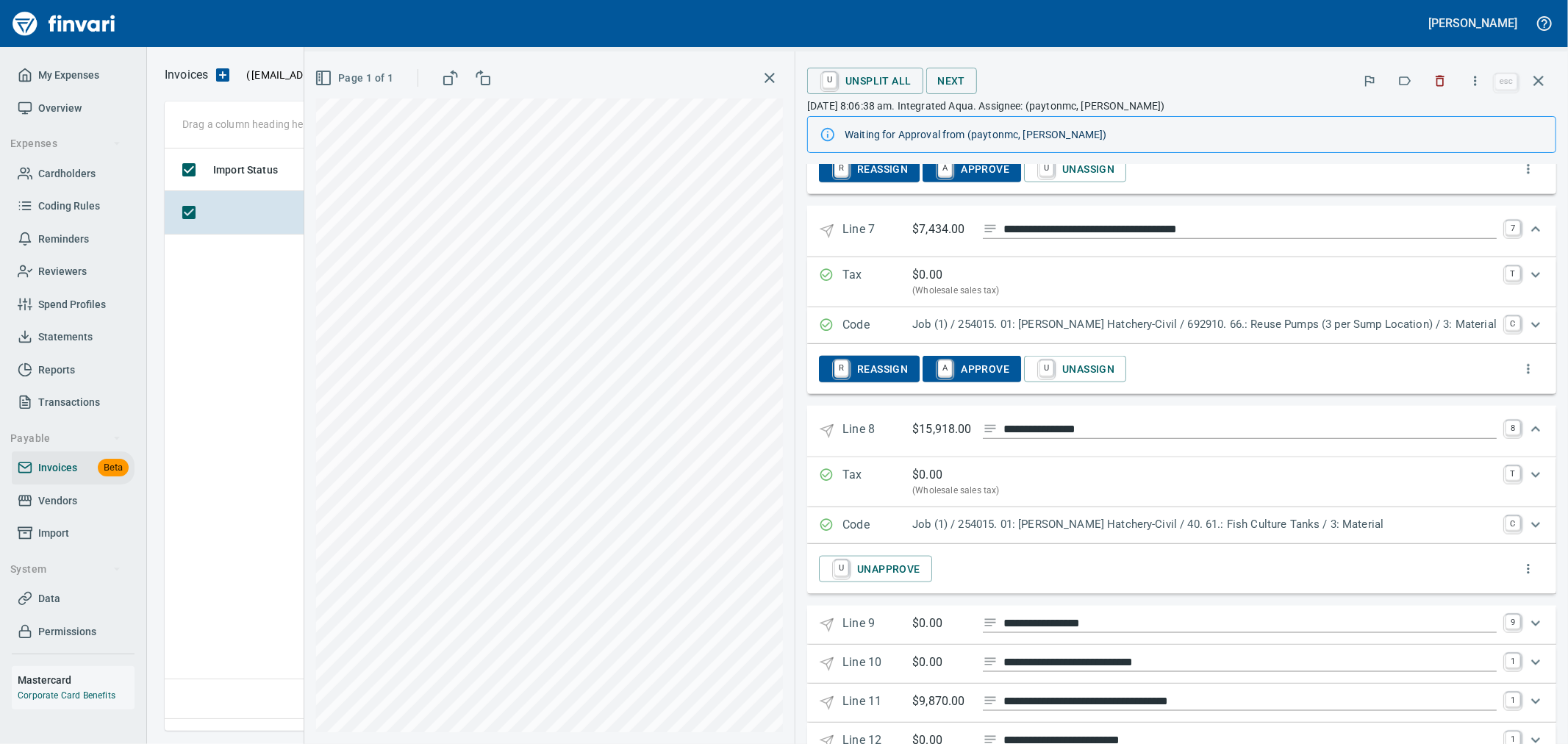
scroll to position [1574, 0]
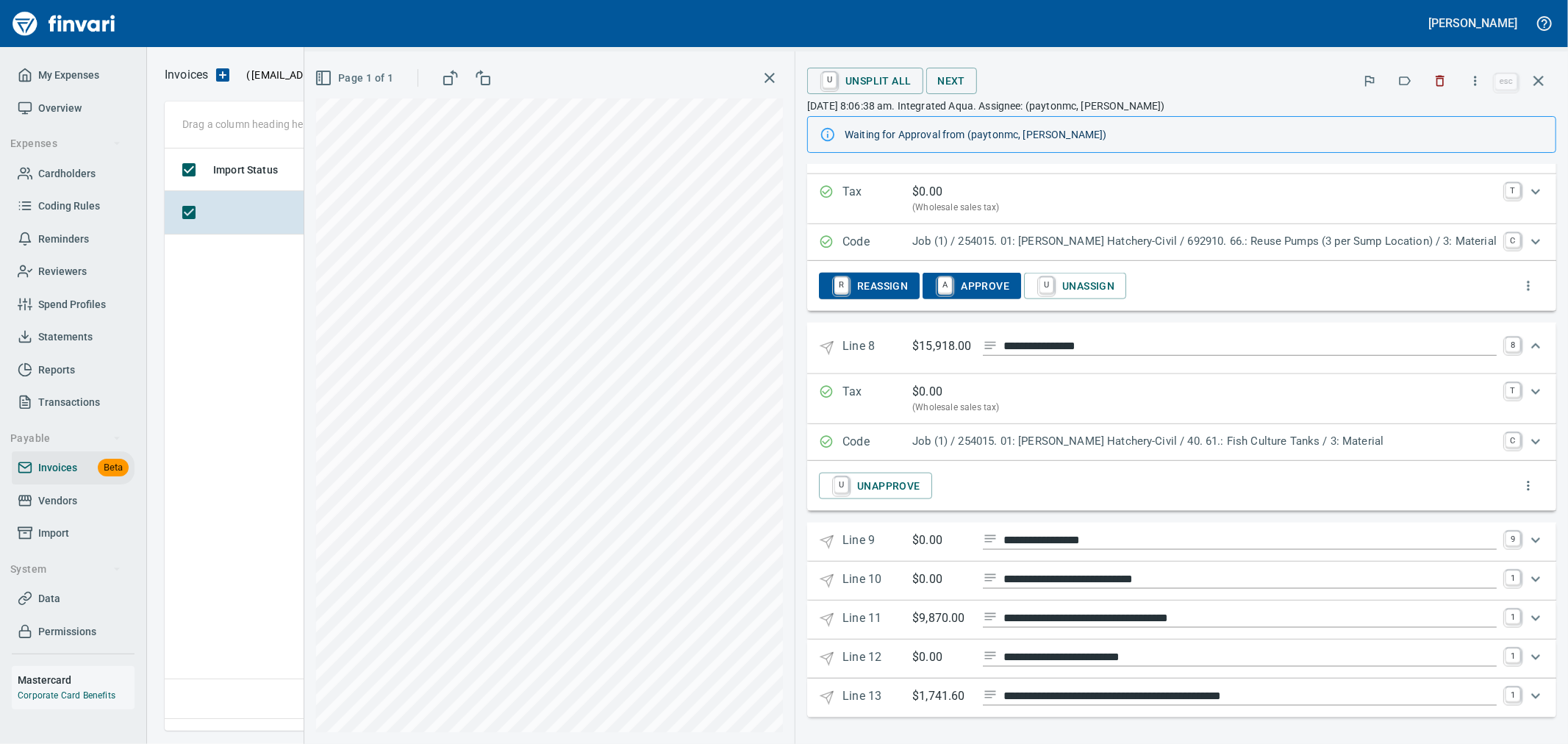
click at [848, 485] on link "U" at bounding box center [841, 485] width 14 height 16
click at [913, 533] on p "Line 9" at bounding box center [877, 543] width 70 height 22
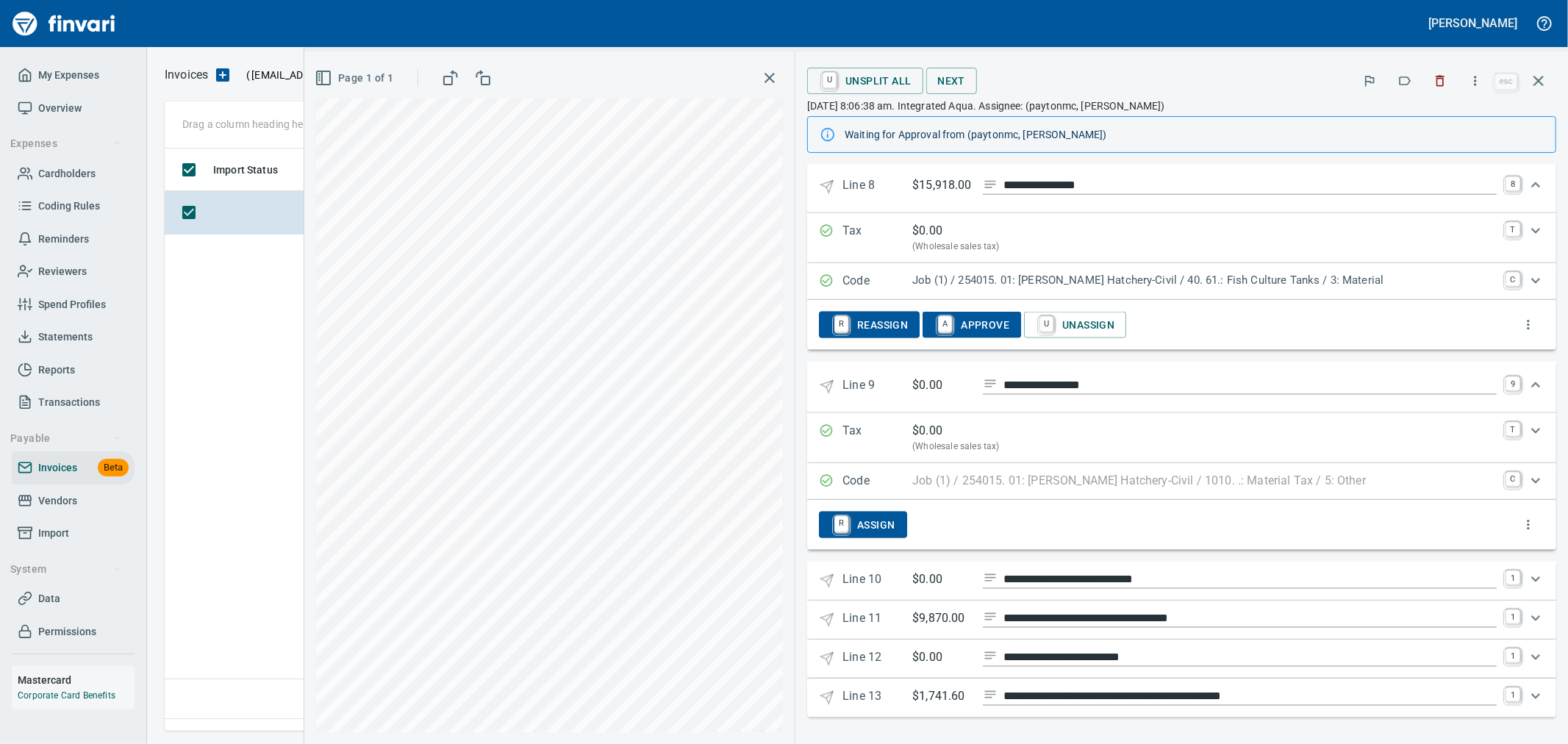
scroll to position [1735, 0]
click at [848, 526] on link "R" at bounding box center [841, 525] width 14 height 16
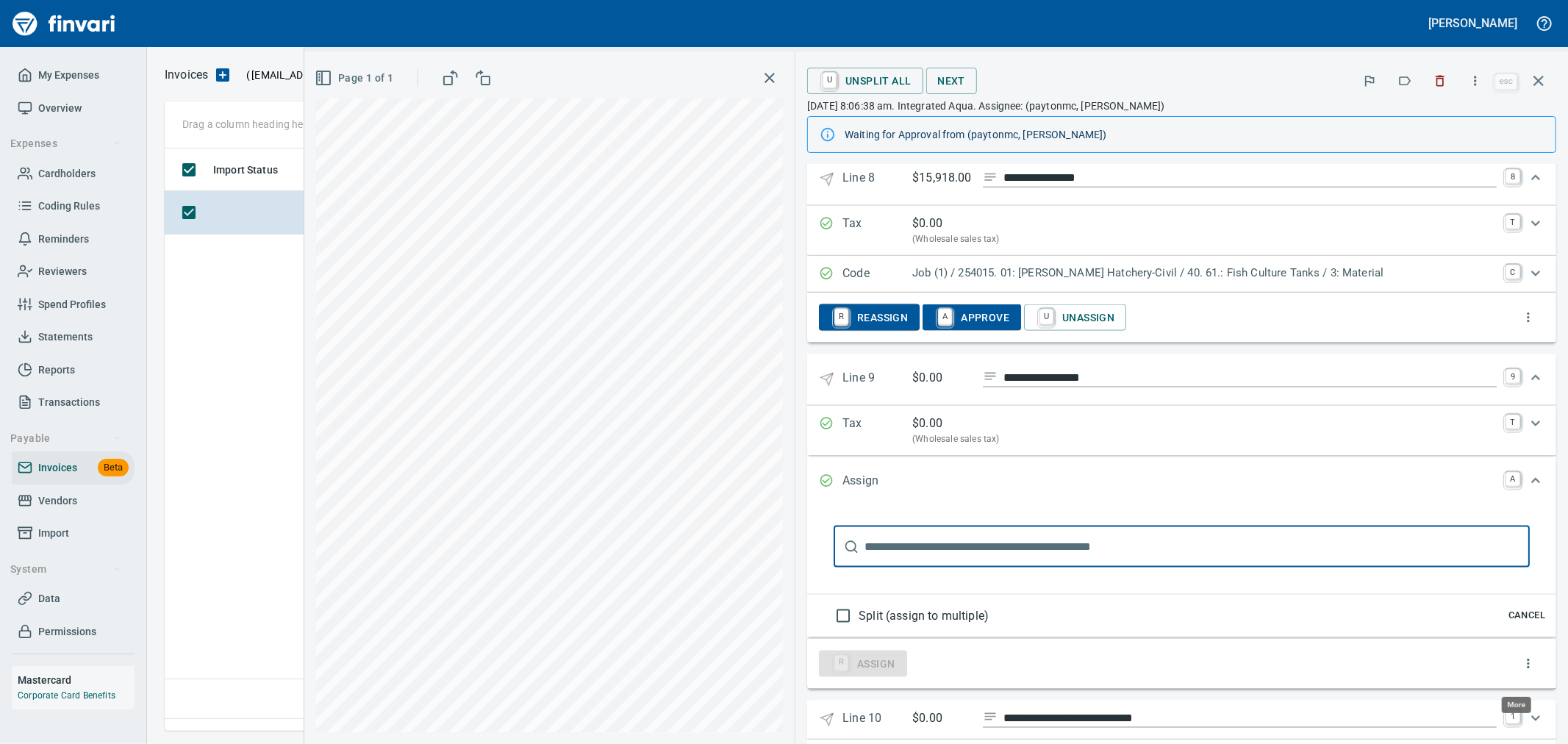
click at [1521, 672] on icon "Expand" at bounding box center [1528, 663] width 15 height 14
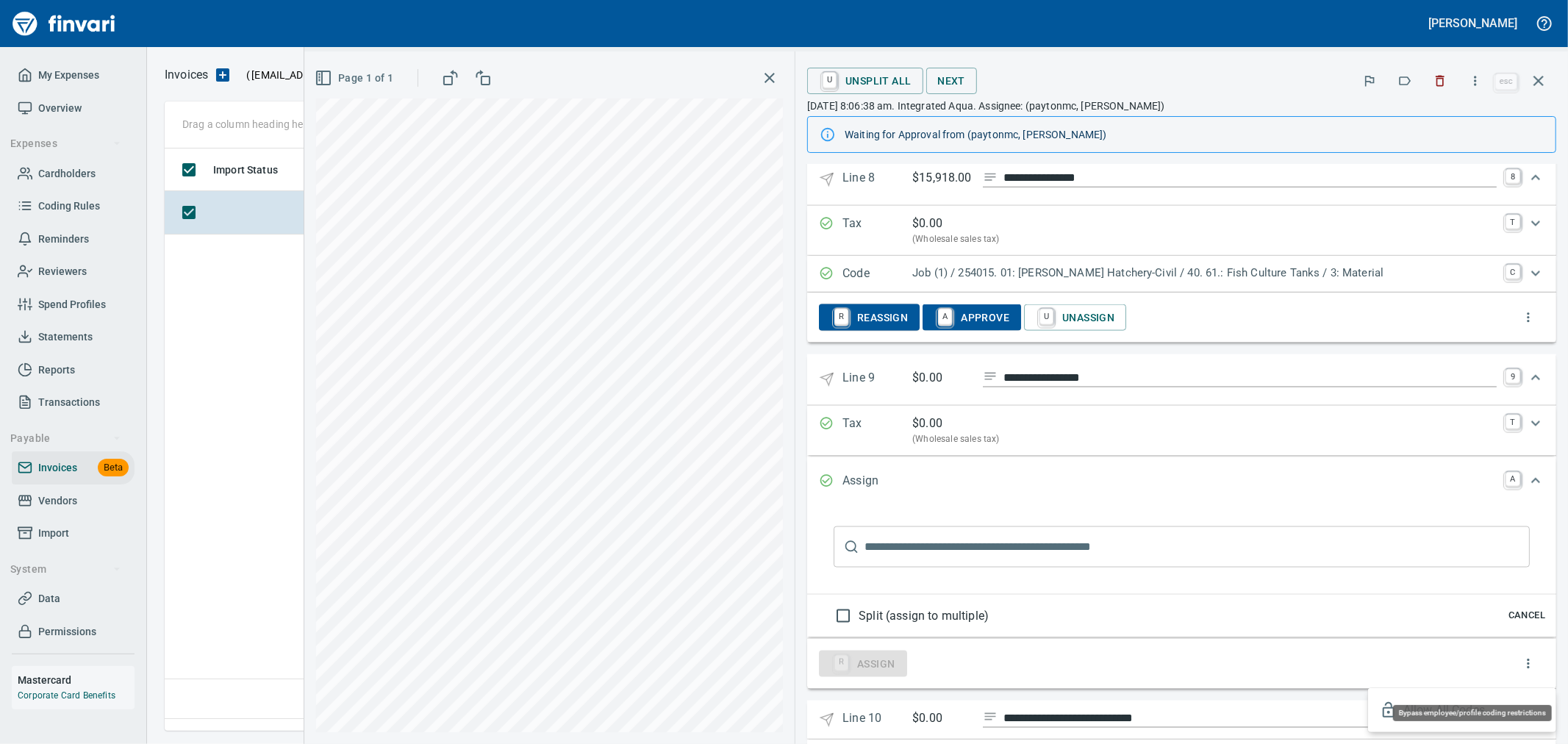
scroll to position [557, 1373]
click at [1354, 619] on div at bounding box center [784, 372] width 1568 height 744
click at [1517, 622] on span "Cancel" at bounding box center [1527, 615] width 40 height 17
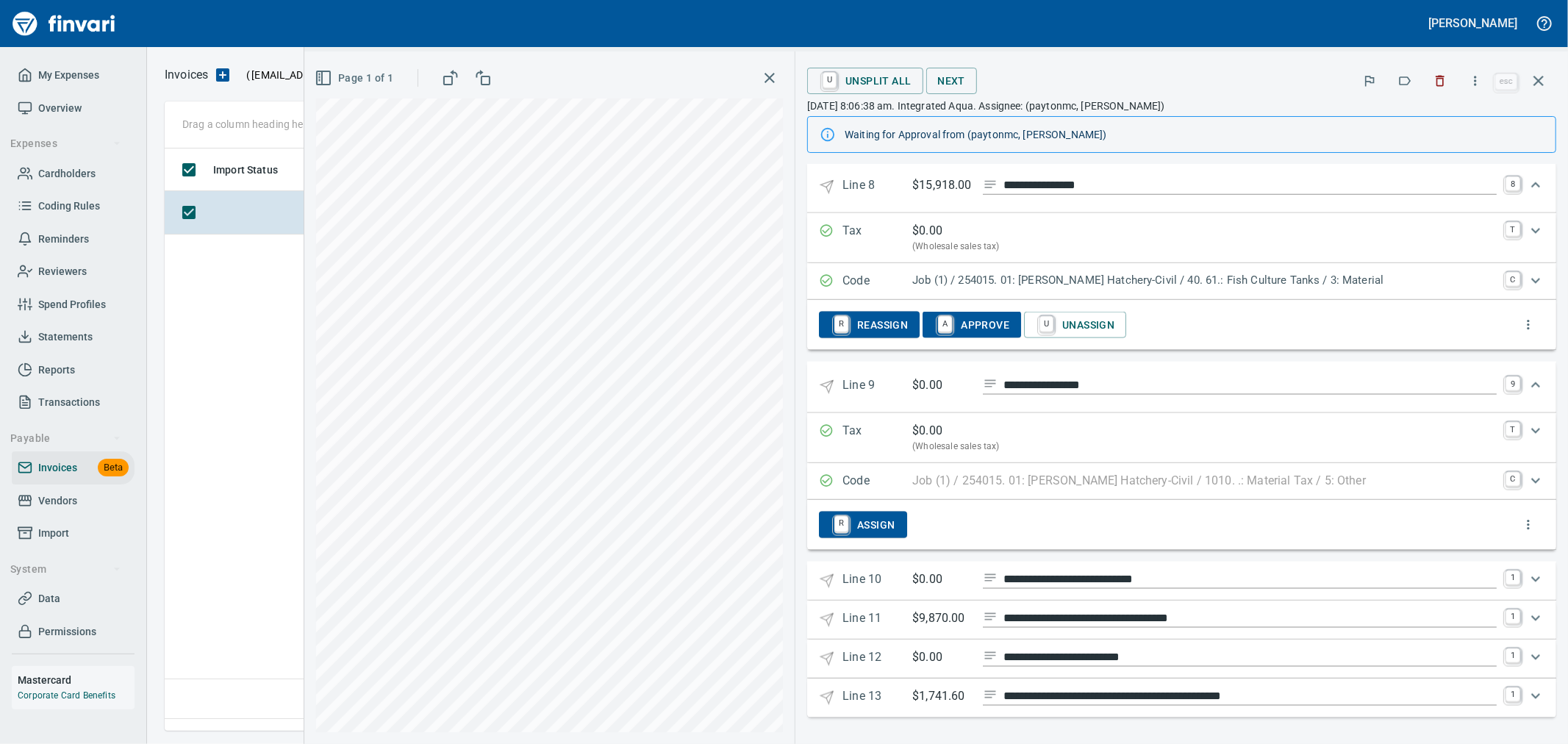
click at [913, 575] on p "Line 10" at bounding box center [877, 582] width 70 height 22
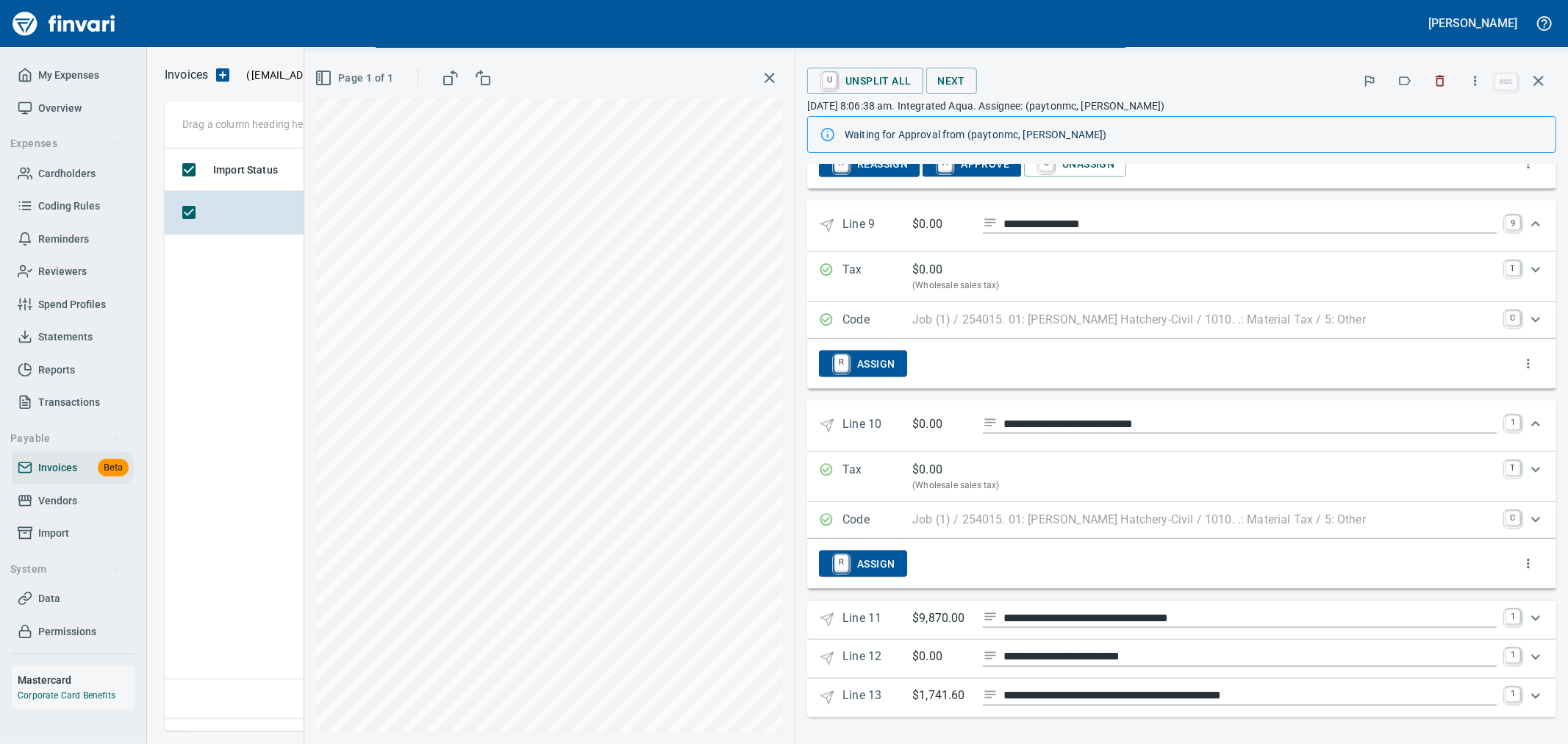
click at [899, 616] on p "Line 11" at bounding box center [877, 621] width 70 height 22
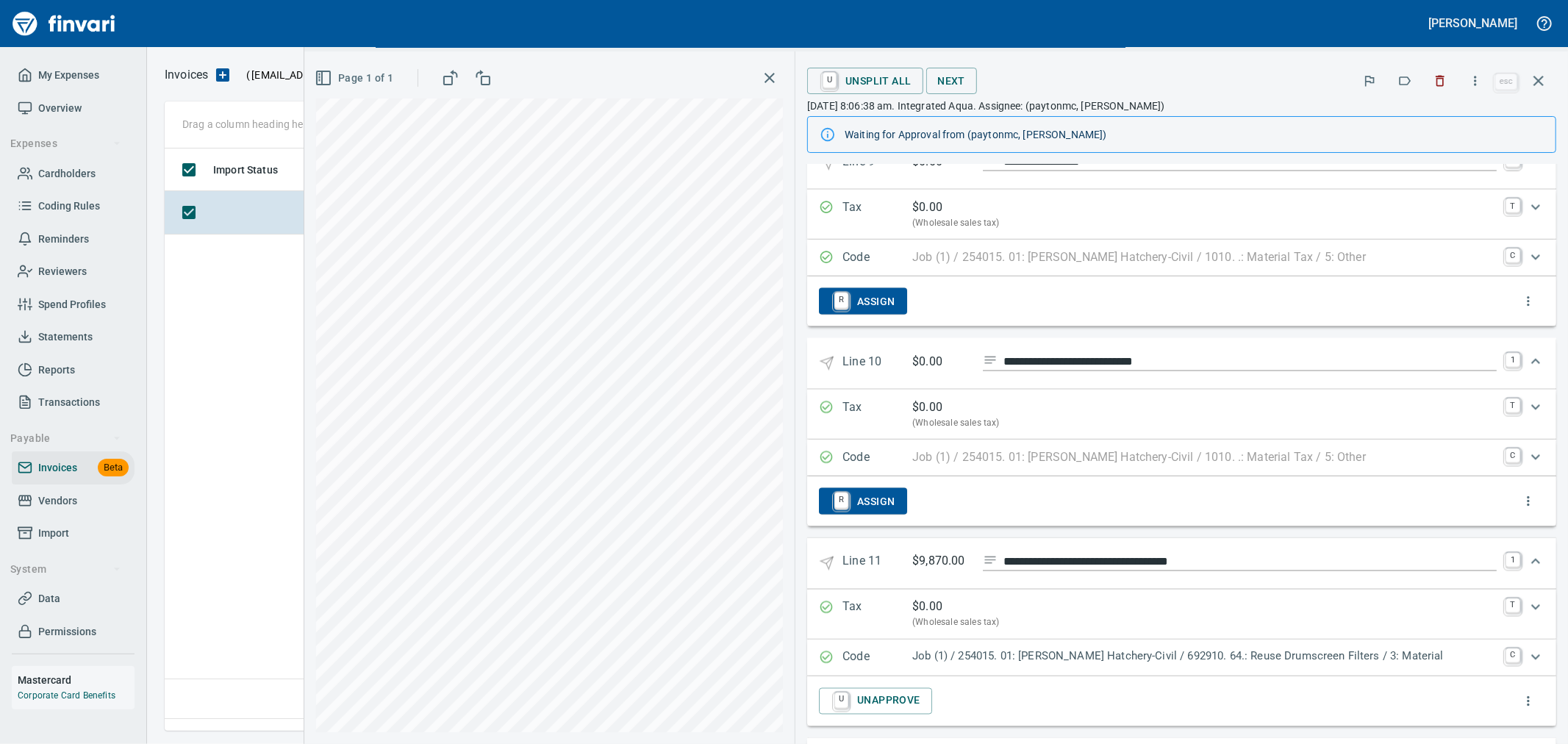
scroll to position [2057, 0]
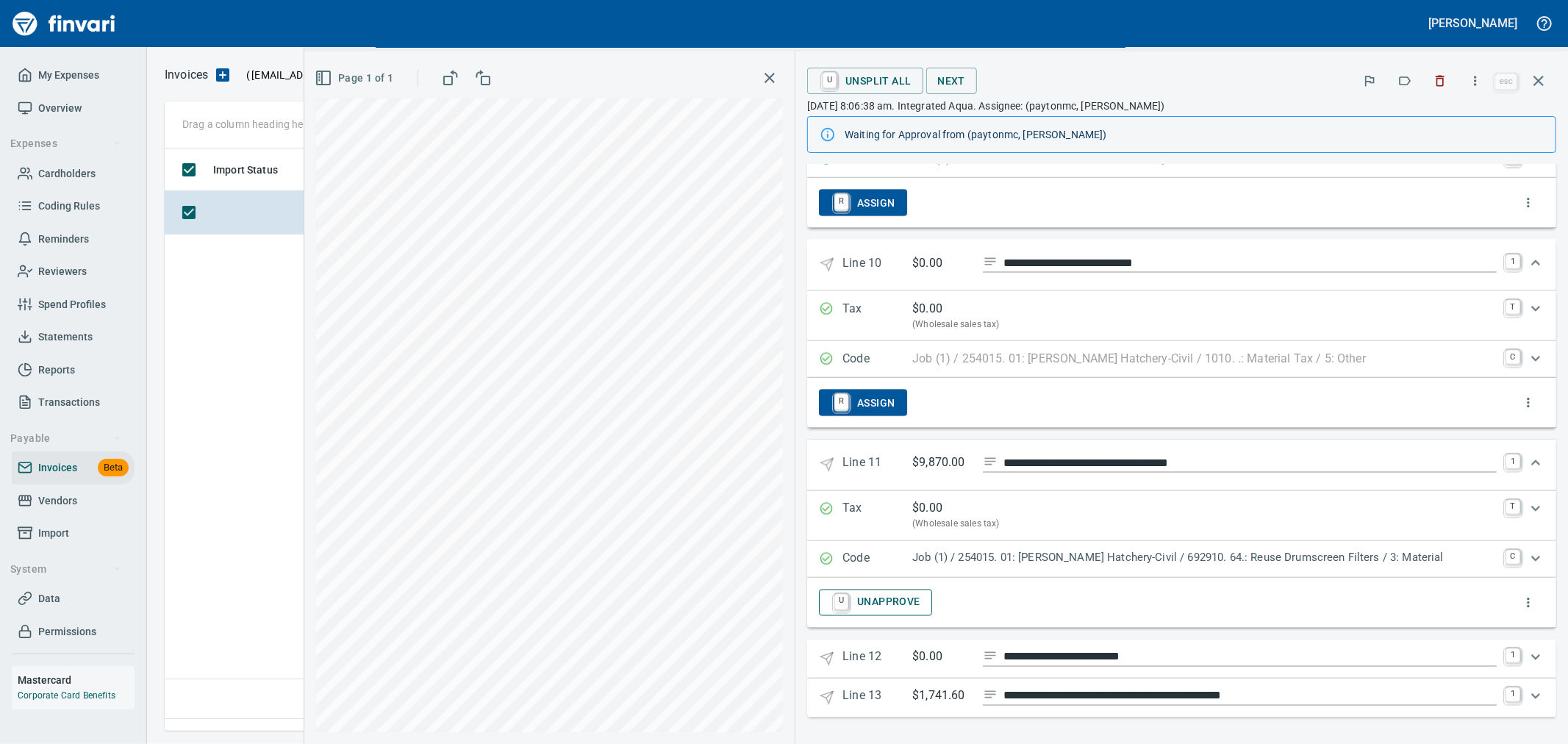
click at [910, 590] on button "U Unapprove" at bounding box center [876, 603] width 113 height 26
click at [928, 644] on 12 "**********" at bounding box center [1182, 659] width 750 height 39
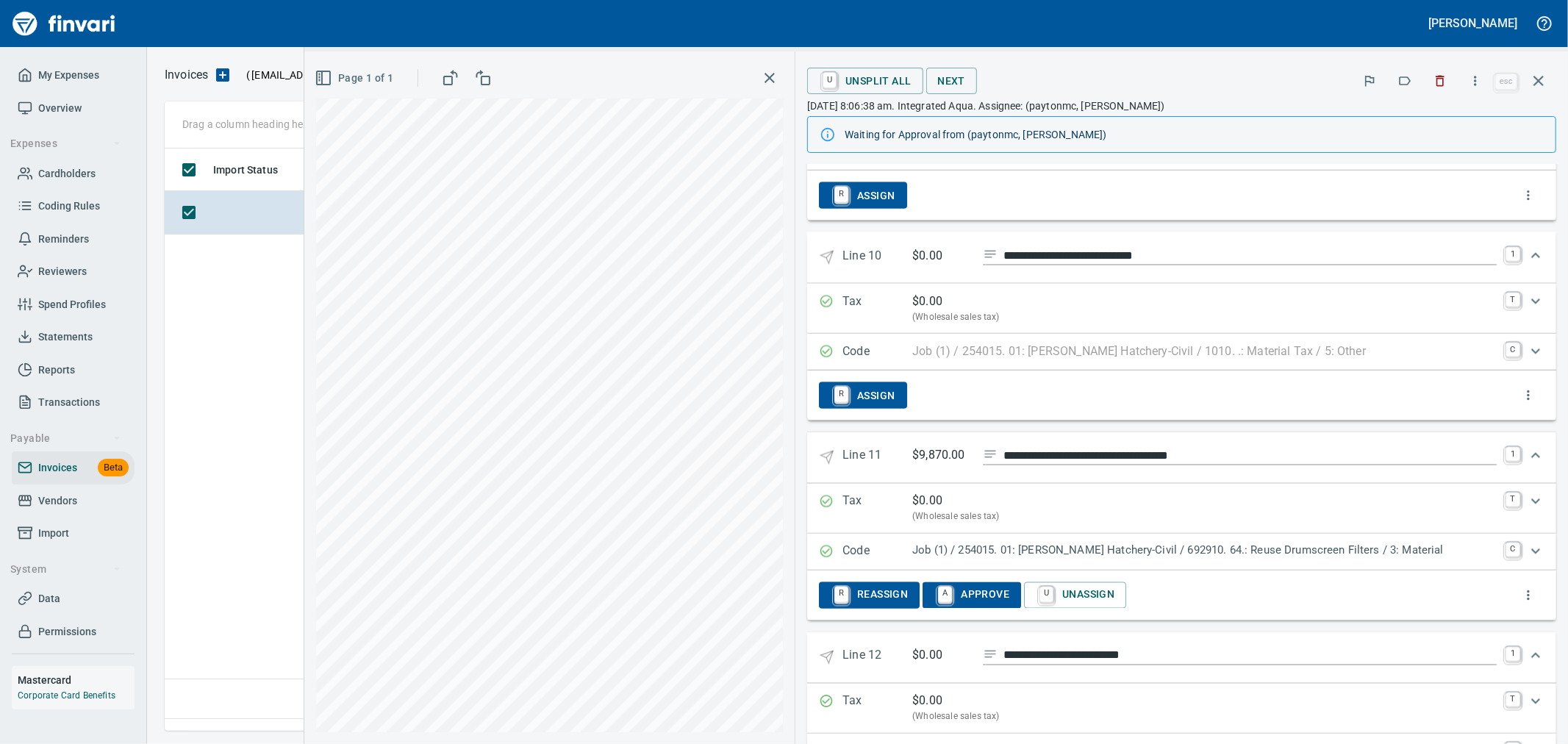
scroll to position [2218, 0]
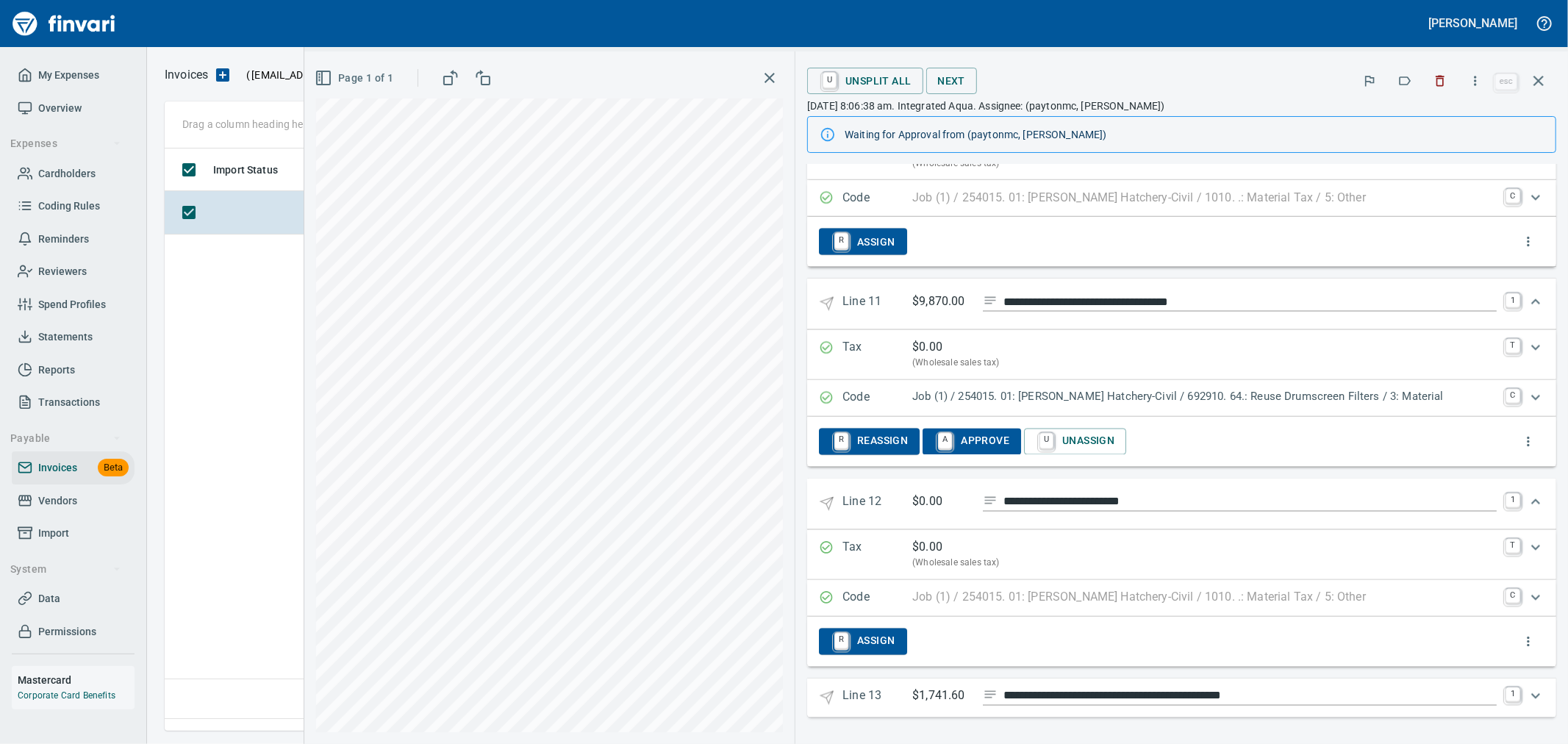
click at [913, 696] on p "Line 13" at bounding box center [877, 699] width 70 height 22
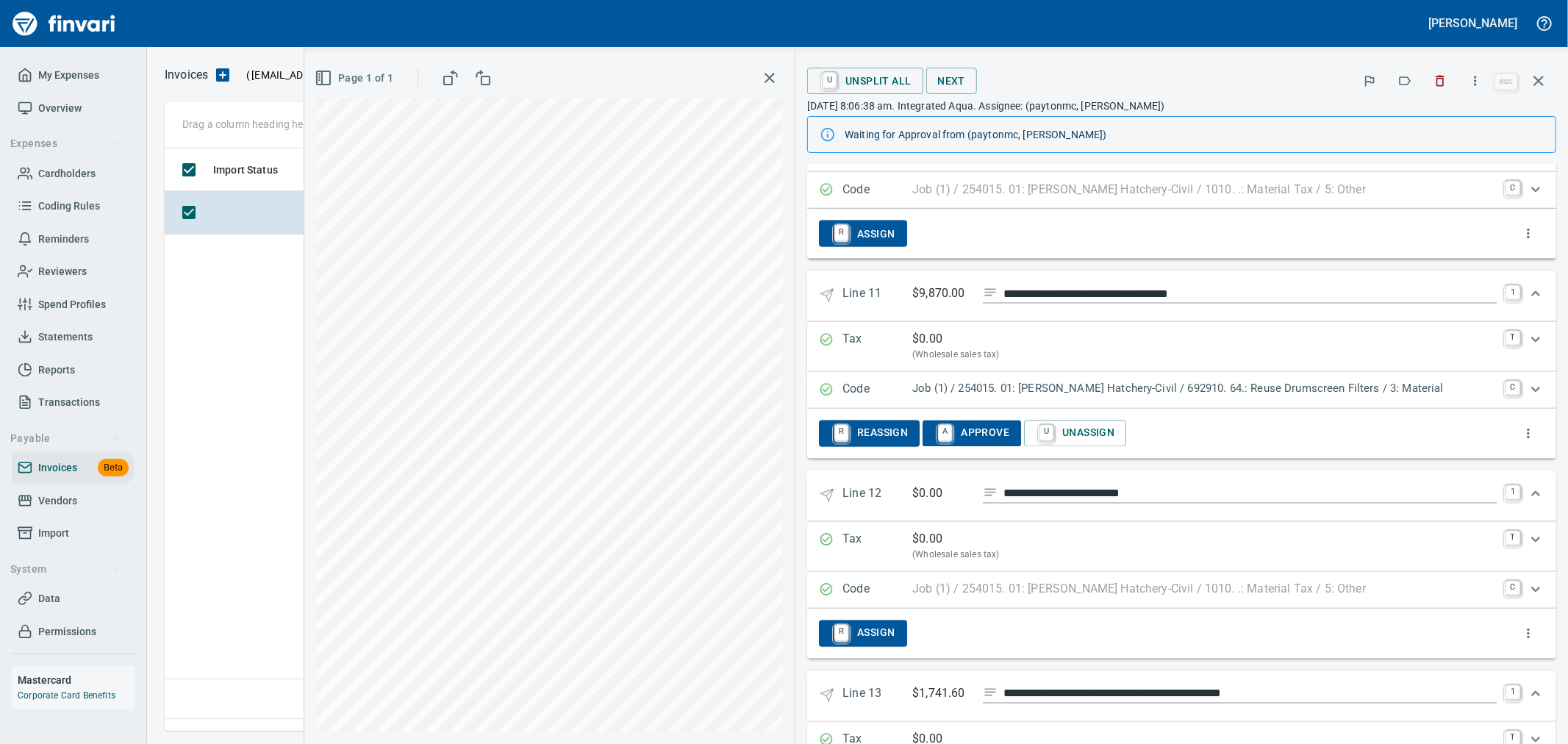
scroll to position [2369, 0]
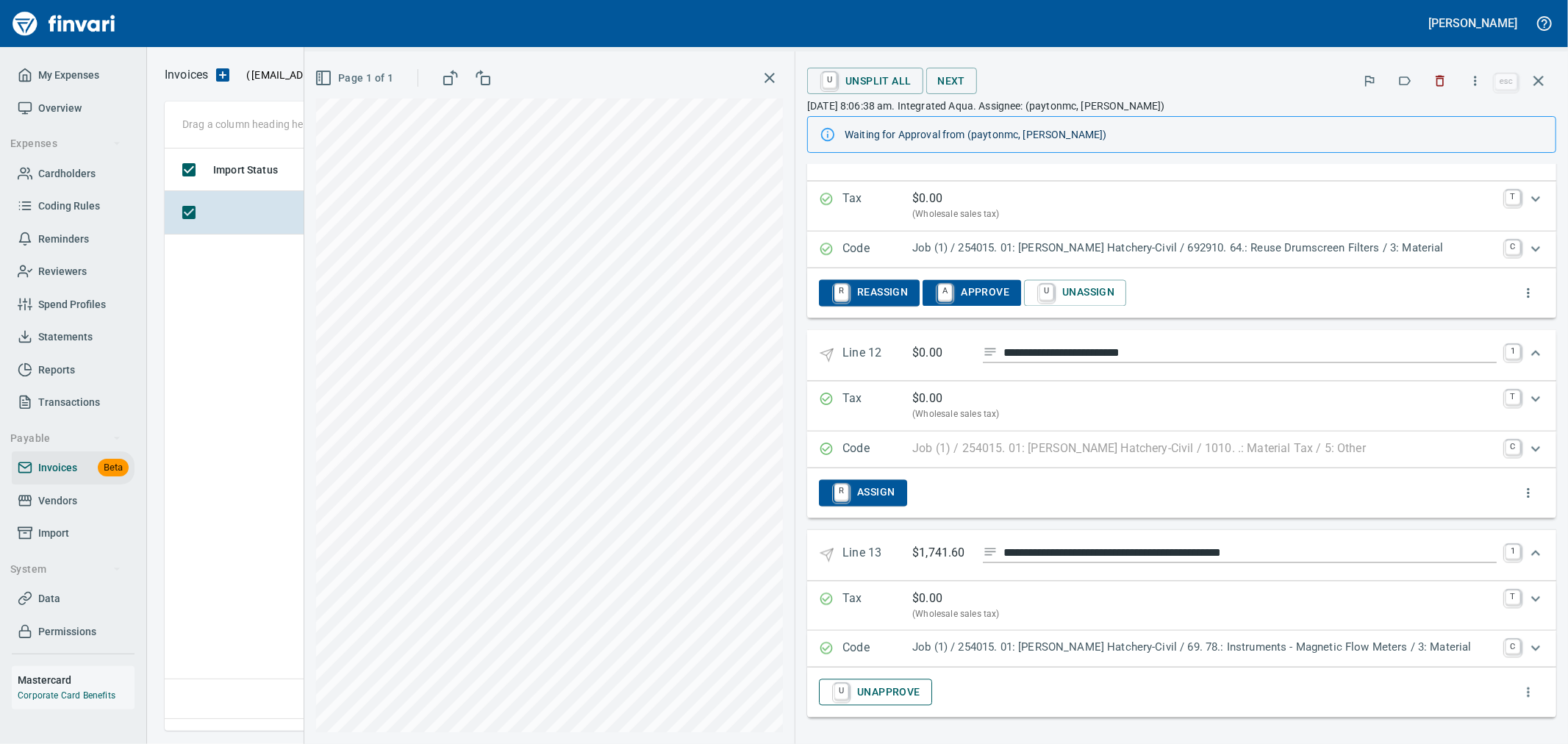
click at [906, 688] on span "U Unapprove" at bounding box center [876, 692] width 90 height 25
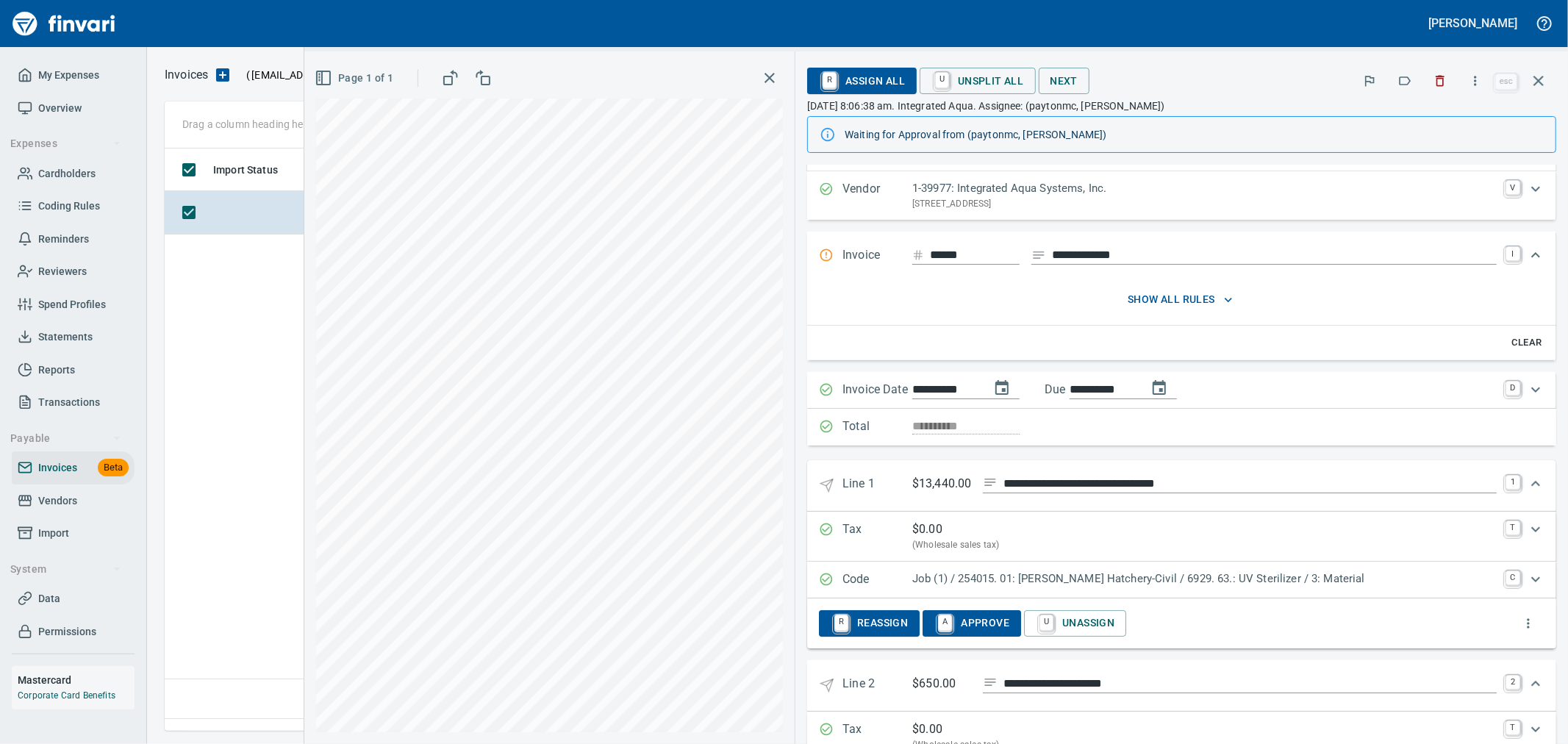
scroll to position [0, 0]
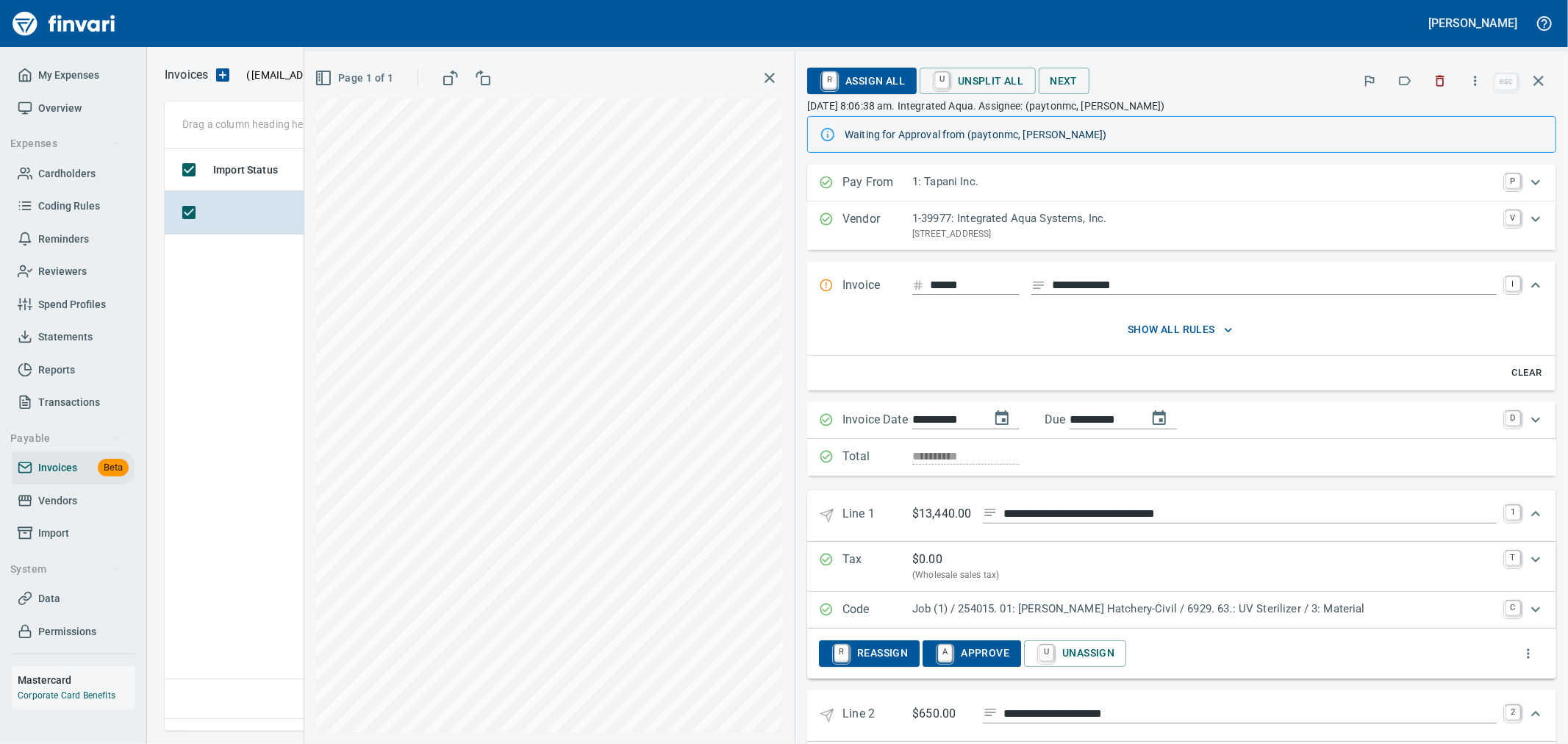
click at [1518, 419] on div "Expand" at bounding box center [1535, 420] width 35 height 35
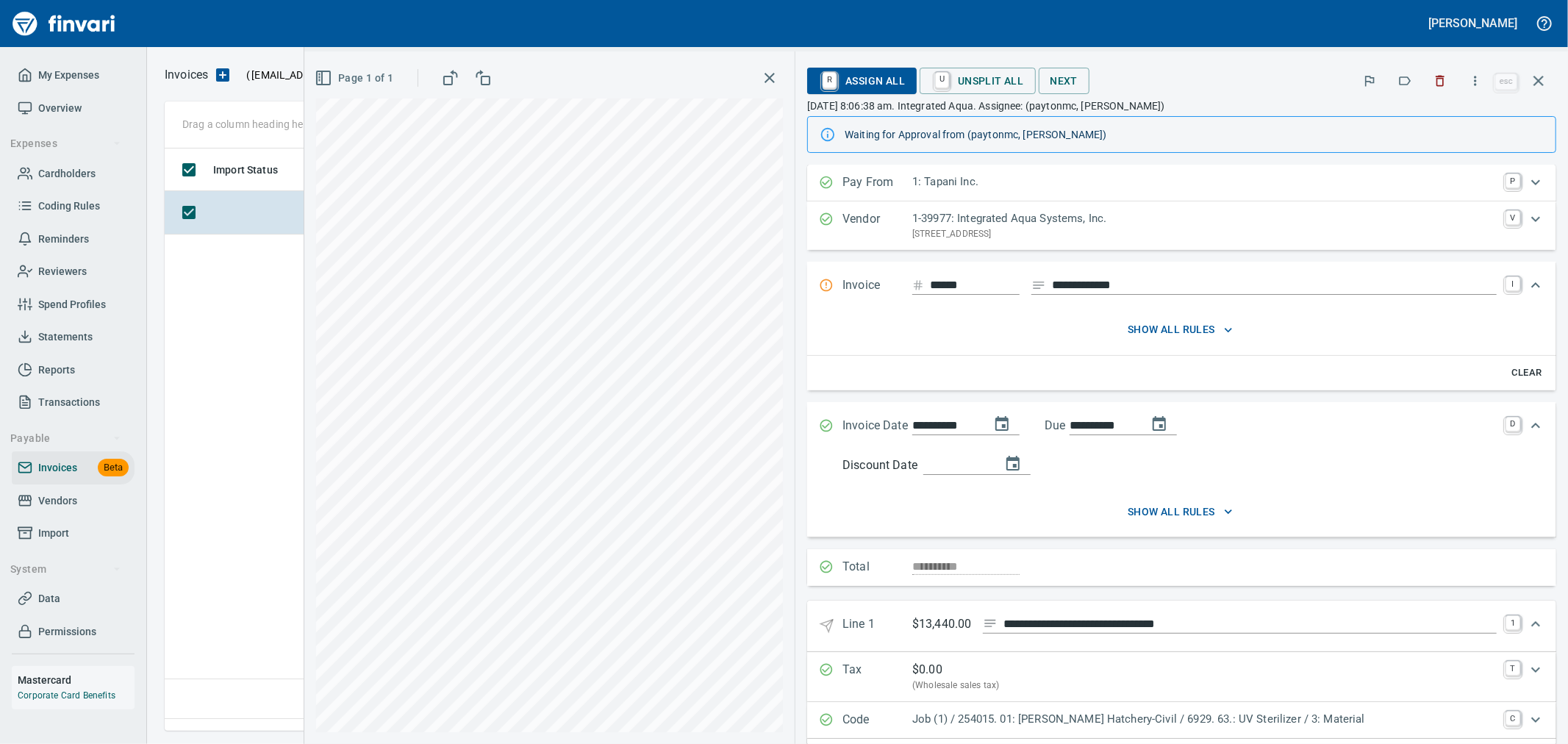
click at [1229, 516] on span "show all rules" at bounding box center [1180, 512] width 664 height 18
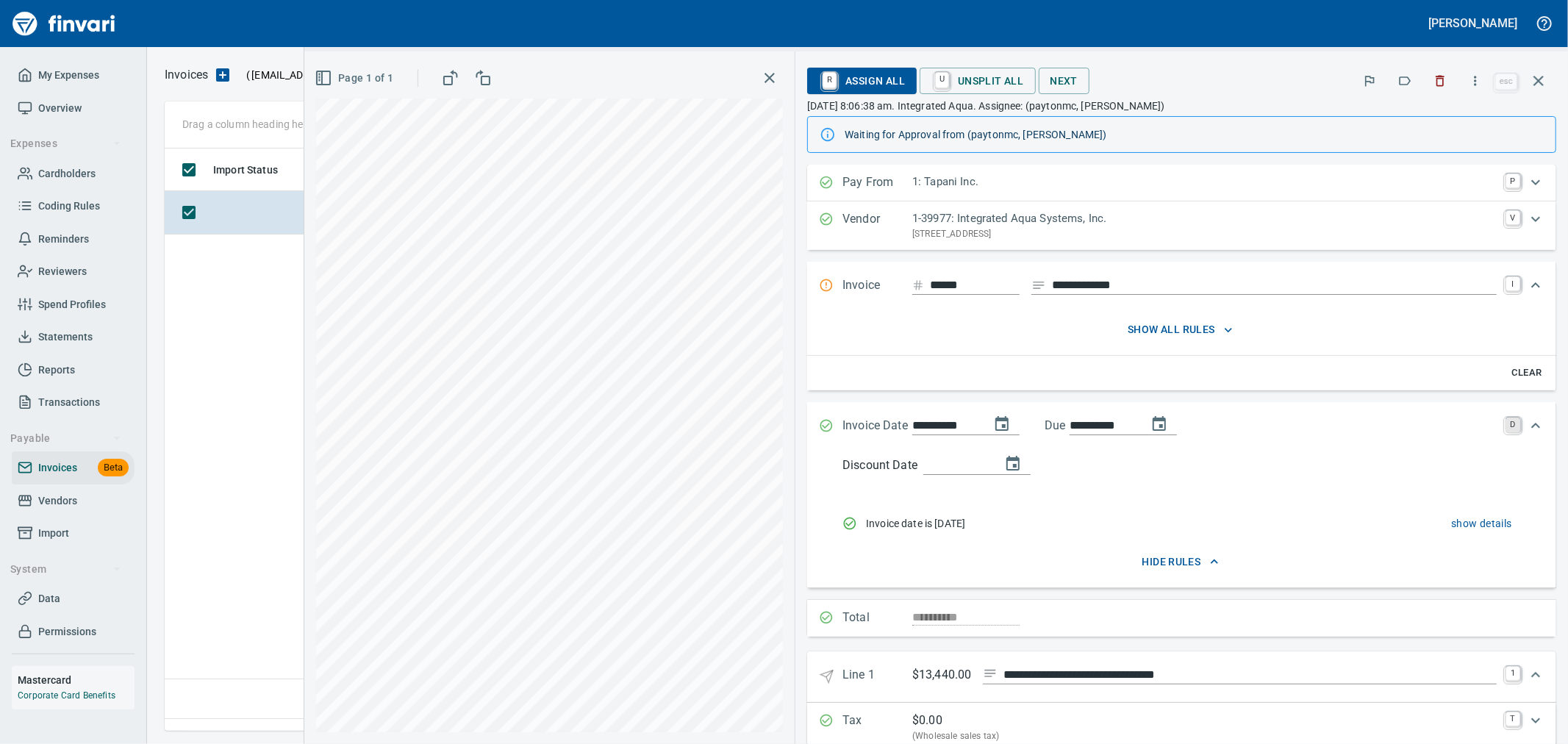
click at [1505, 424] on link "D" at bounding box center [1513, 425] width 15 height 14
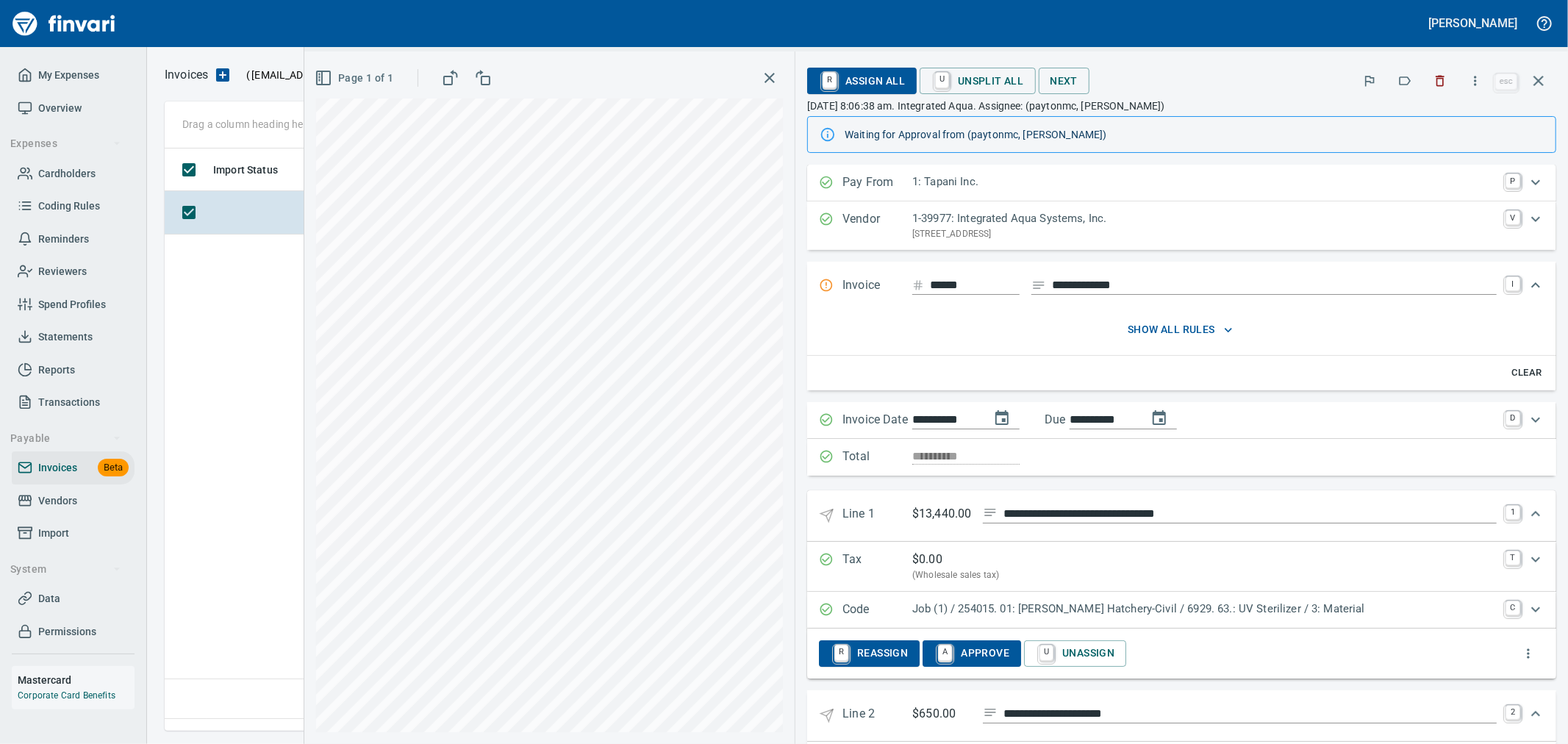
click at [1208, 333] on span "show all rules" at bounding box center [1180, 330] width 664 height 18
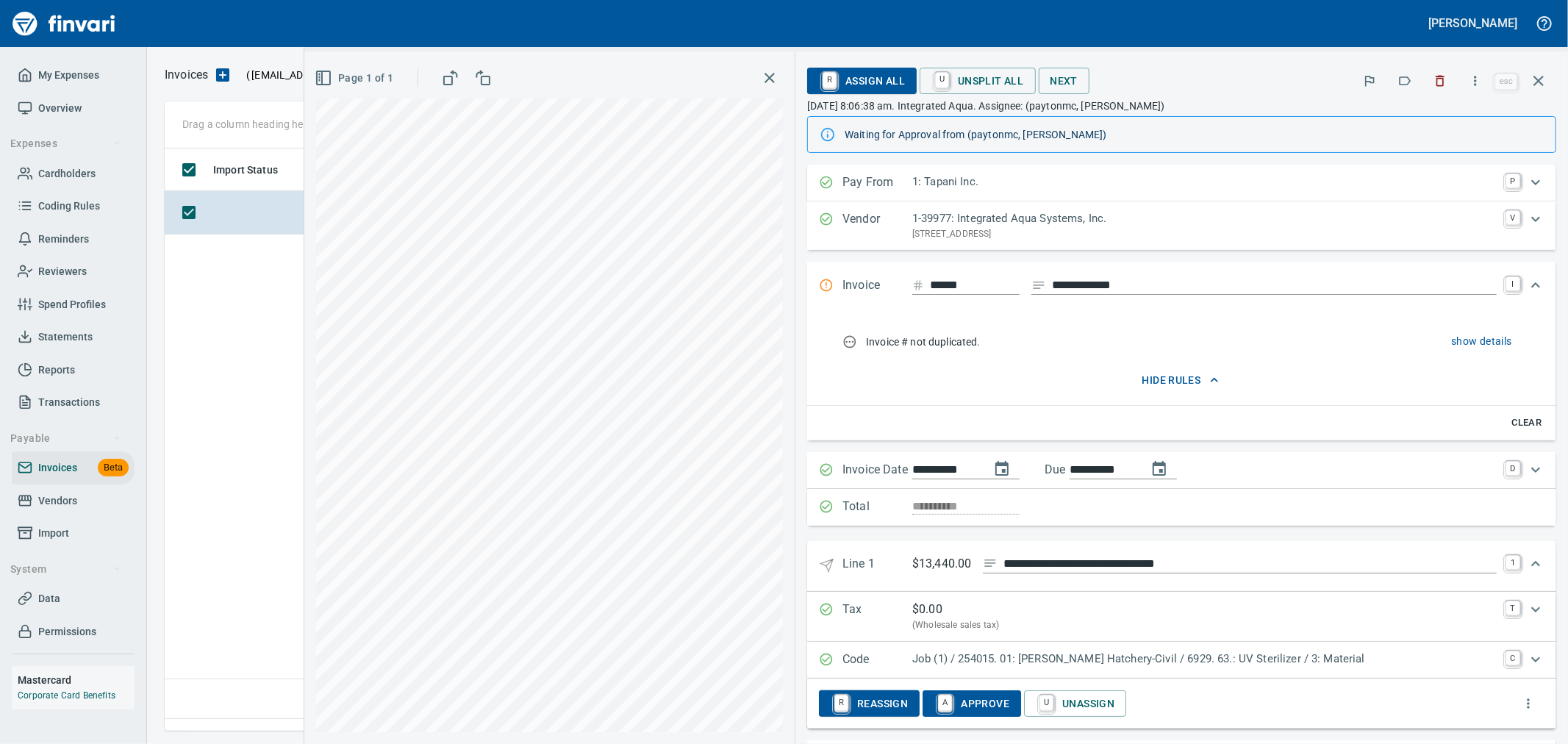
click at [1217, 382] on icon "button" at bounding box center [1215, 380] width 15 height 14
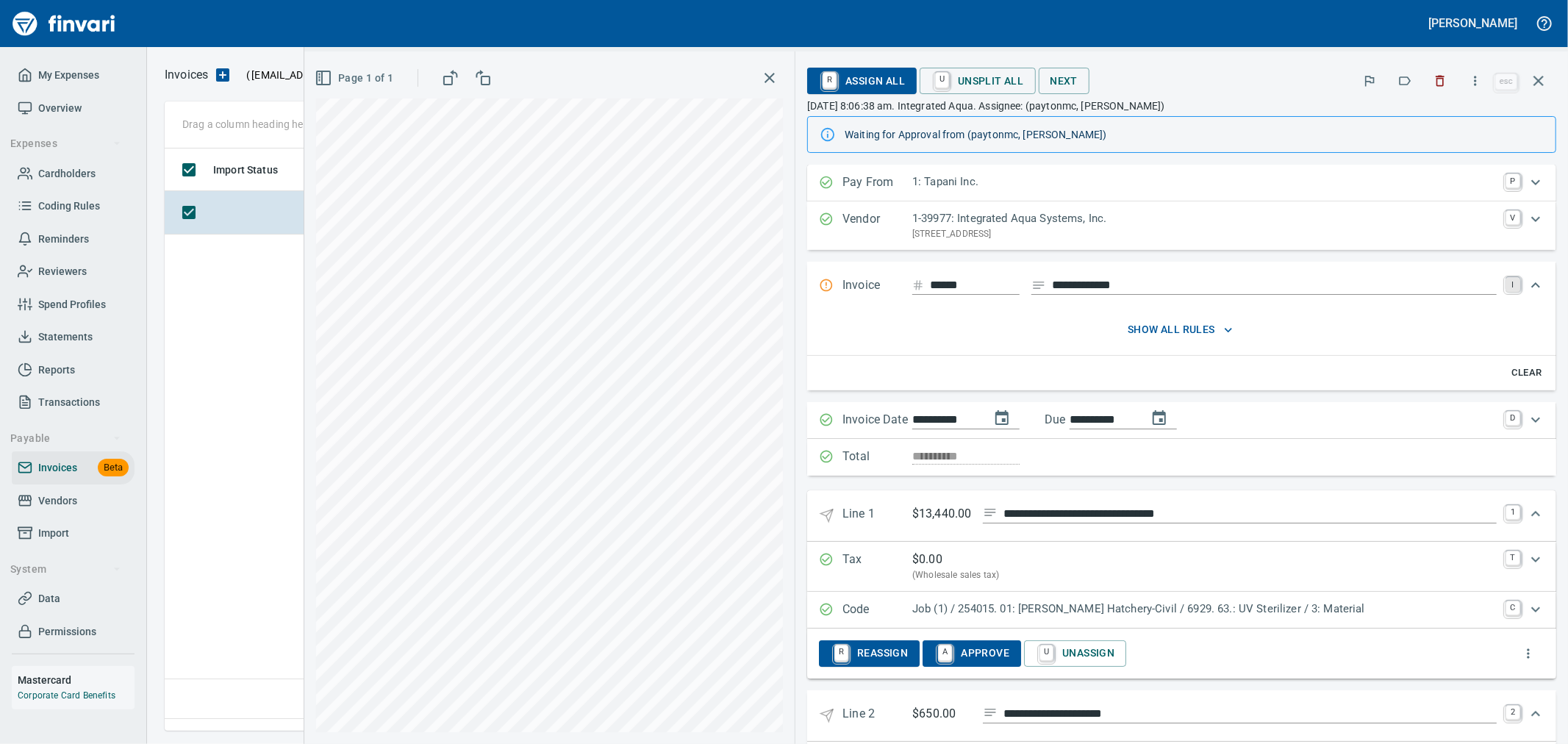
click at [1505, 284] on link "I" at bounding box center [1513, 285] width 15 height 14
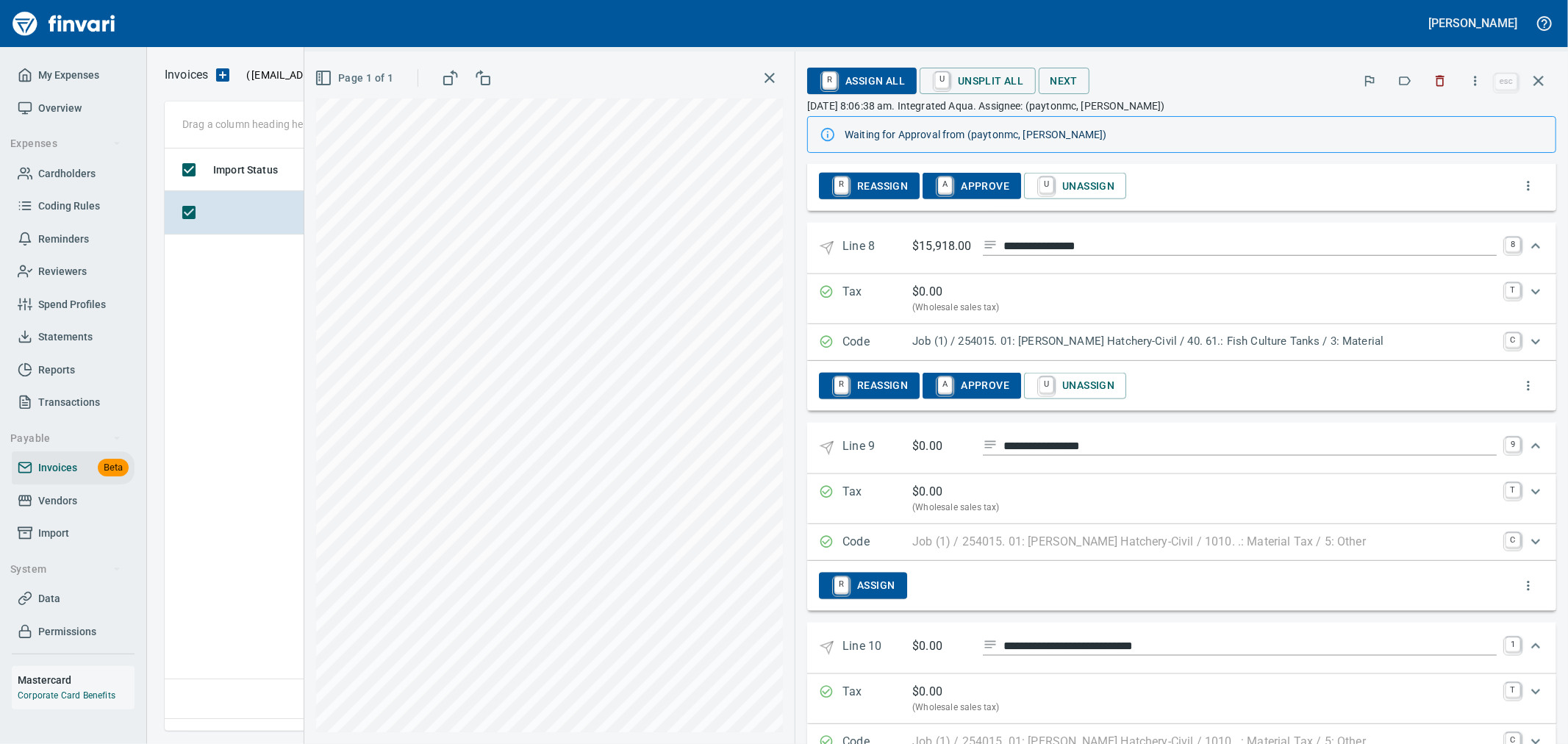
scroll to position [557, 1373]
click at [1521, 594] on icon "Expand" at bounding box center [1528, 585] width 15 height 14
click at [1076, 594] on div at bounding box center [784, 372] width 1568 height 744
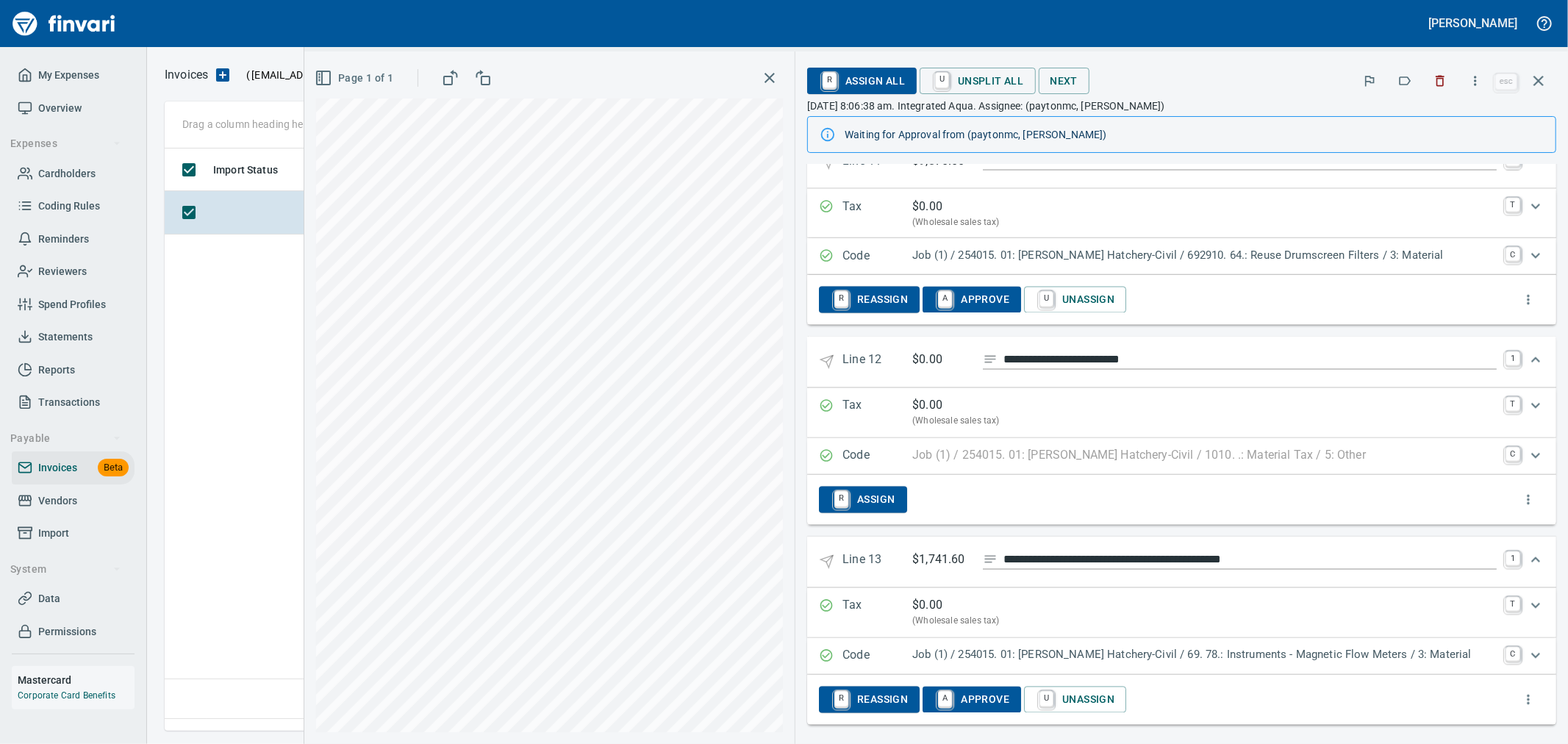
scroll to position [2253, 0]
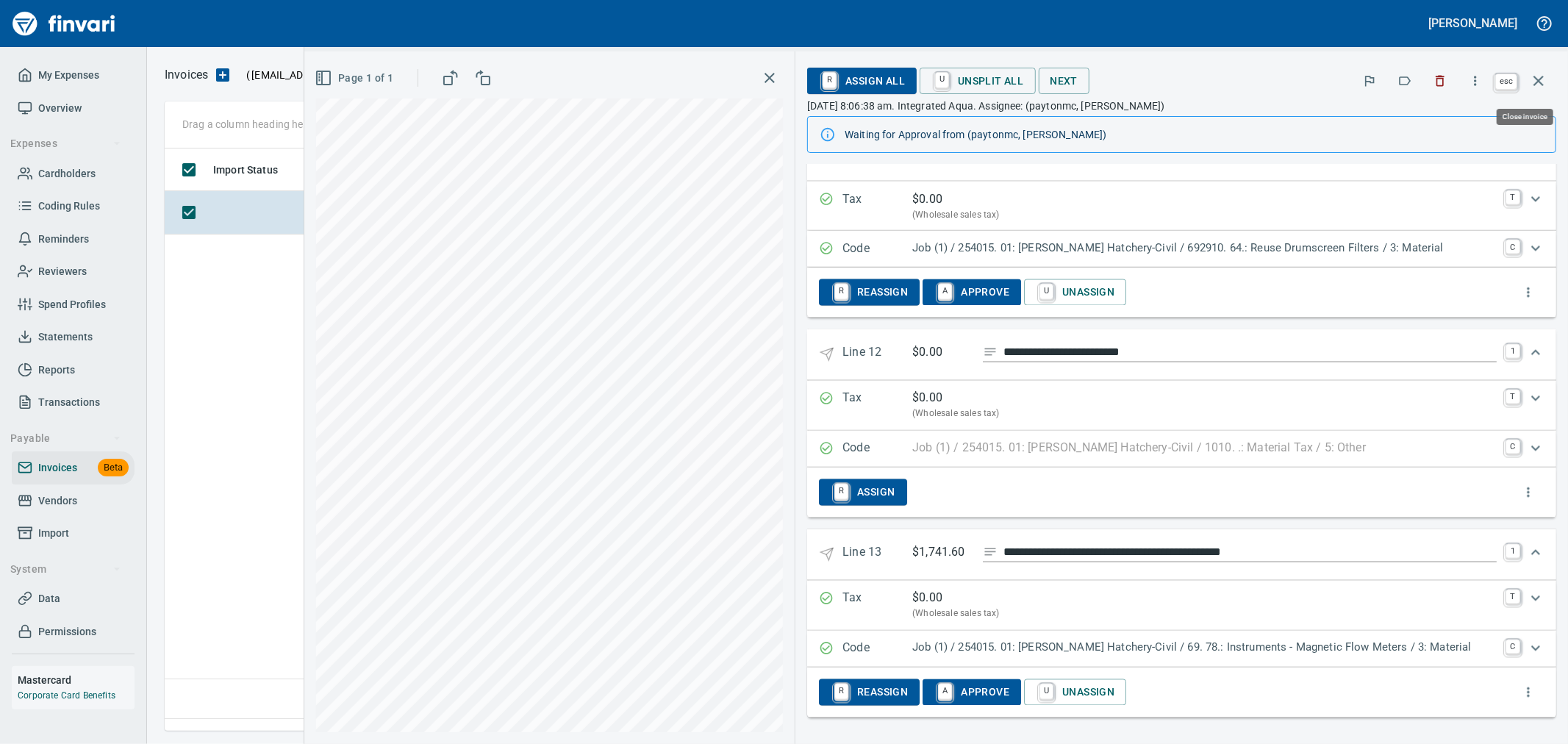
click at [1539, 72] on icon "button" at bounding box center [1538, 81] width 17 height 17
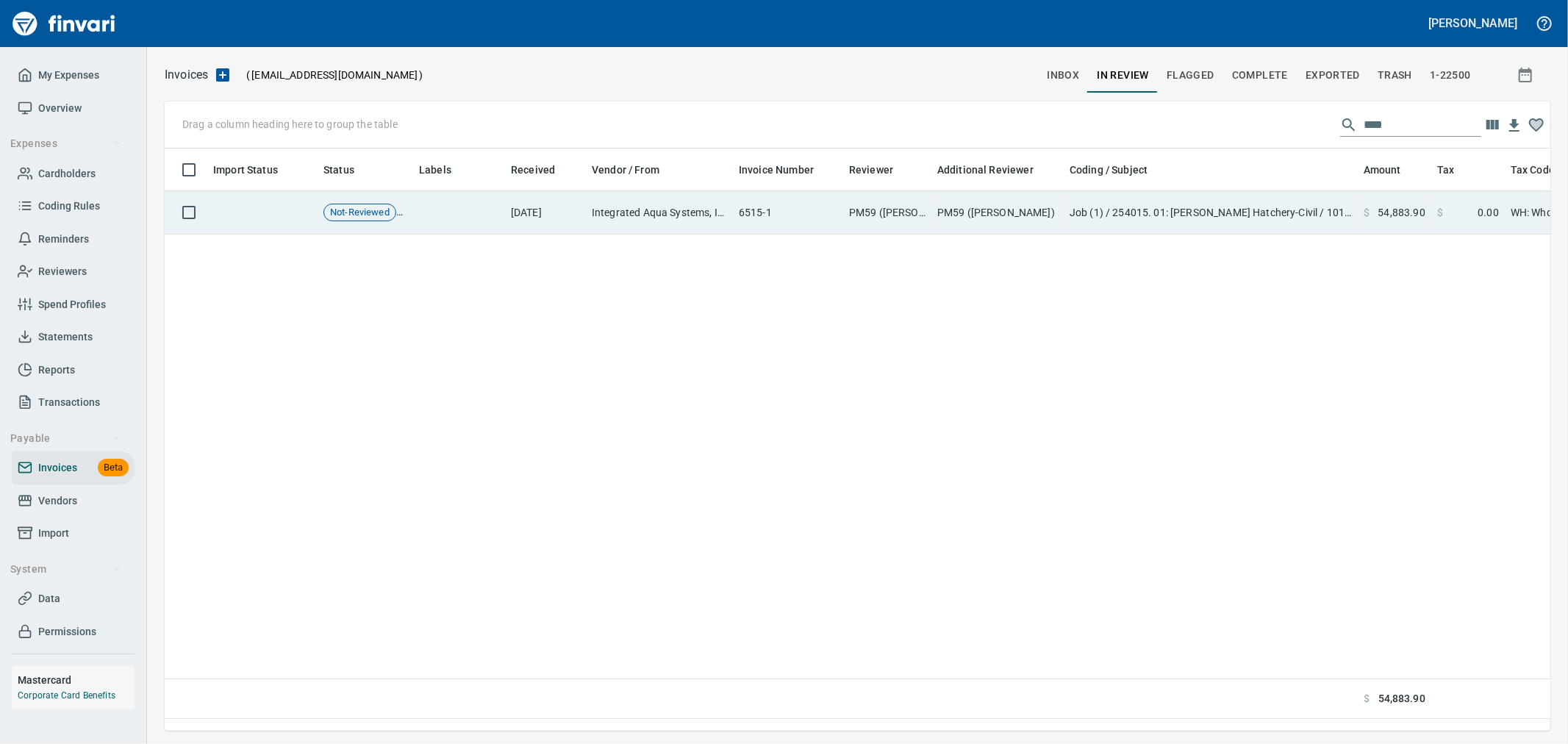
scroll to position [557, 1373]
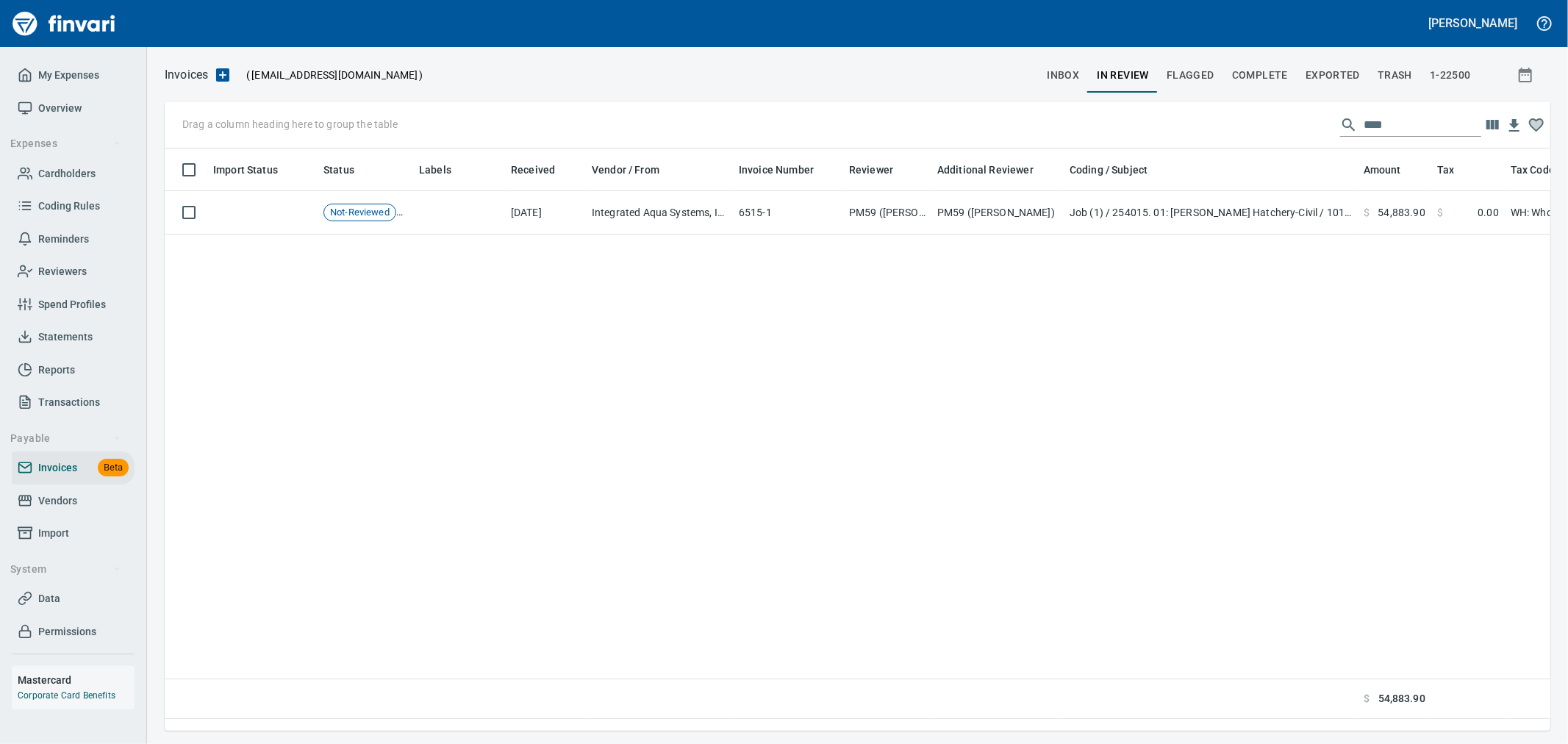
click at [1268, 73] on span "Complete" at bounding box center [1261, 75] width 56 height 18
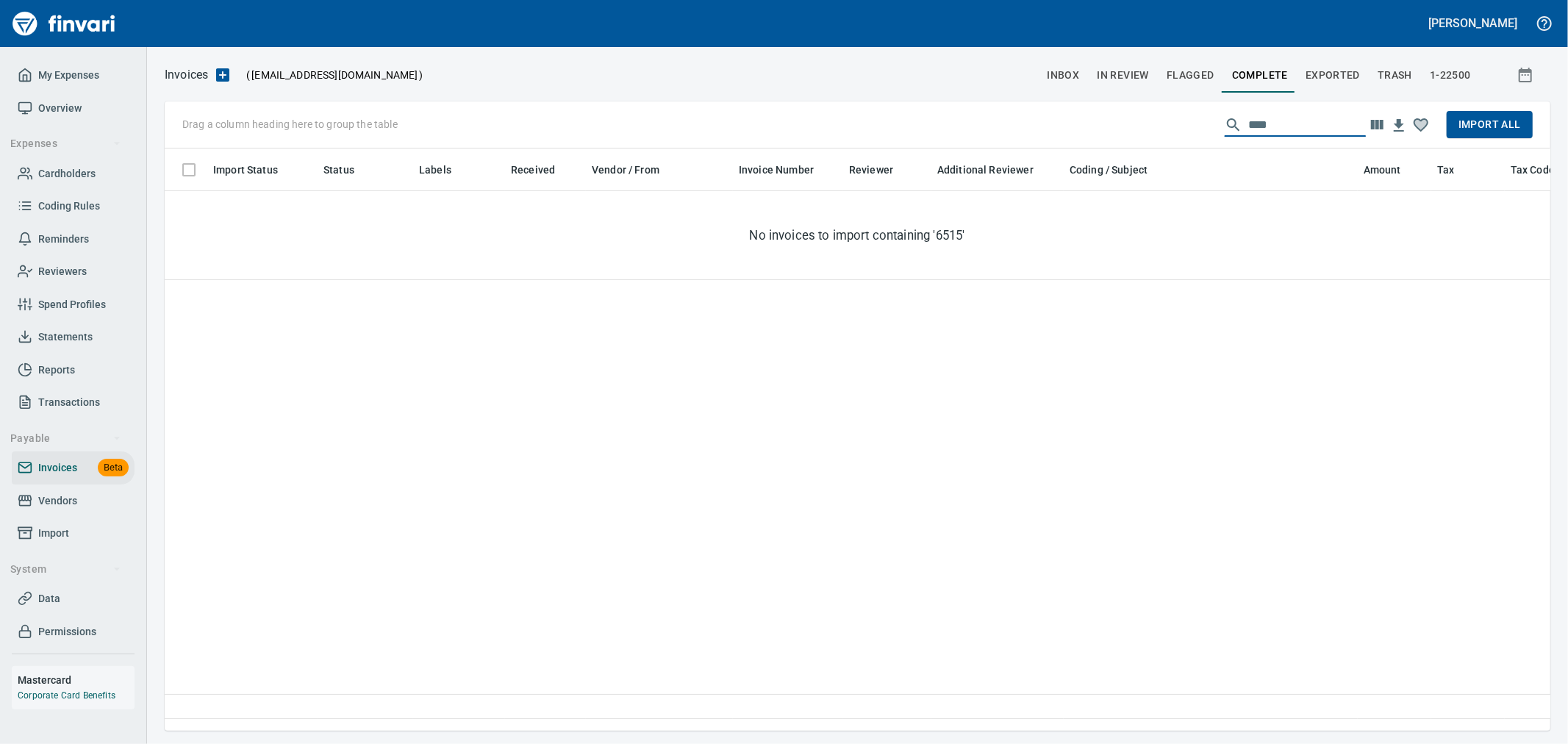
drag, startPoint x: 1314, startPoint y: 119, endPoint x: 1007, endPoint y: 133, distance: 307.3
click at [1009, 133] on div "Drag a column heading here to group the table **** Import All" at bounding box center [857, 125] width 1386 height 47
type input "*******"
click at [1118, 87] on button "In Review" at bounding box center [1123, 74] width 70 height 35
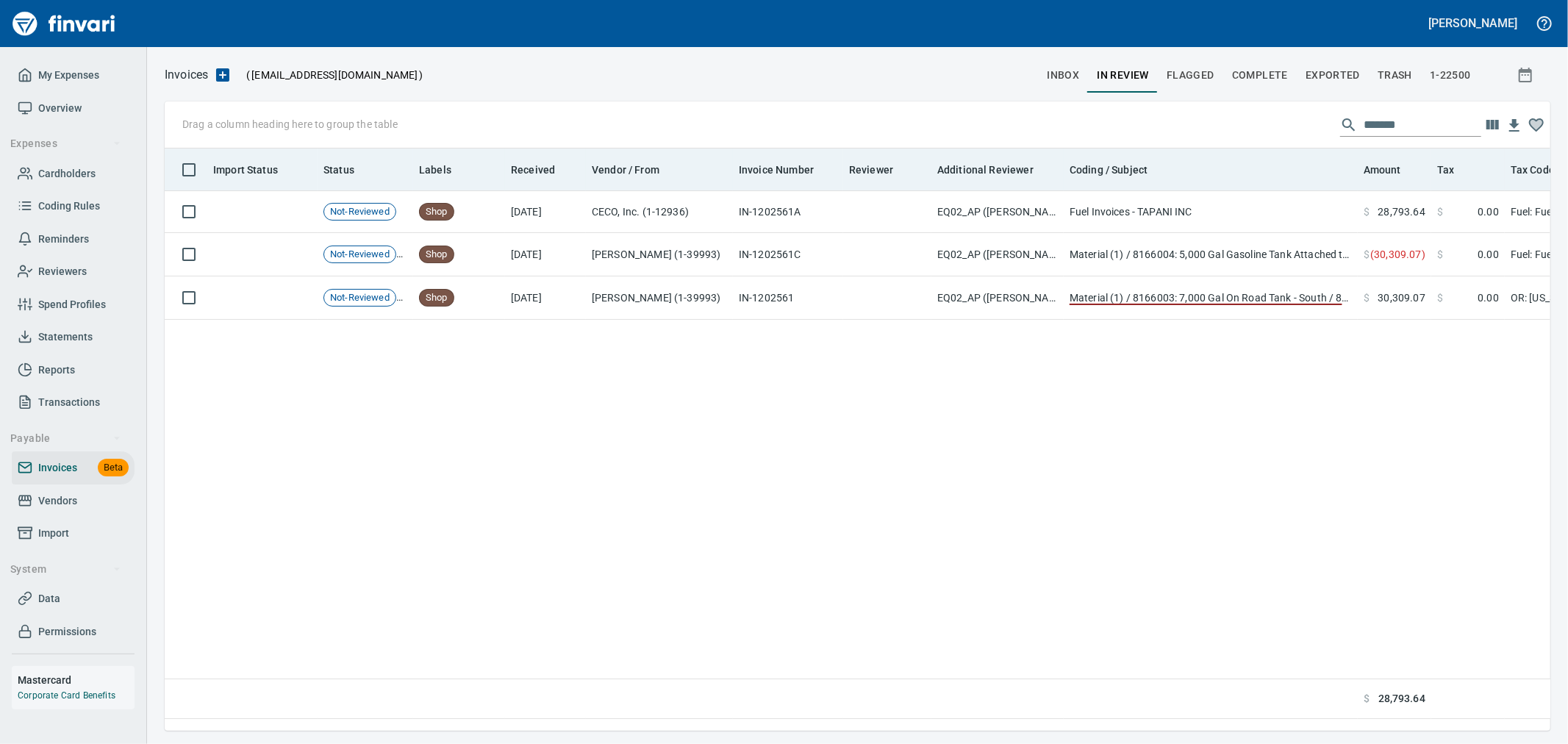
scroll to position [557, 1373]
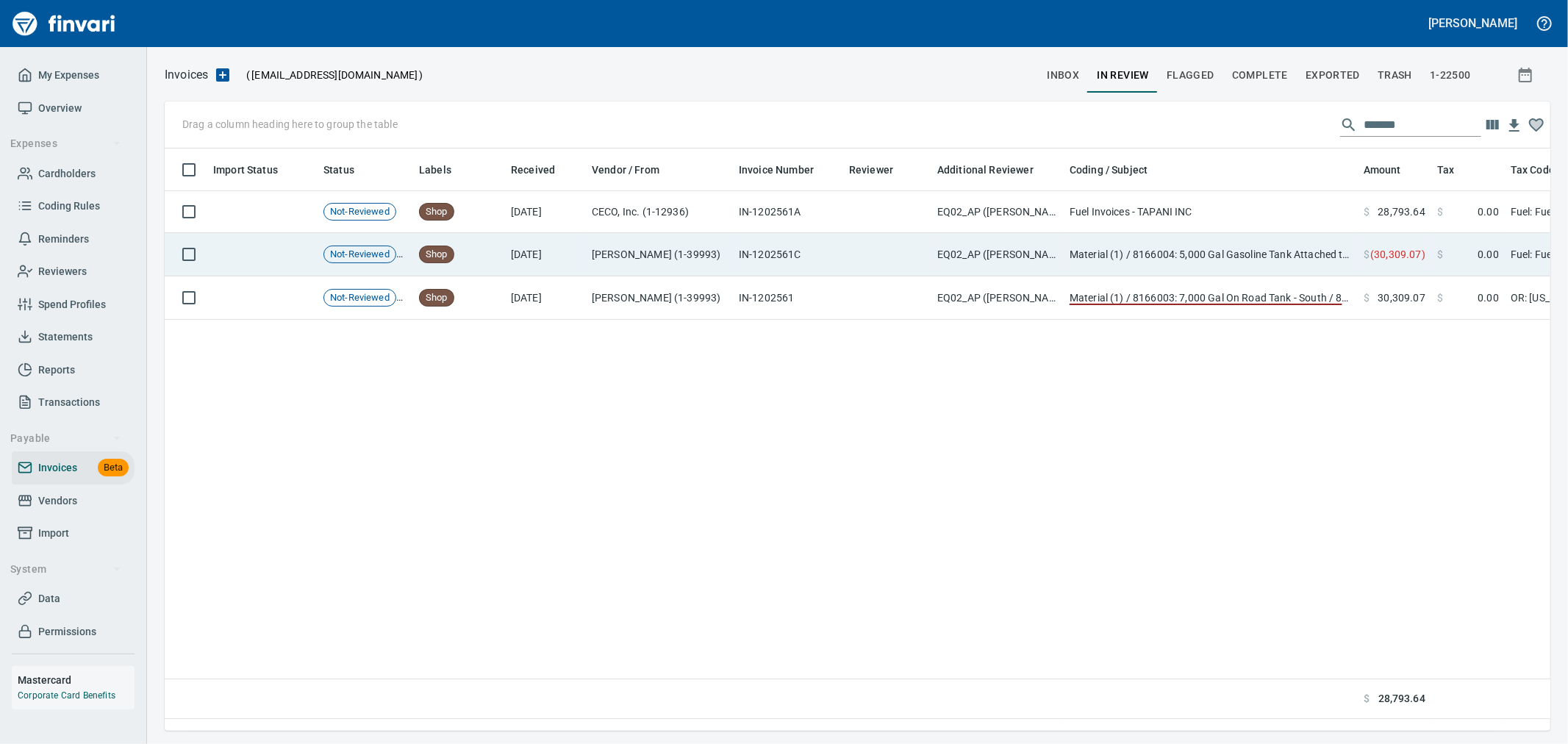
click at [849, 263] on td at bounding box center [886, 255] width 88 height 43
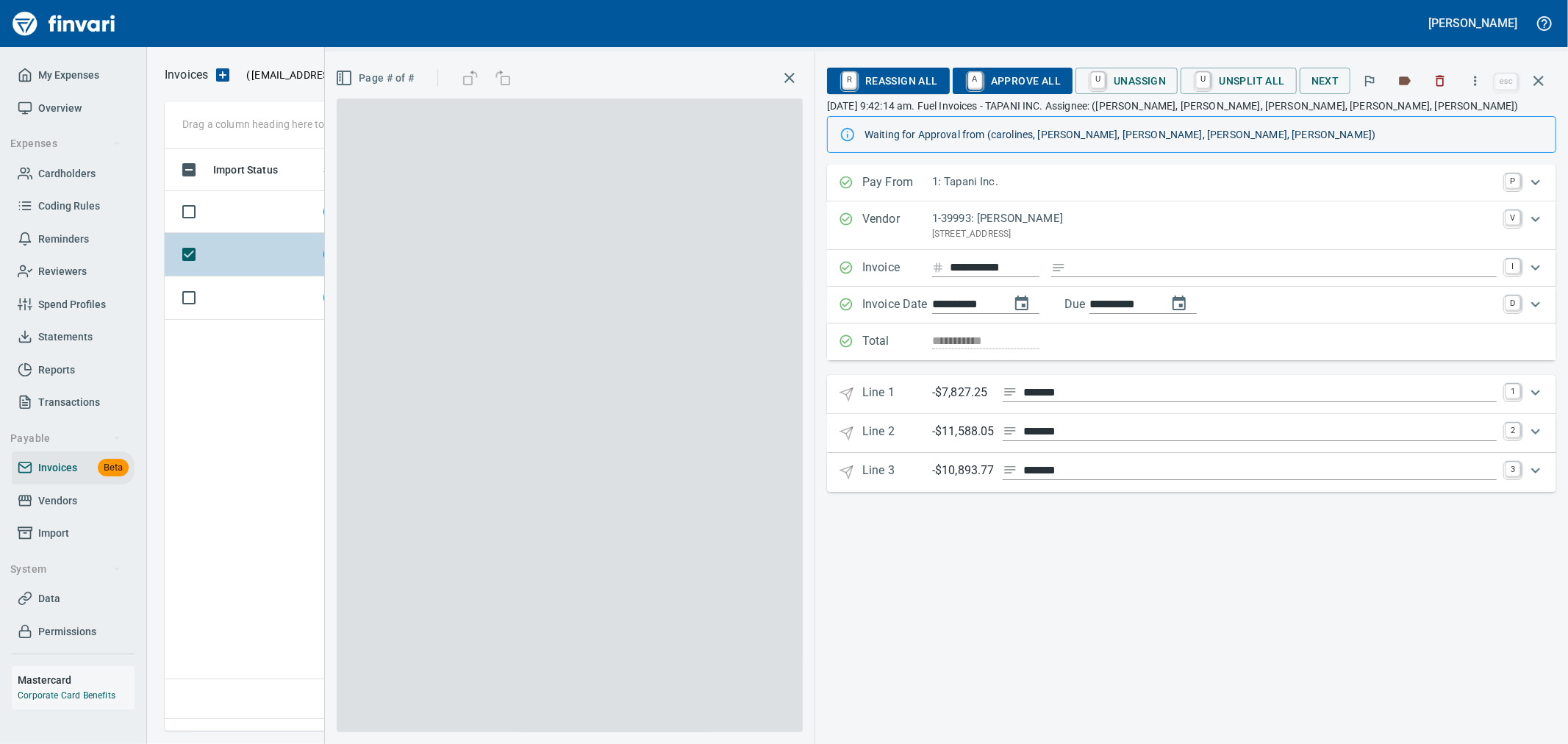
scroll to position [557, 1373]
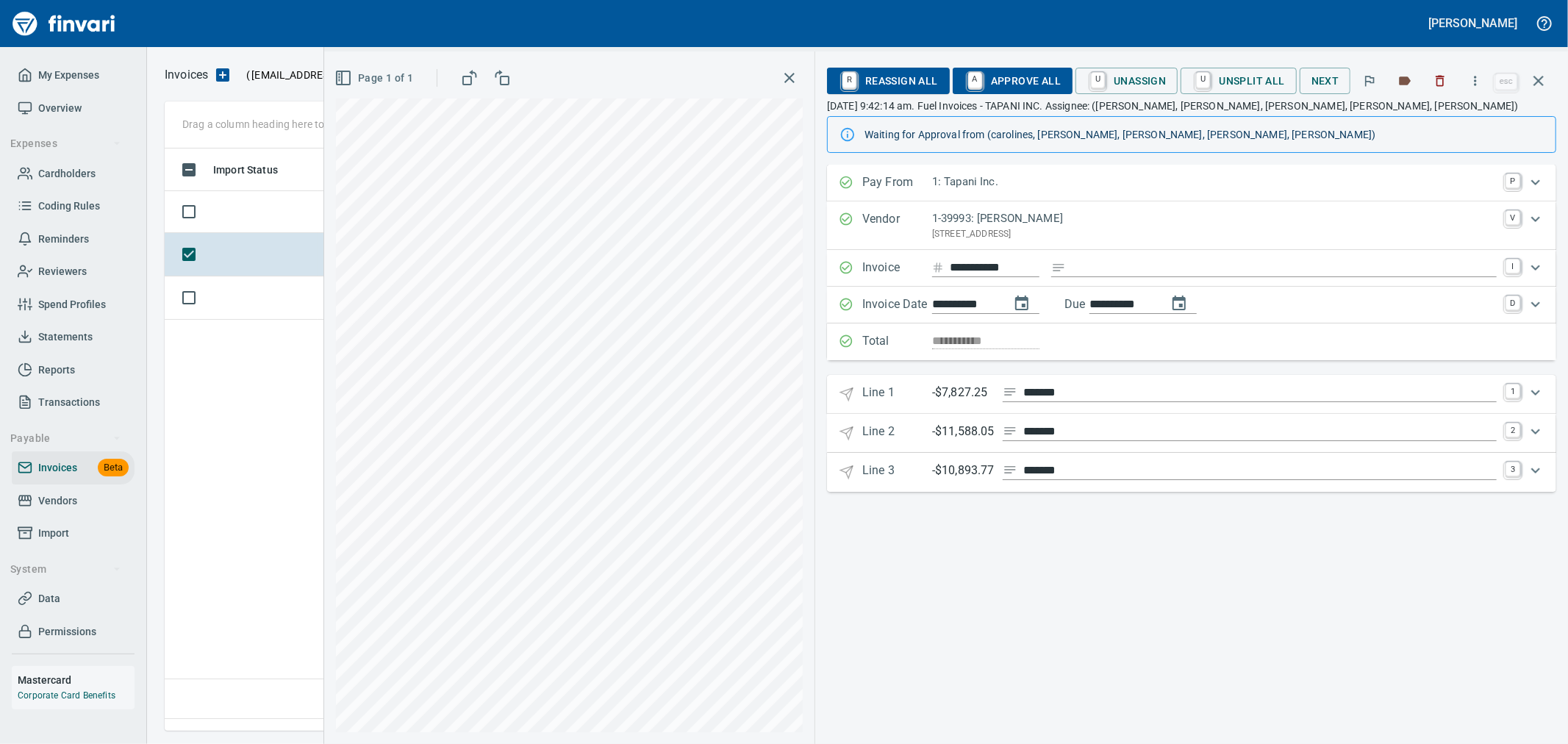
click at [917, 84] on span "R Reassign All" at bounding box center [889, 81] width 100 height 25
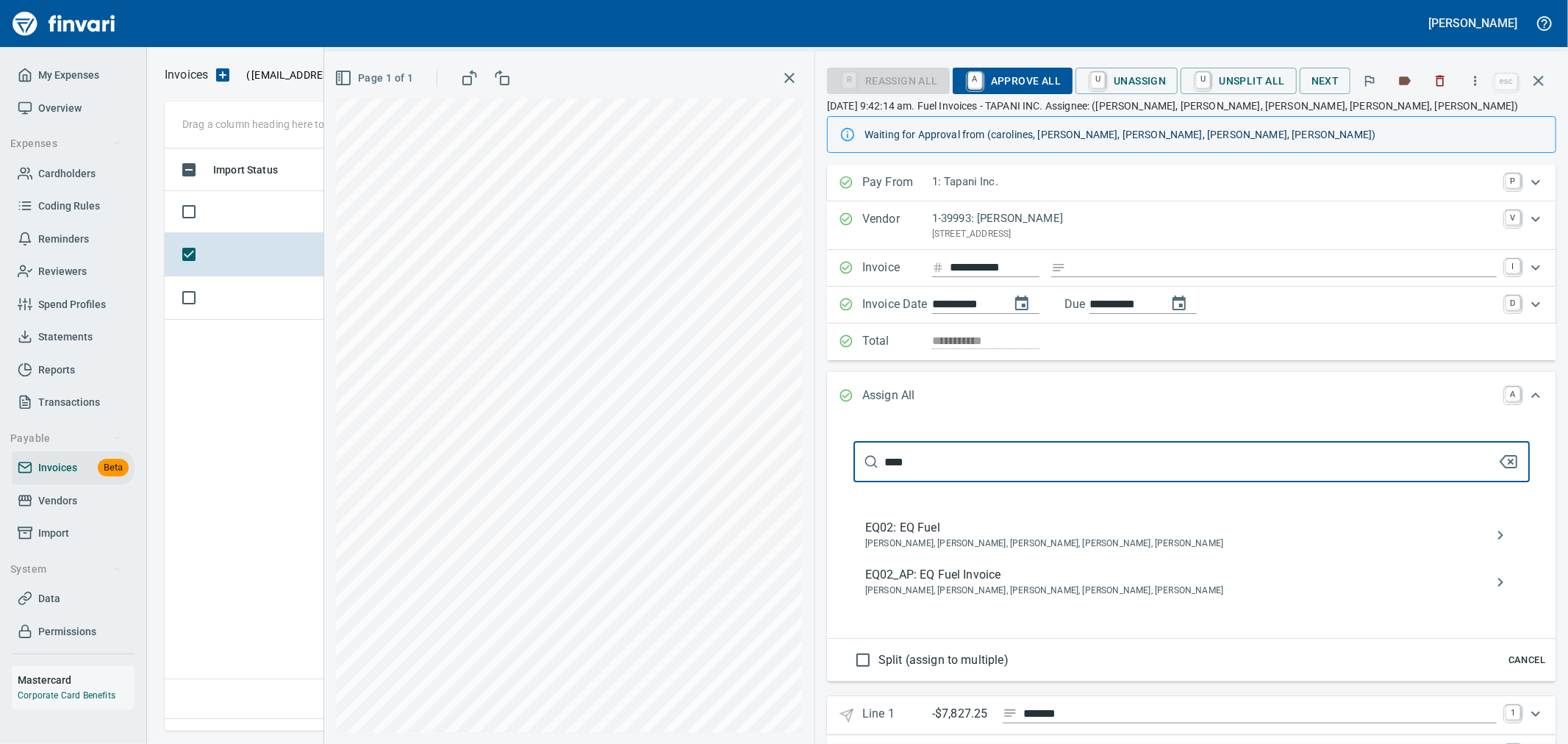
type input "****"
click at [1086, 569] on span "EQ02_AP: EQ Fuel Invoice" at bounding box center [1180, 575] width 629 height 17
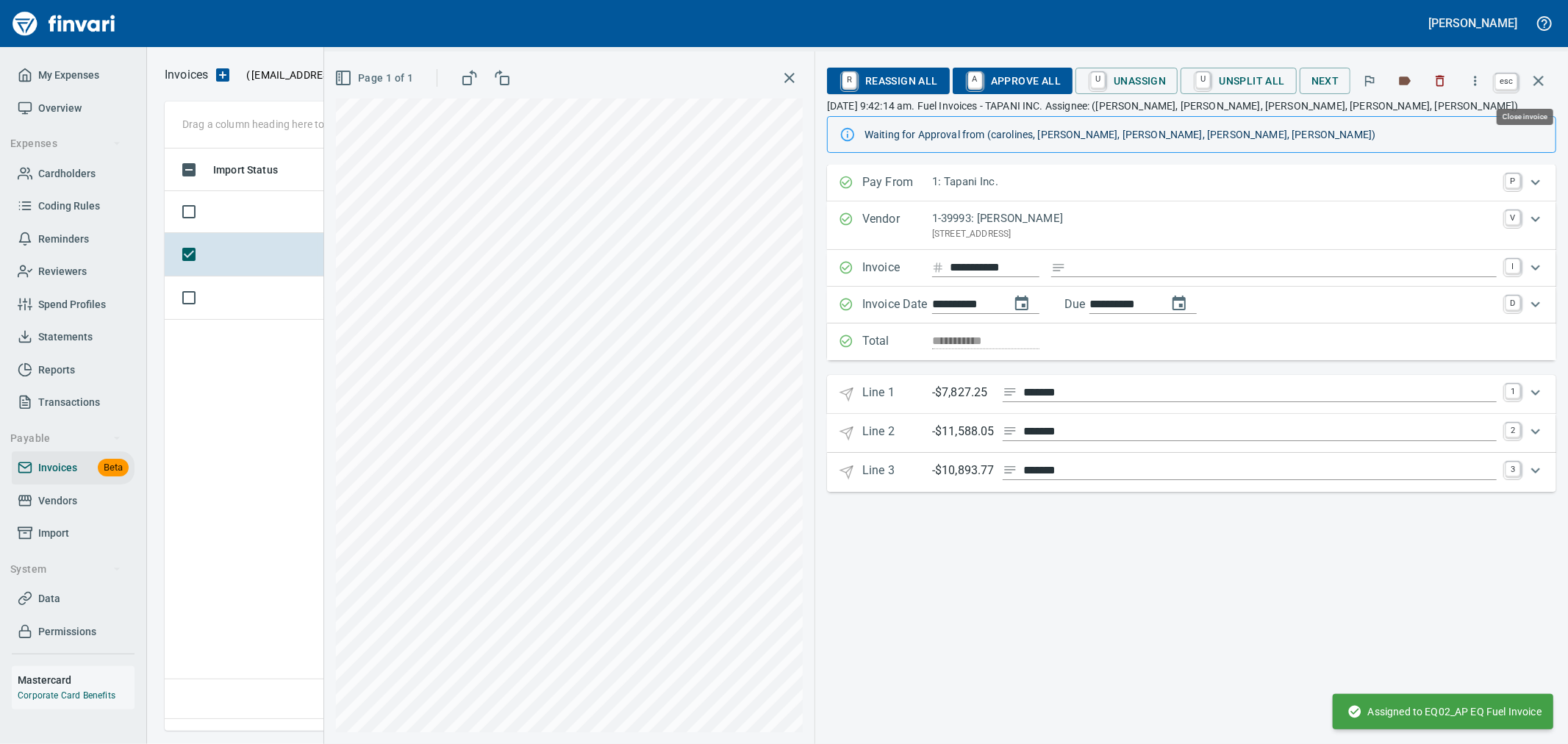
click at [1548, 78] on button "button" at bounding box center [1538, 81] width 35 height 35
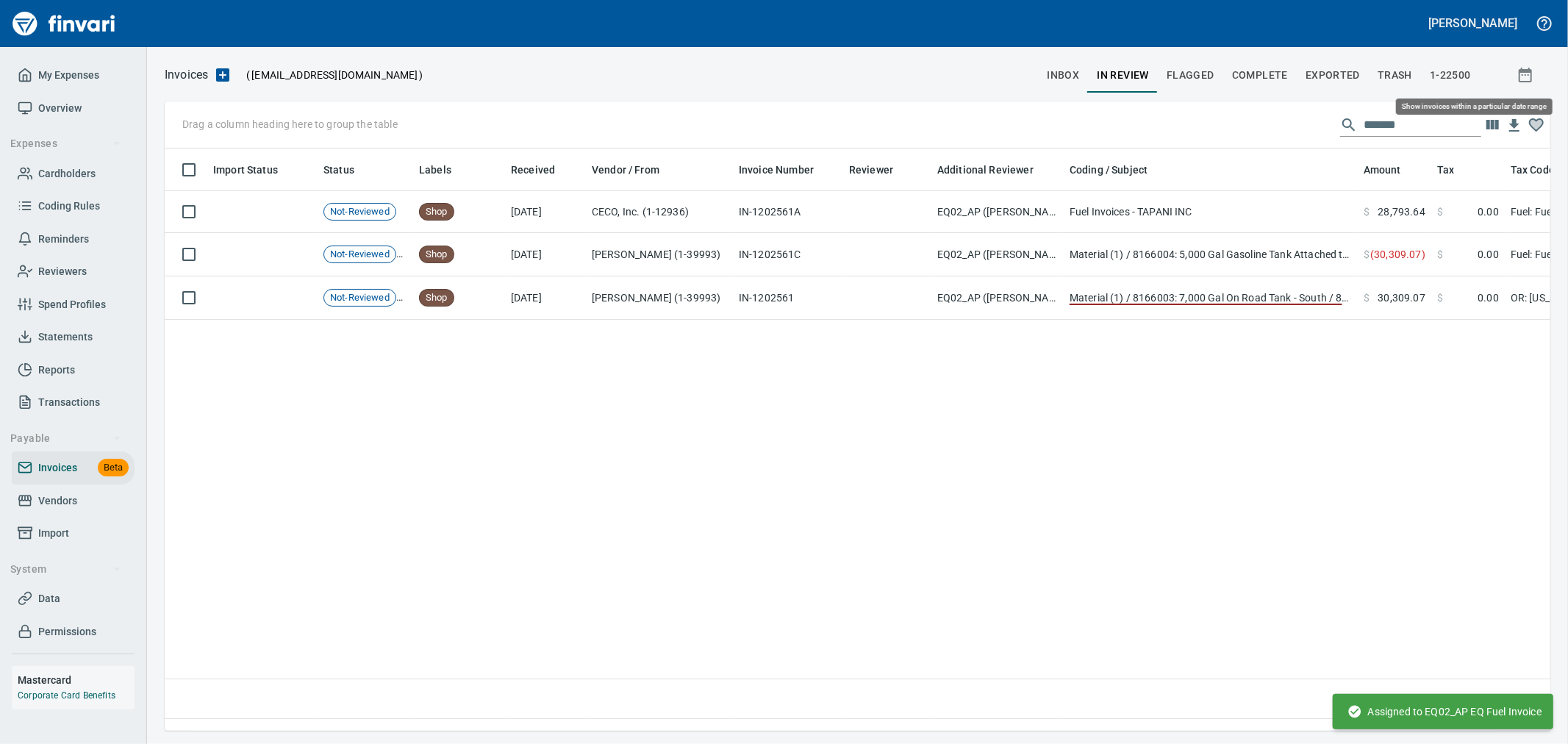
scroll to position [557, 1373]
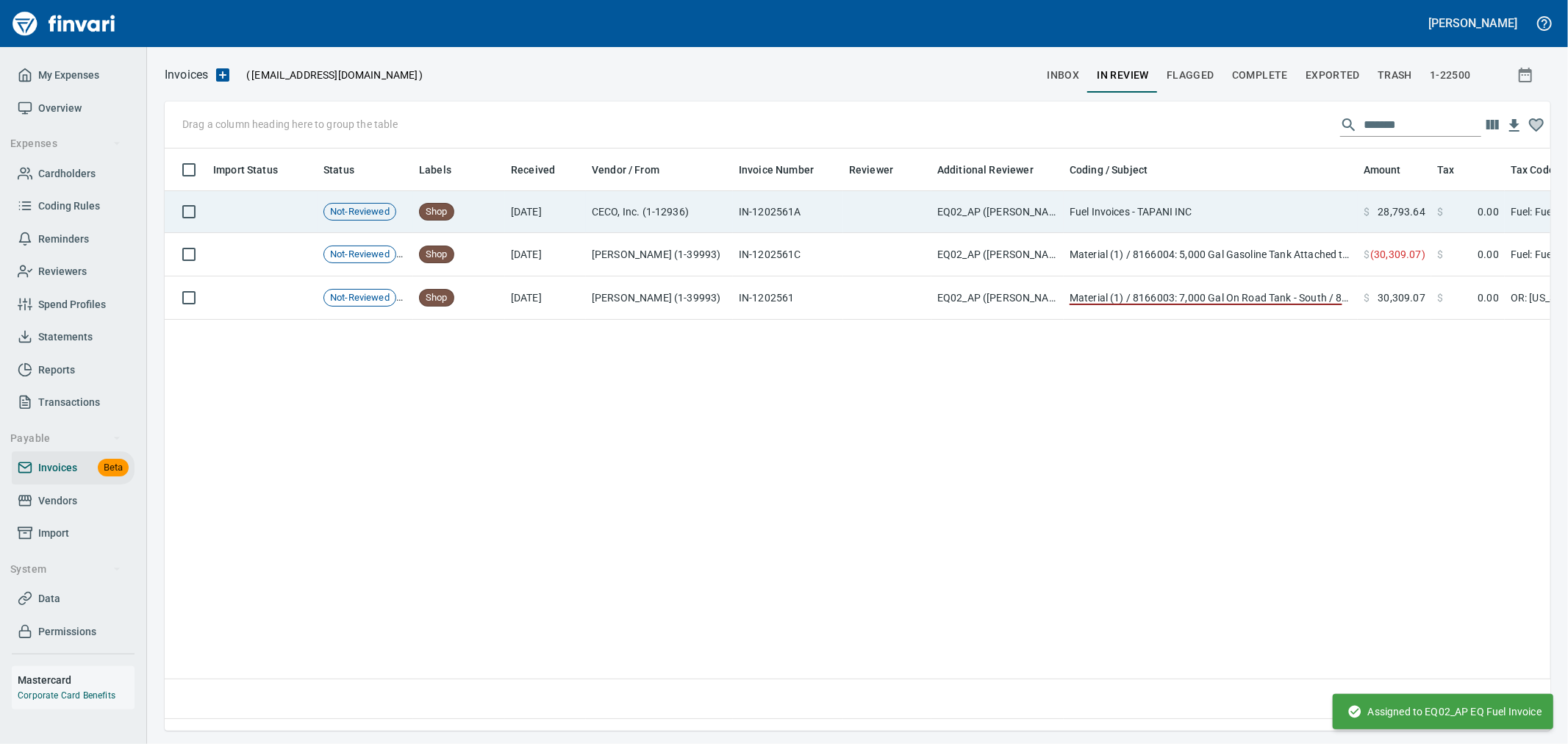
click at [900, 224] on td at bounding box center [886, 212] width 88 height 42
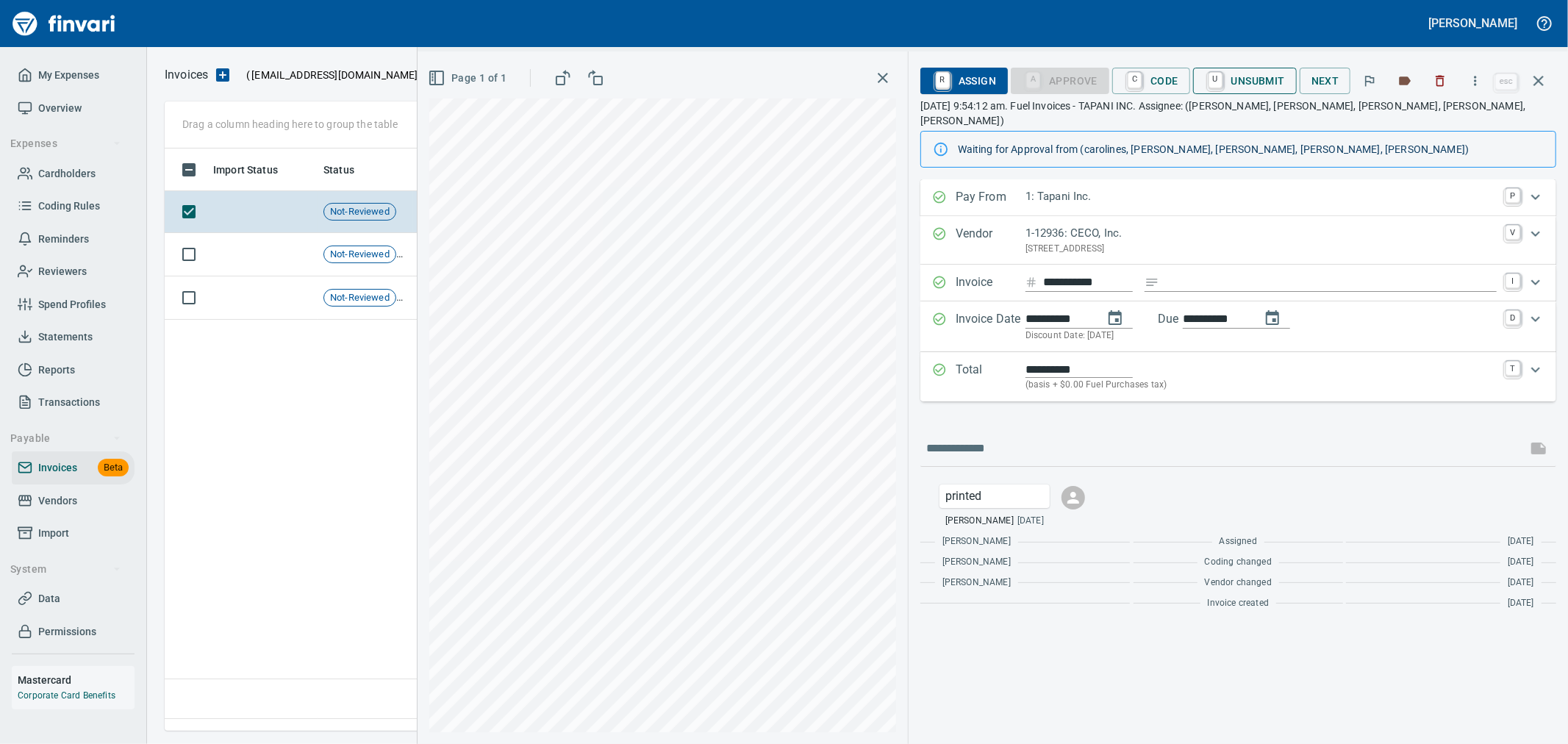
click at [1253, 79] on span "U Unsubmit" at bounding box center [1245, 81] width 80 height 25
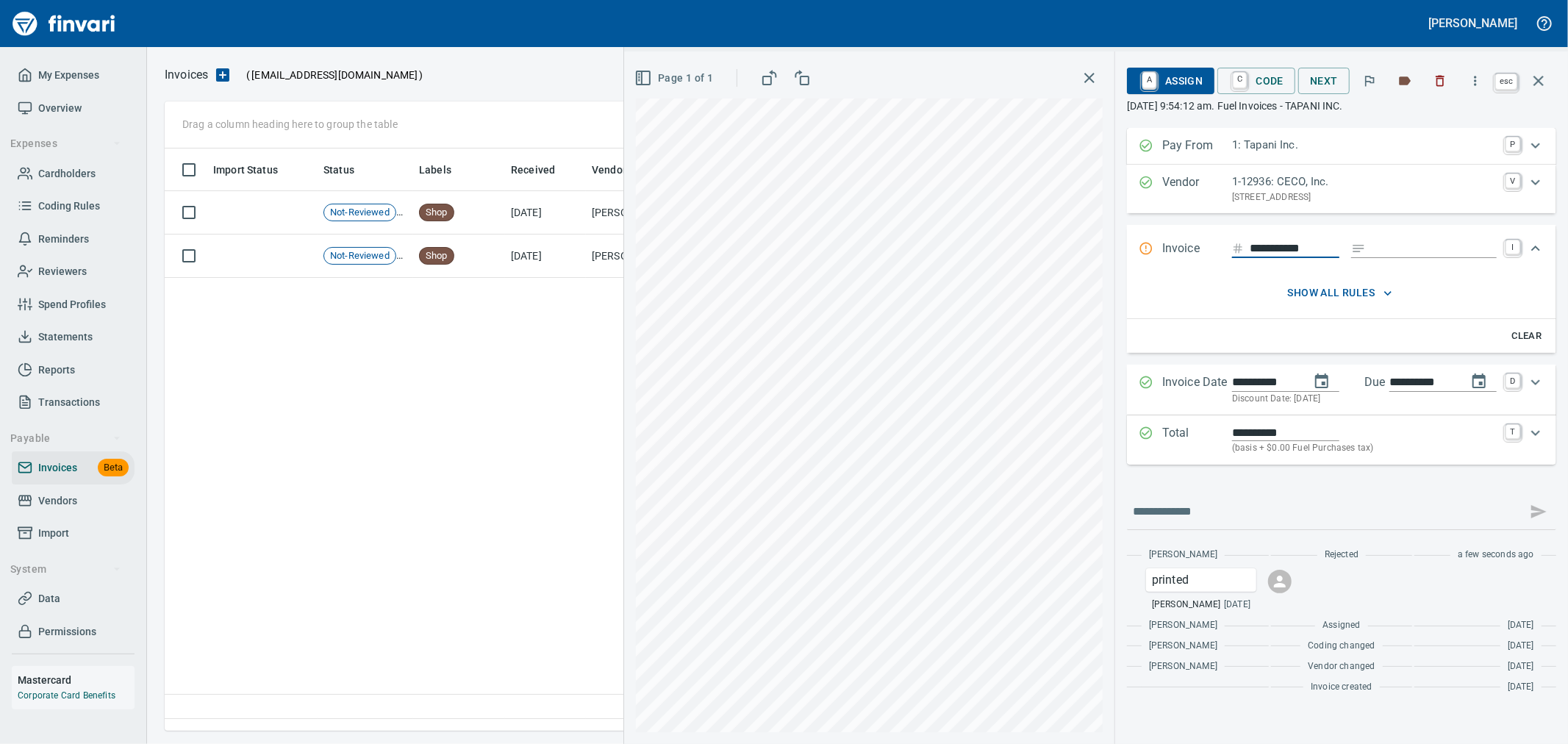
click at [1540, 79] on icon "button" at bounding box center [1538, 81] width 10 height 10
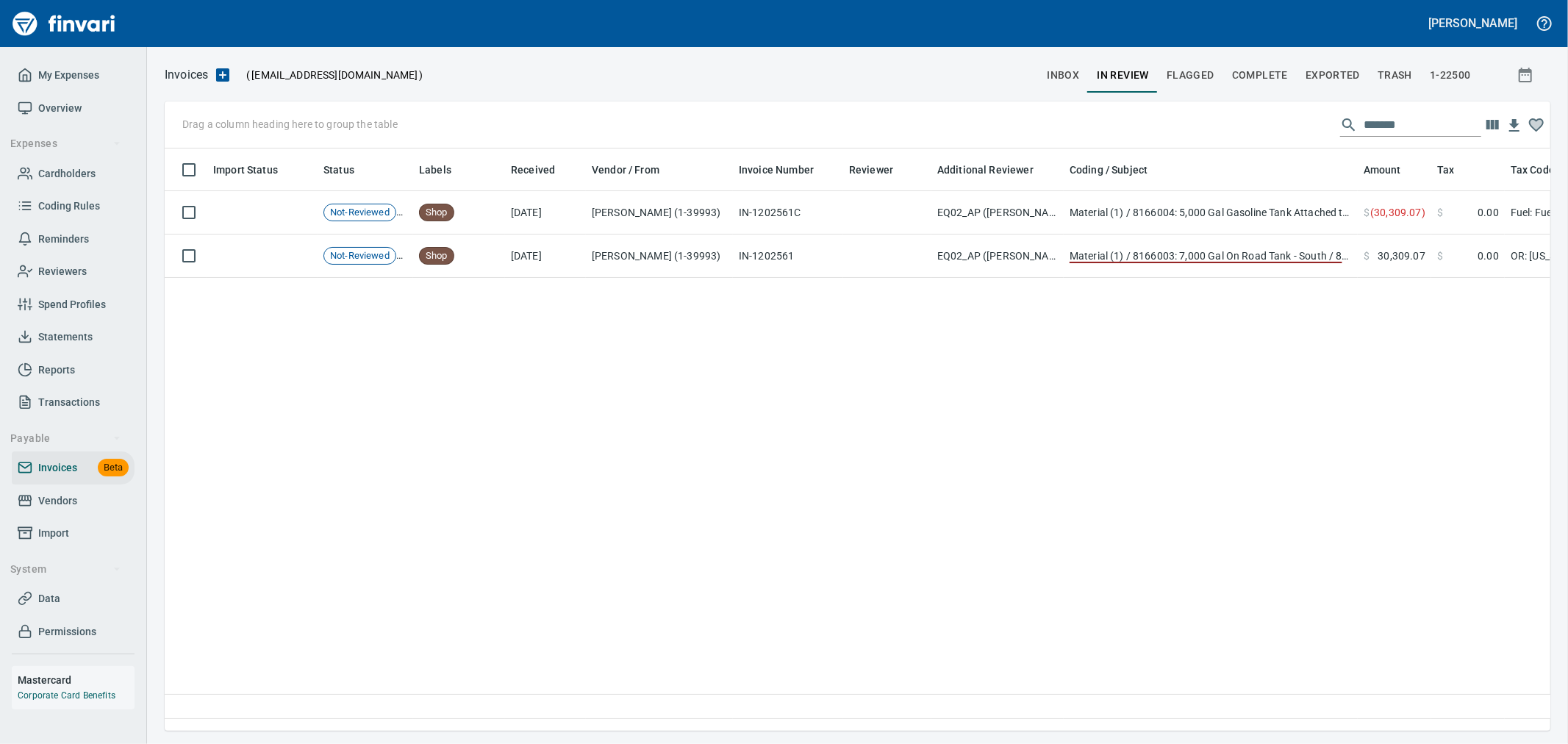
scroll to position [557, 1373]
click at [1069, 57] on button "inbox" at bounding box center [1062, 74] width 50 height 35
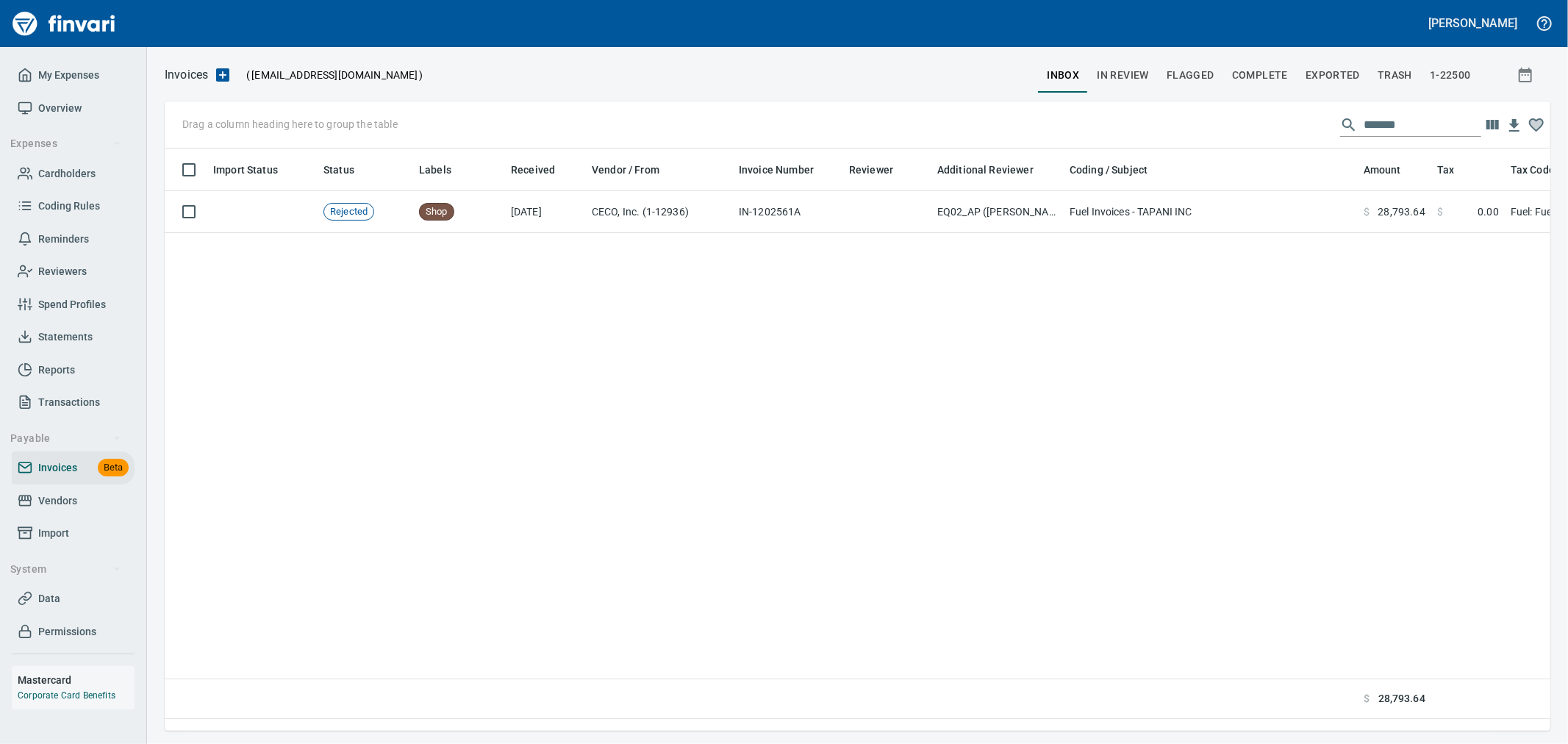
scroll to position [2, 2]
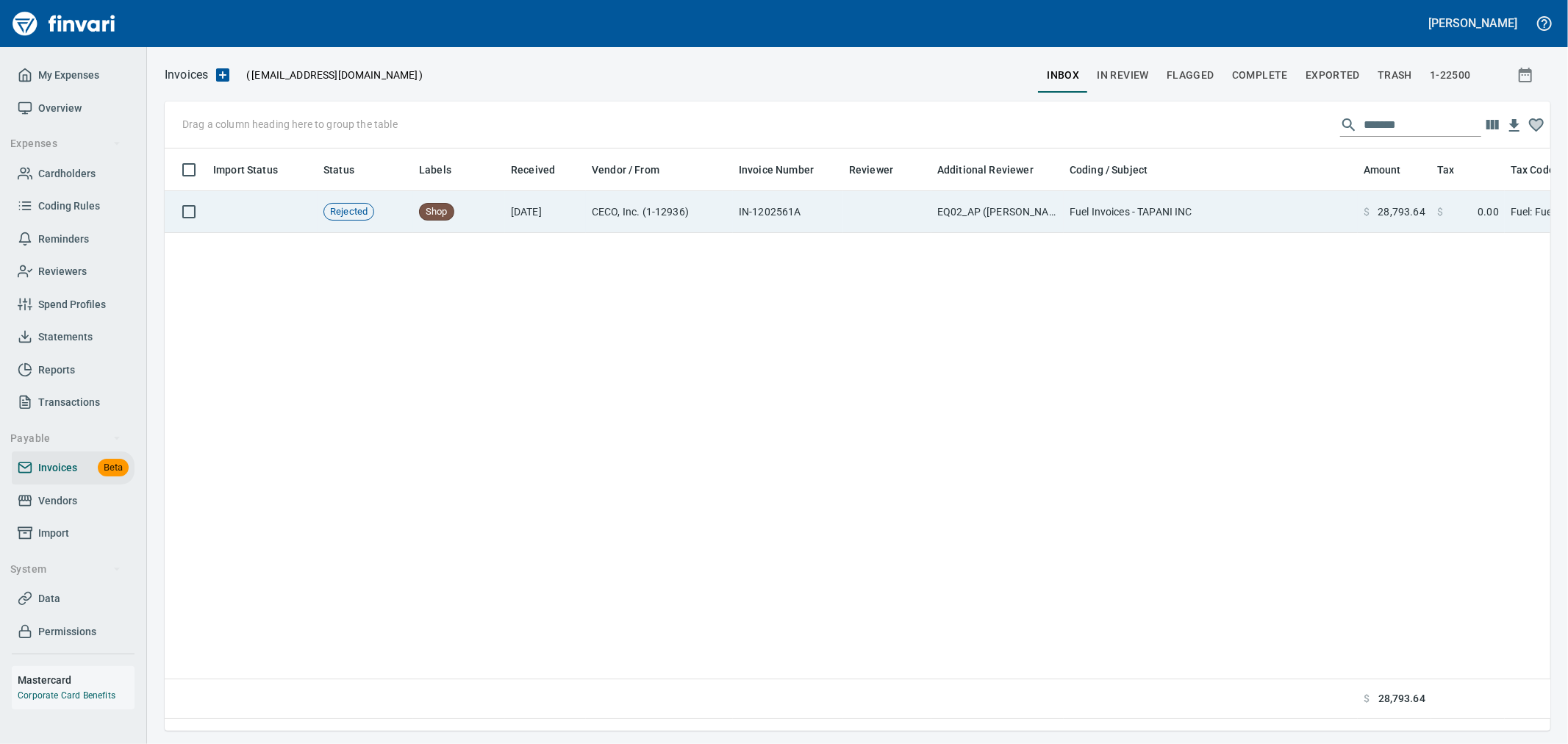
click at [1182, 225] on td "Fuel Invoices - TAPANI INC" at bounding box center [1211, 212] width 294 height 42
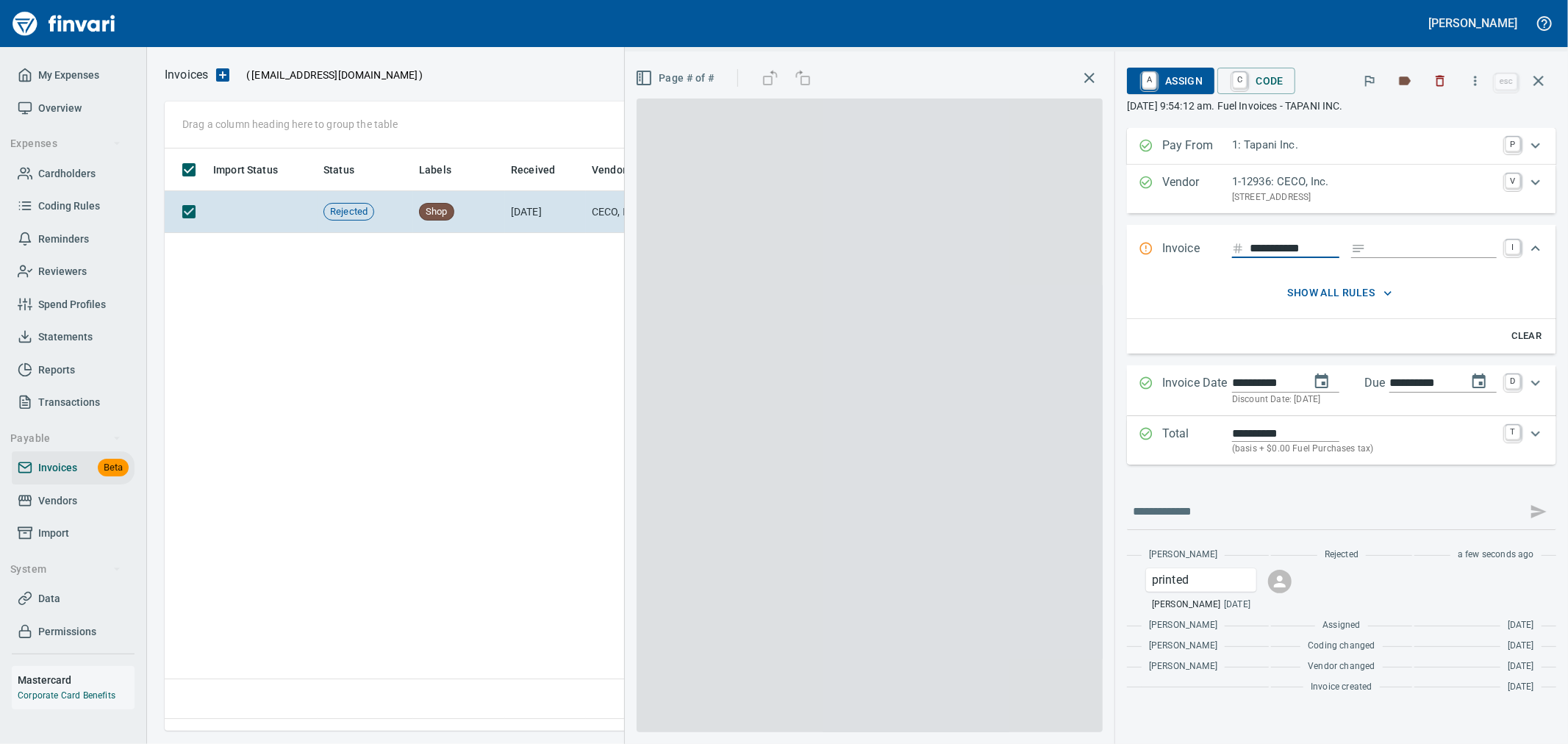
scroll to position [557, 1373]
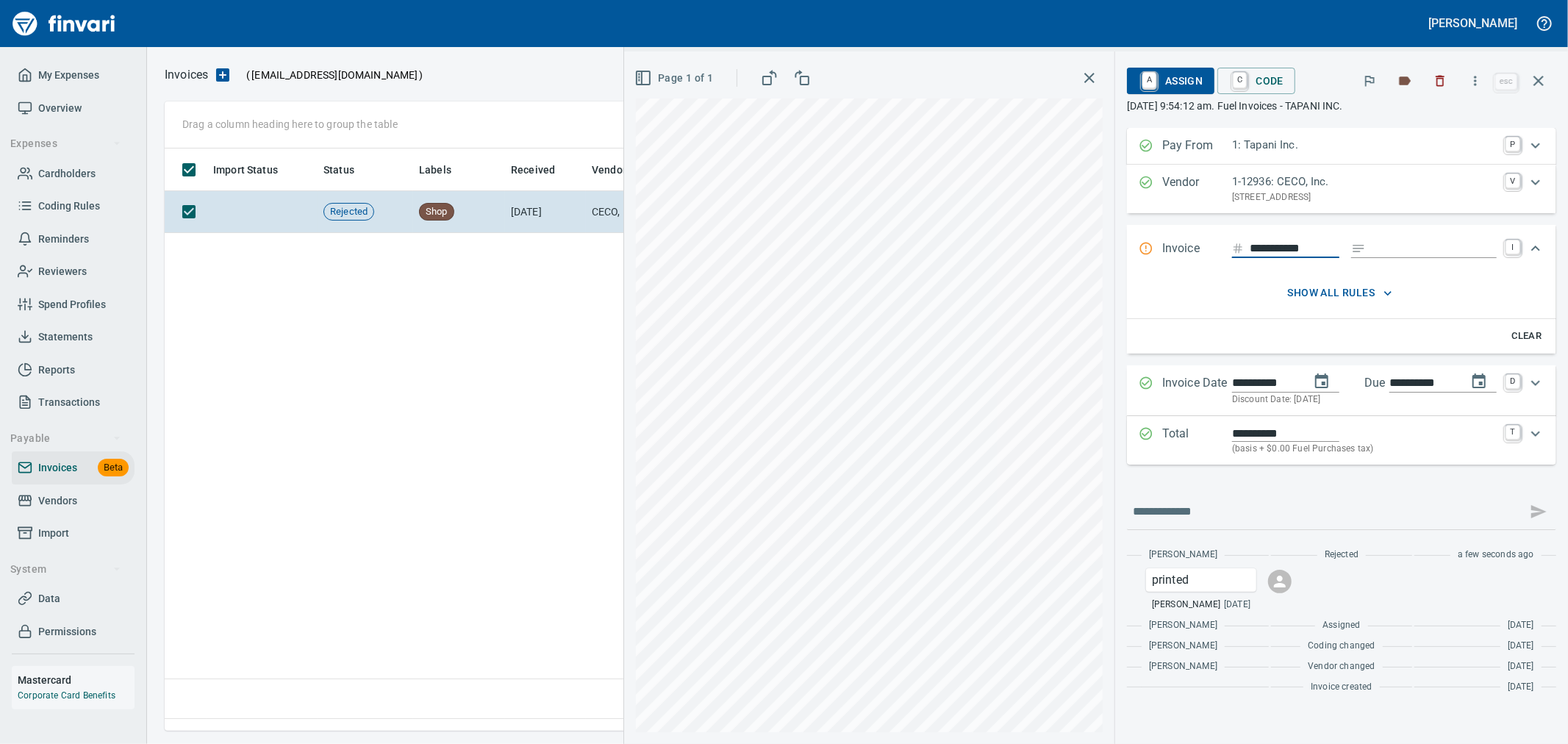
click at [1175, 78] on span "A Assign" at bounding box center [1171, 81] width 64 height 25
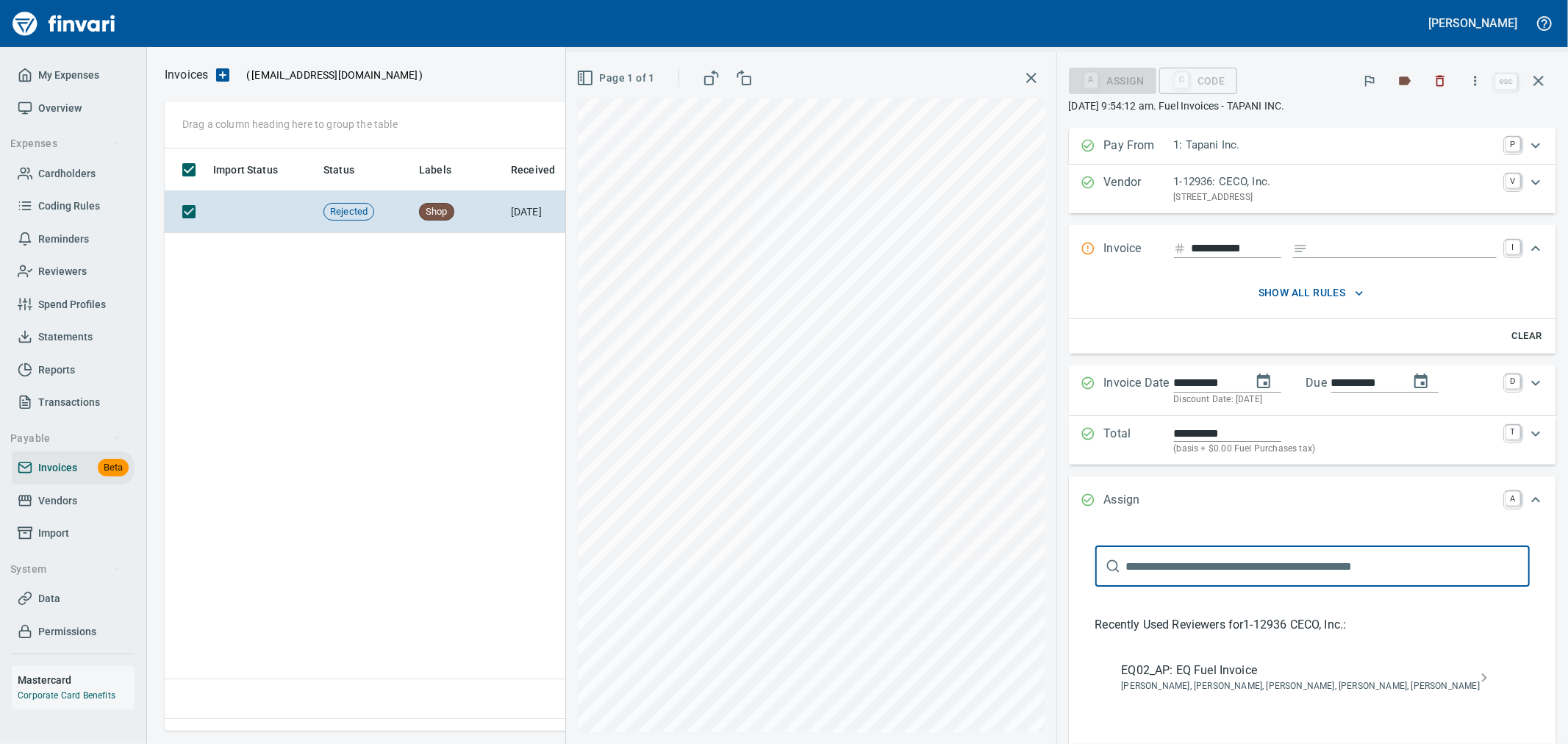
click at [1292, 664] on span "EQ02_AP: EQ Fuel Invoice" at bounding box center [1301, 670] width 358 height 17
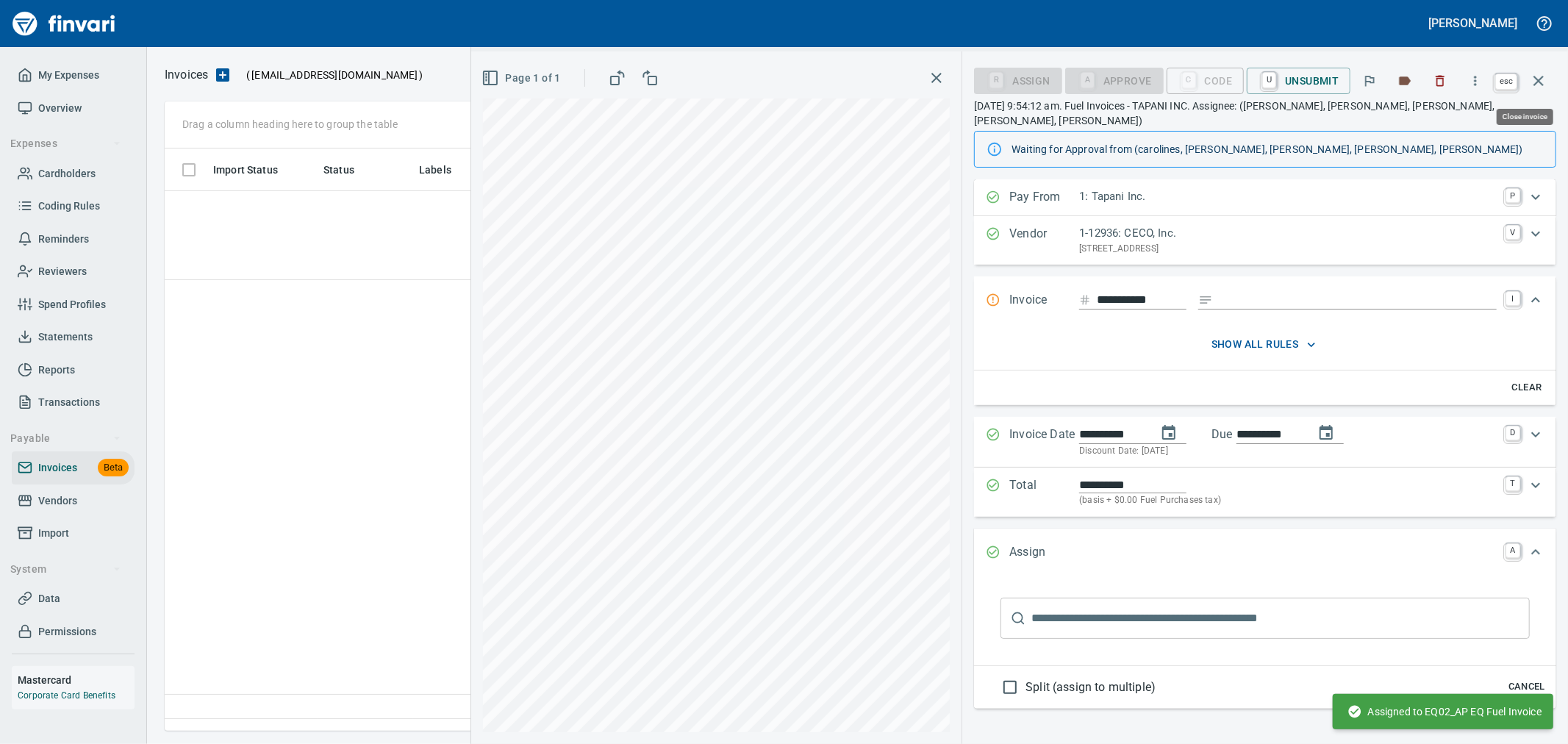
click at [1536, 72] on icon "button" at bounding box center [1538, 81] width 17 height 17
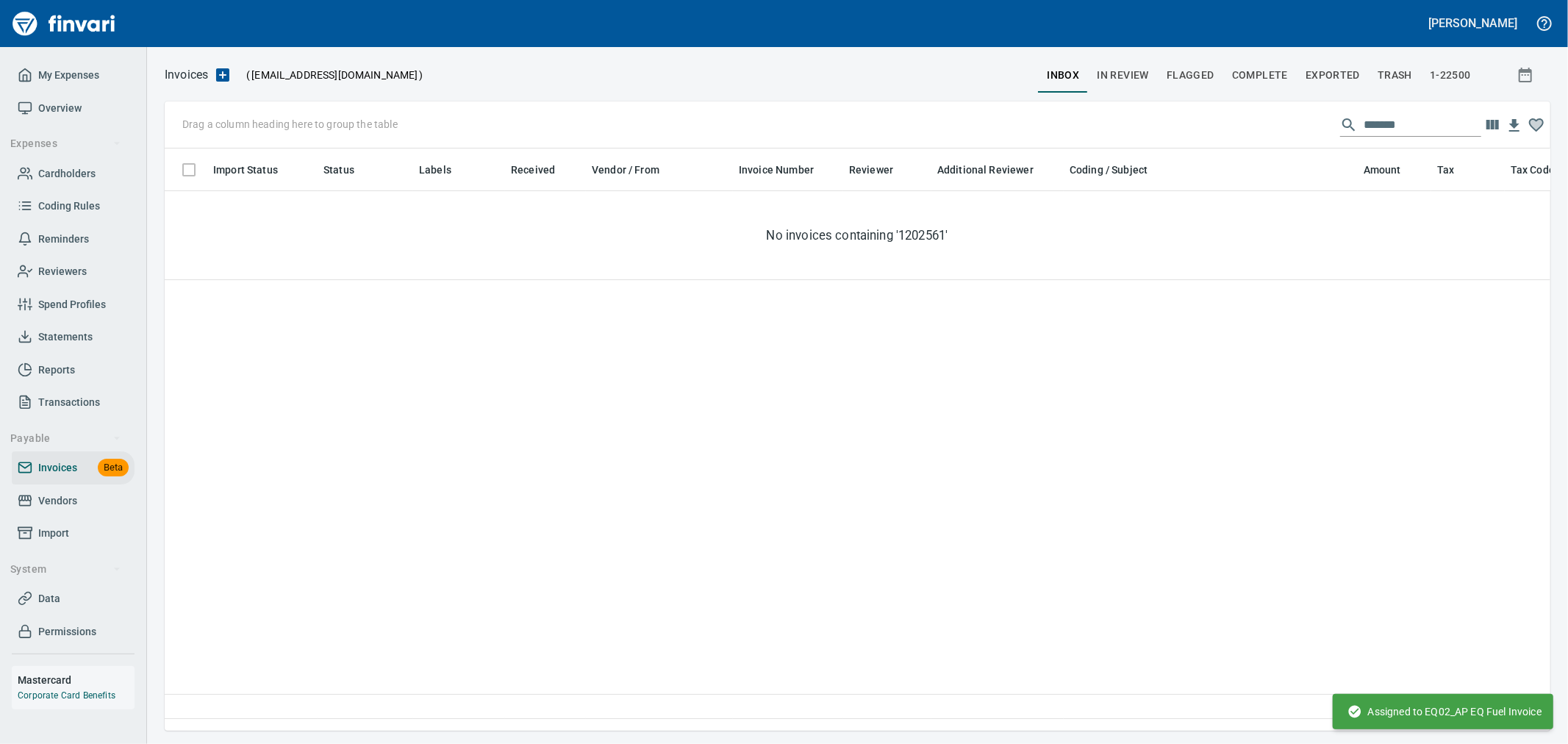
scroll to position [557, 1373]
click at [1243, 78] on span "Complete" at bounding box center [1261, 75] width 56 height 18
click at [1131, 76] on span "In Review" at bounding box center [1123, 75] width 53 height 18
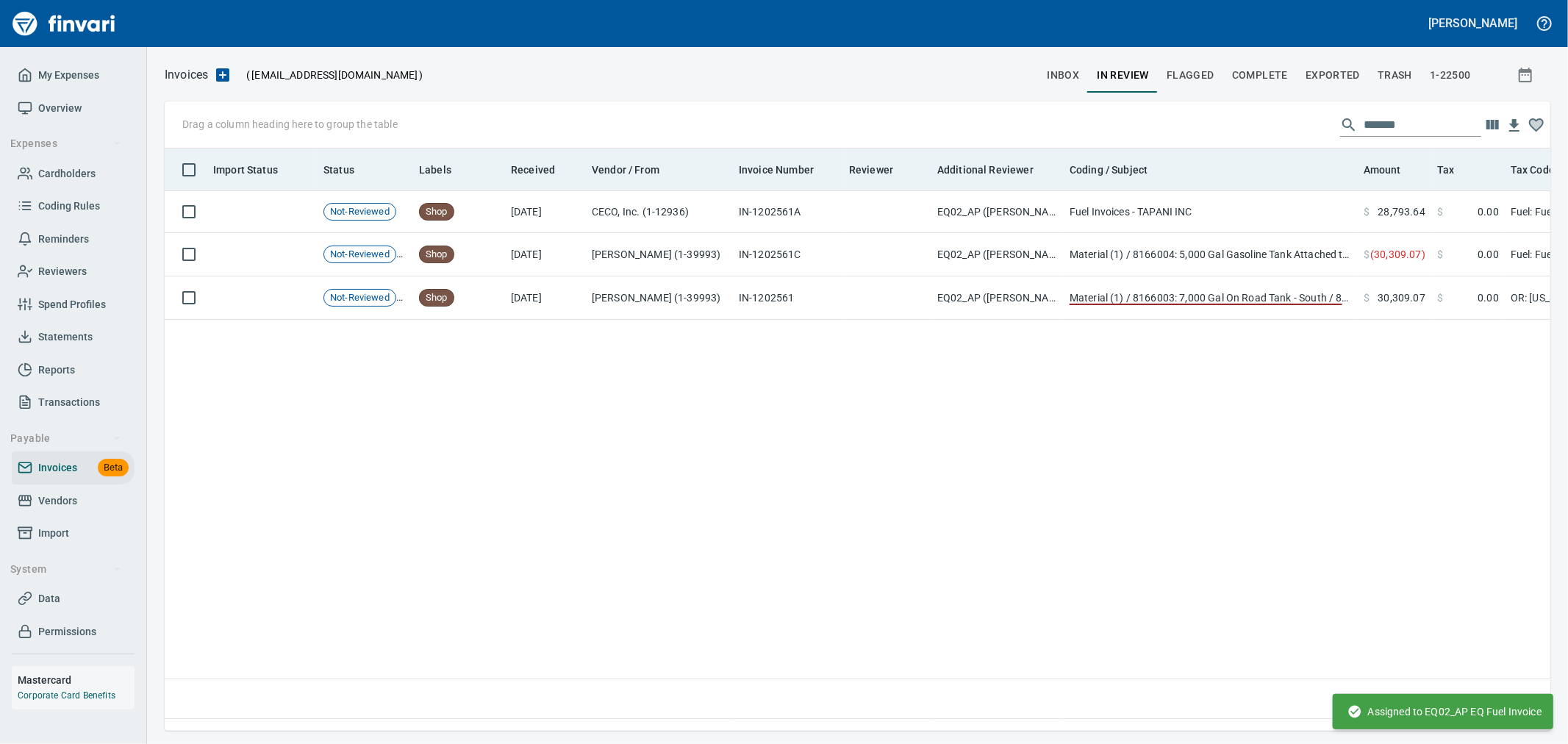
scroll to position [557, 1373]
